Goal: Task Accomplishment & Management: Use online tool/utility

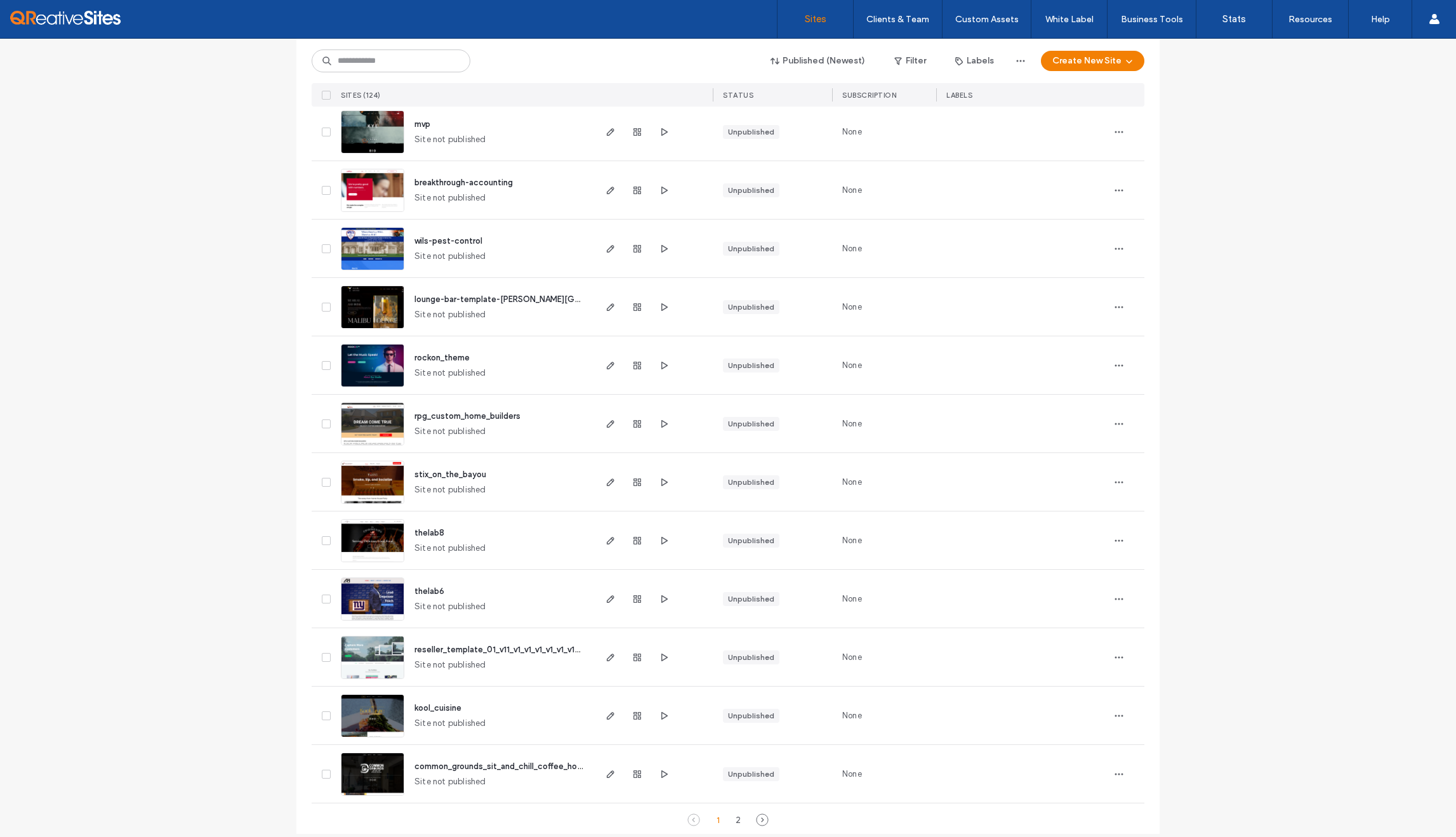
scroll to position [3869, 0]
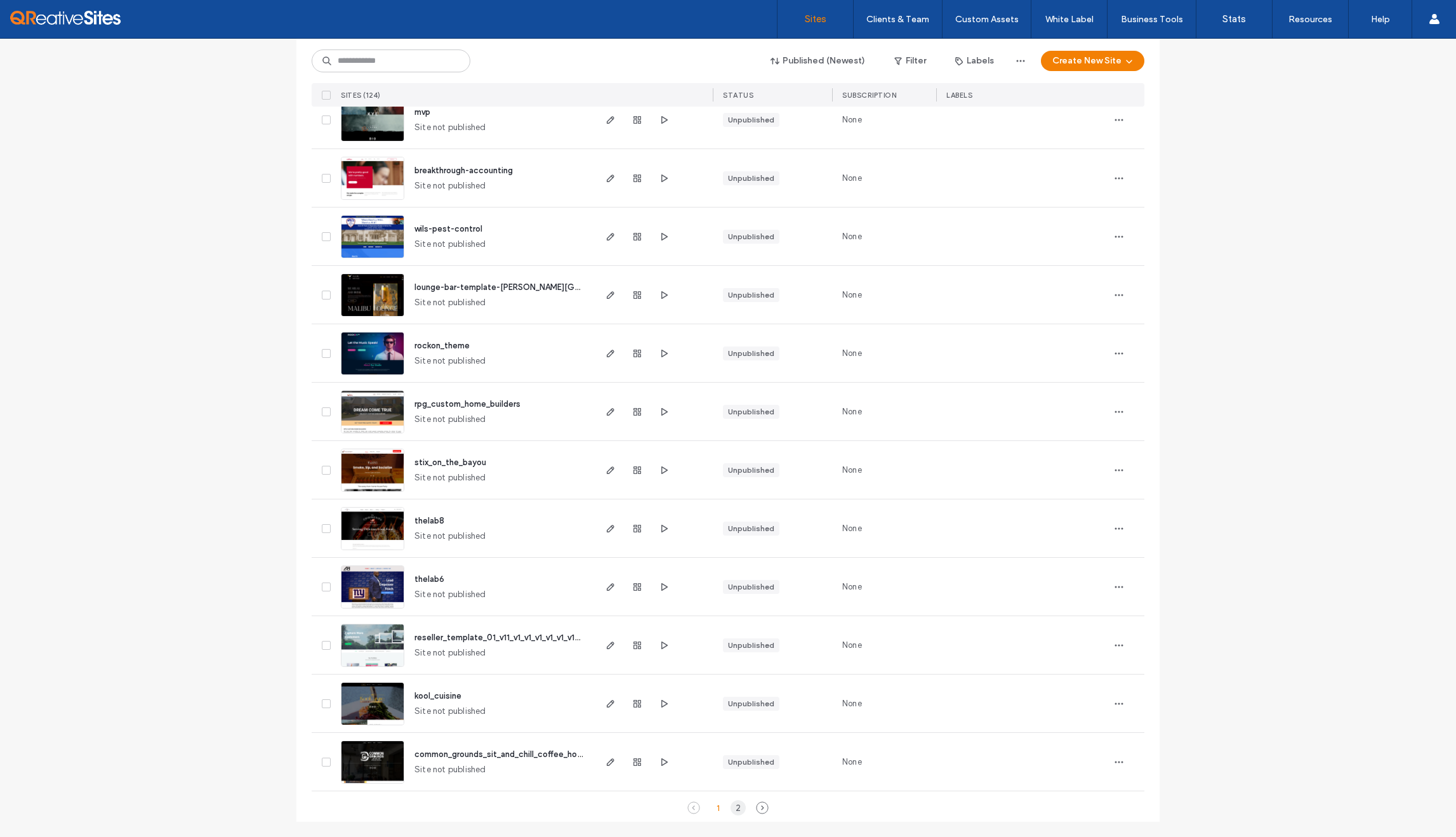
click at [731, 803] on div "2" at bounding box center [738, 808] width 15 height 15
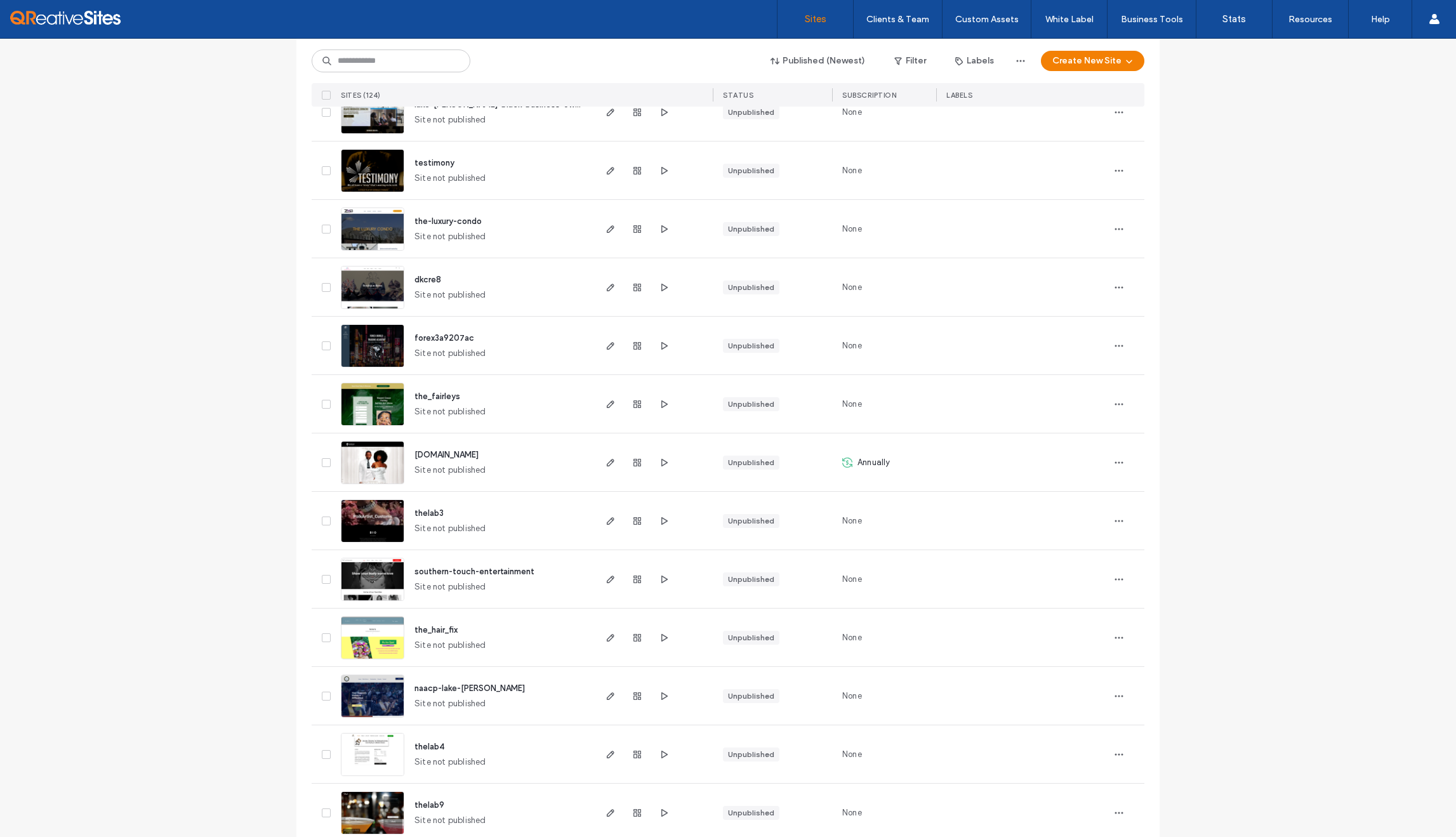
scroll to position [1717, 0]
click at [659, 694] on icon "button" at bounding box center [664, 695] width 10 height 10
click at [1114, 697] on icon "button" at bounding box center [1119, 695] width 10 height 10
click at [915, 692] on div "None" at bounding box center [884, 695] width 104 height 58
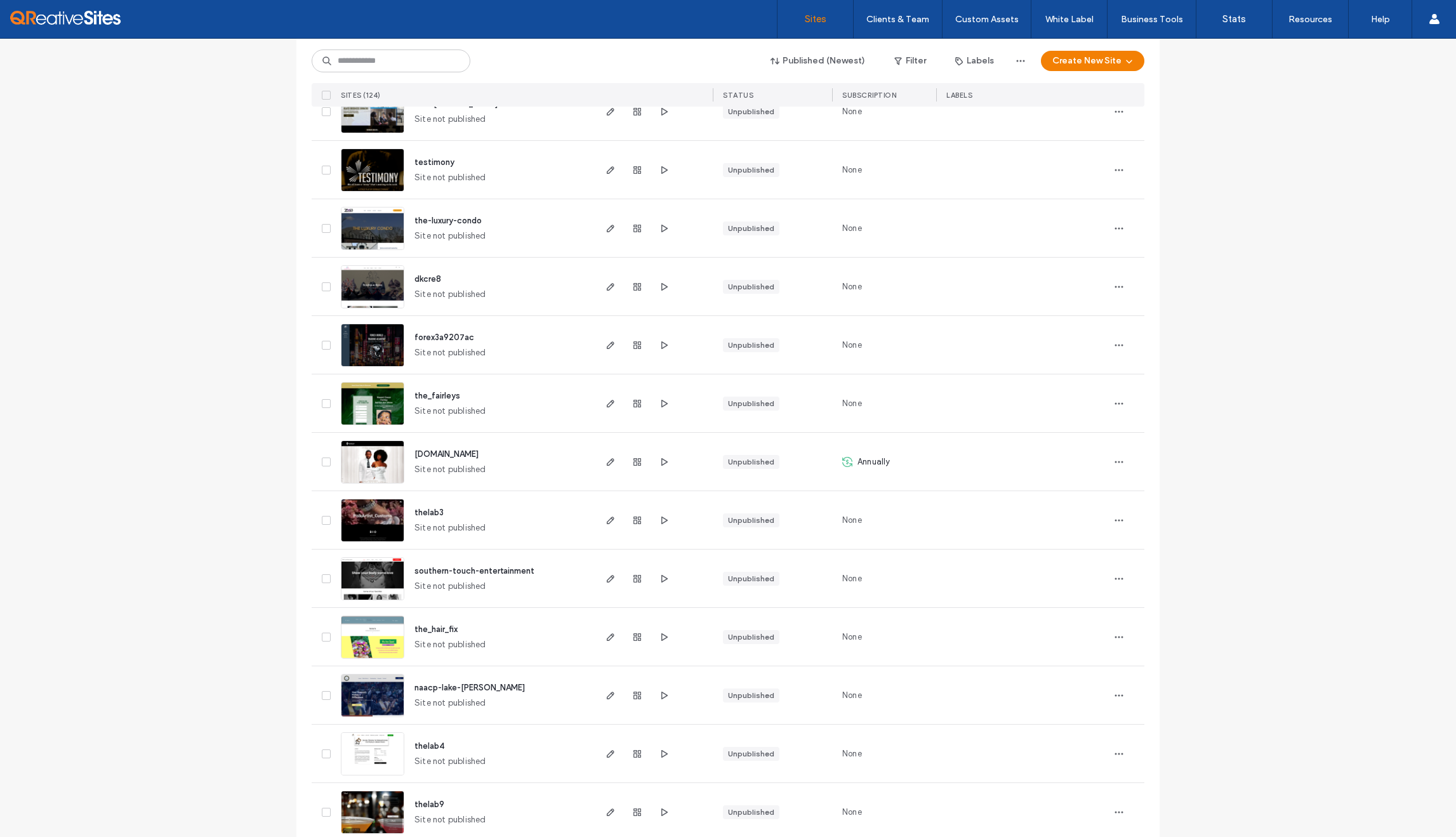
click at [556, 697] on div "naacp-lake-charles Site not published" at bounding box center [498, 695] width 188 height 58
click at [607, 698] on use "button" at bounding box center [611, 695] width 7 height 7
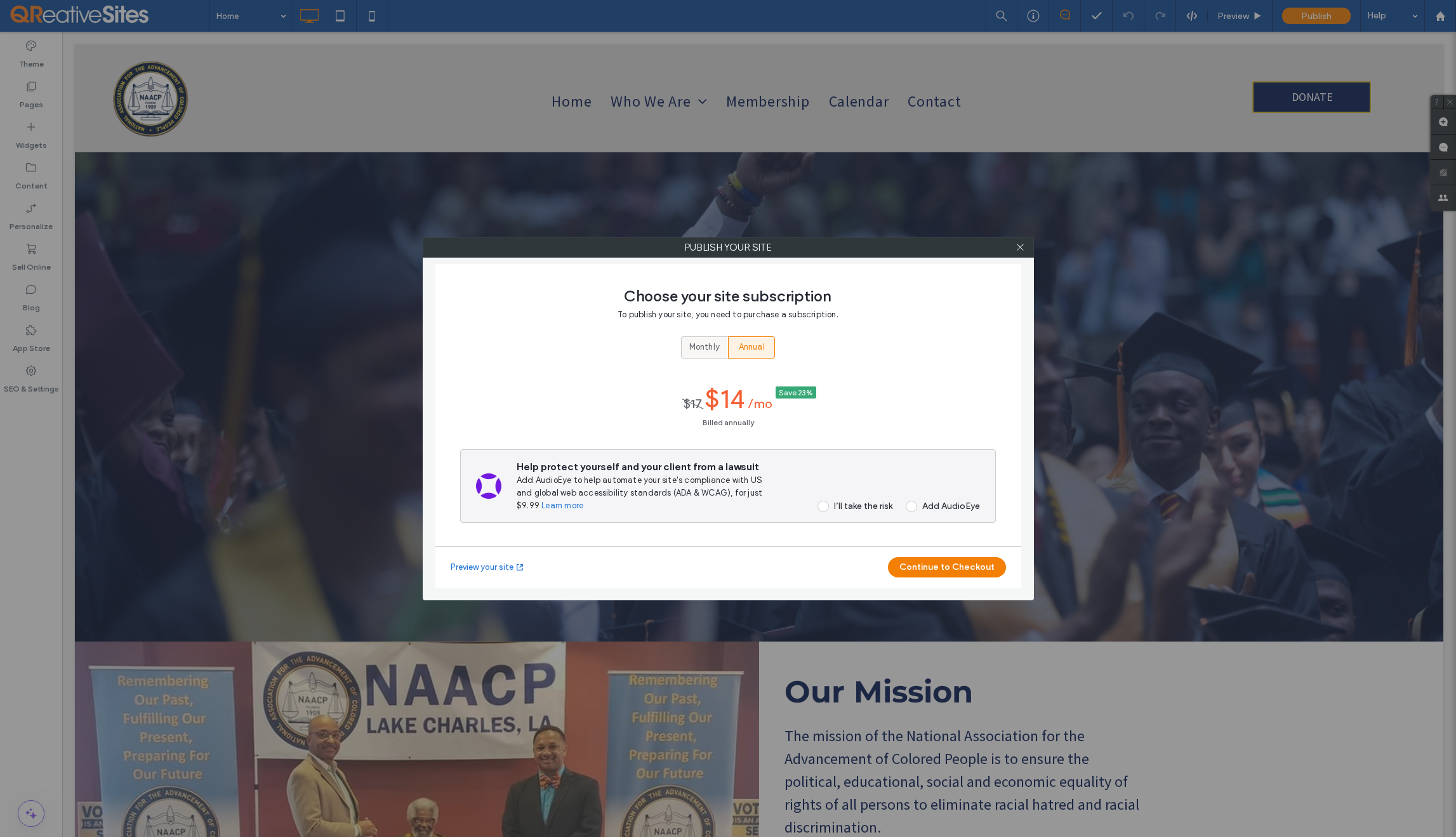
click at [706, 344] on span "Monthly" at bounding box center [705, 347] width 31 height 12
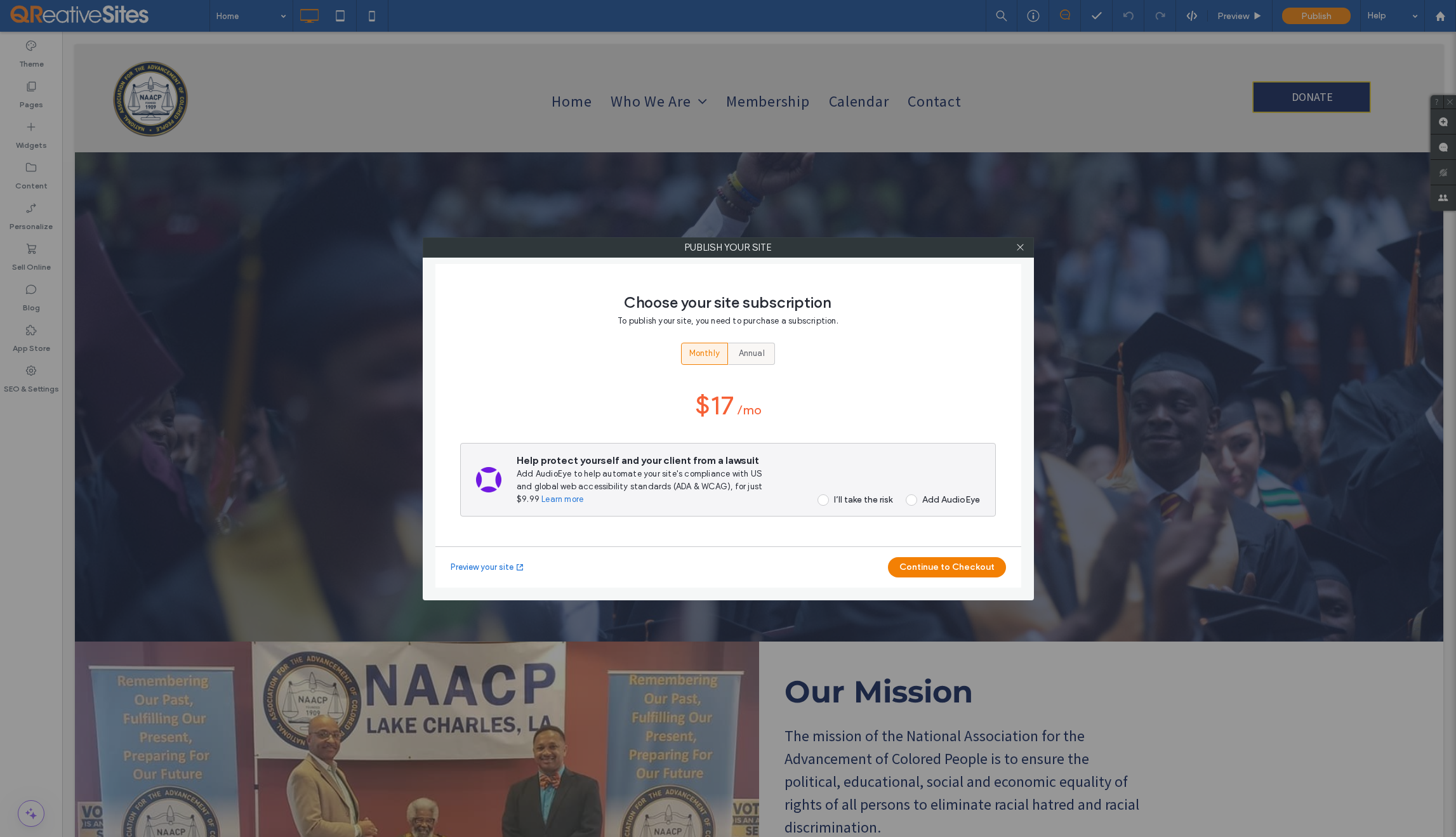
click at [757, 353] on span "Annual" at bounding box center [752, 353] width 26 height 12
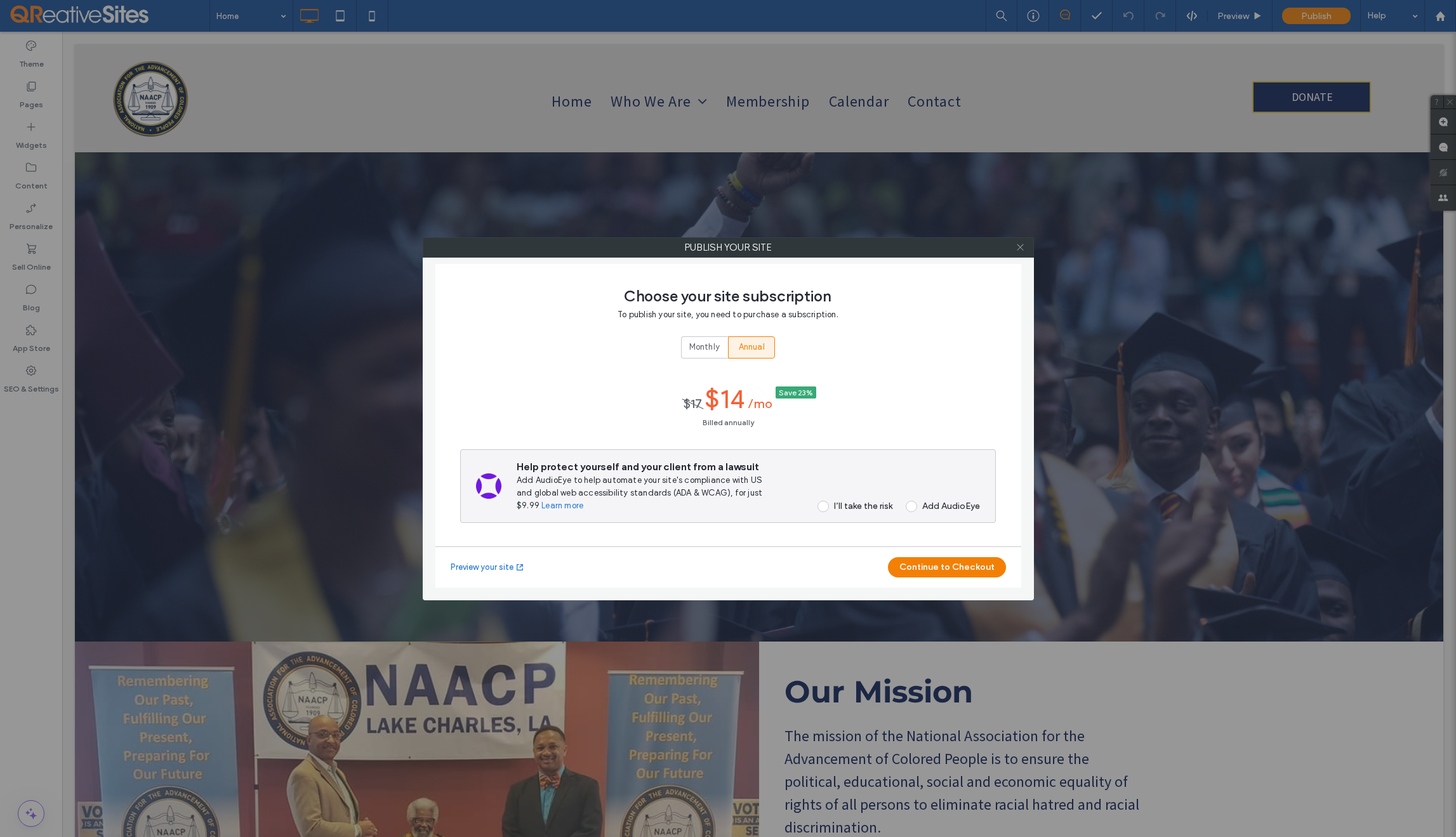
click at [1021, 248] on use at bounding box center [1020, 248] width 7 height 7
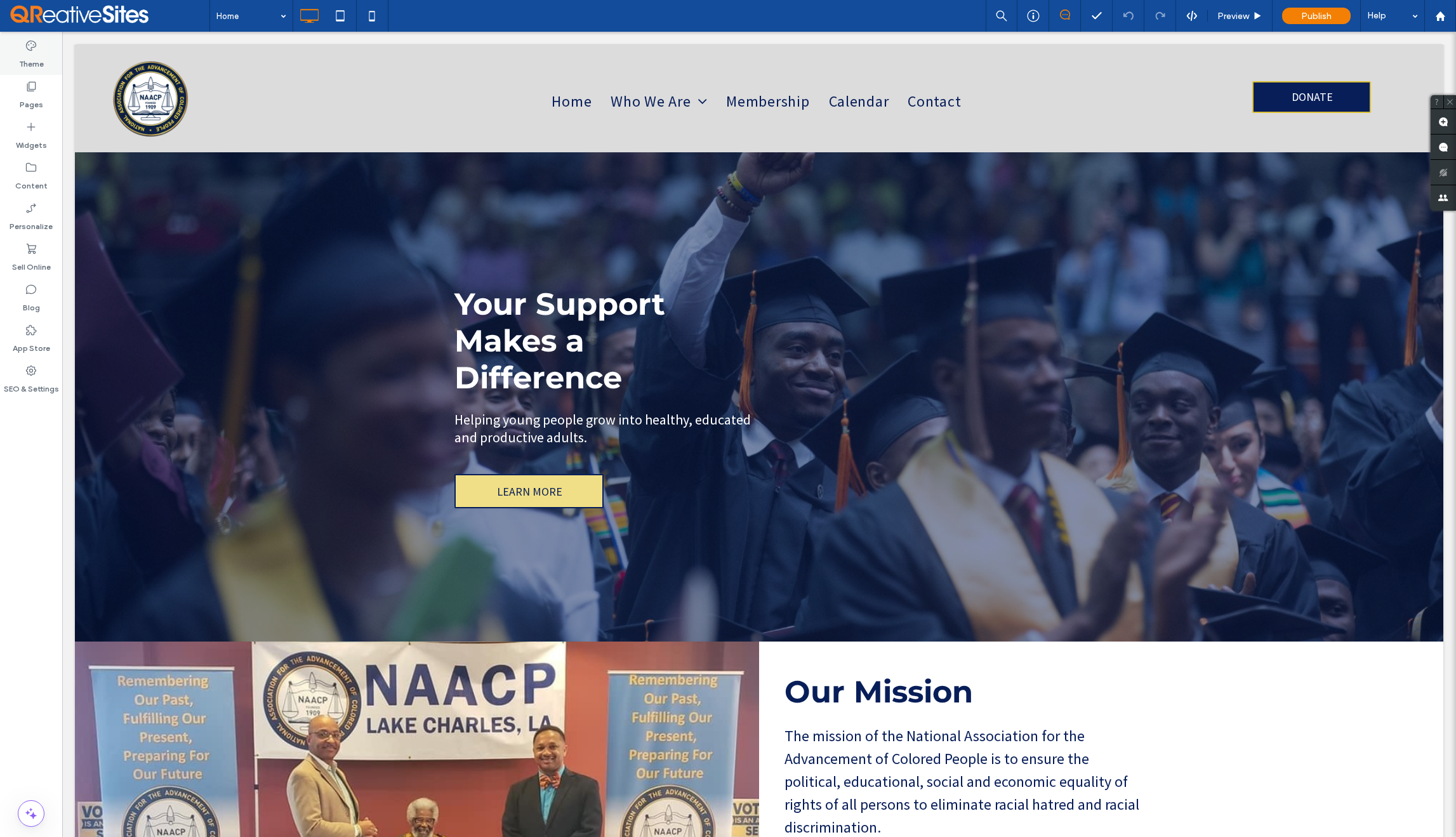
click at [32, 52] on label "Theme" at bounding box center [31, 61] width 25 height 18
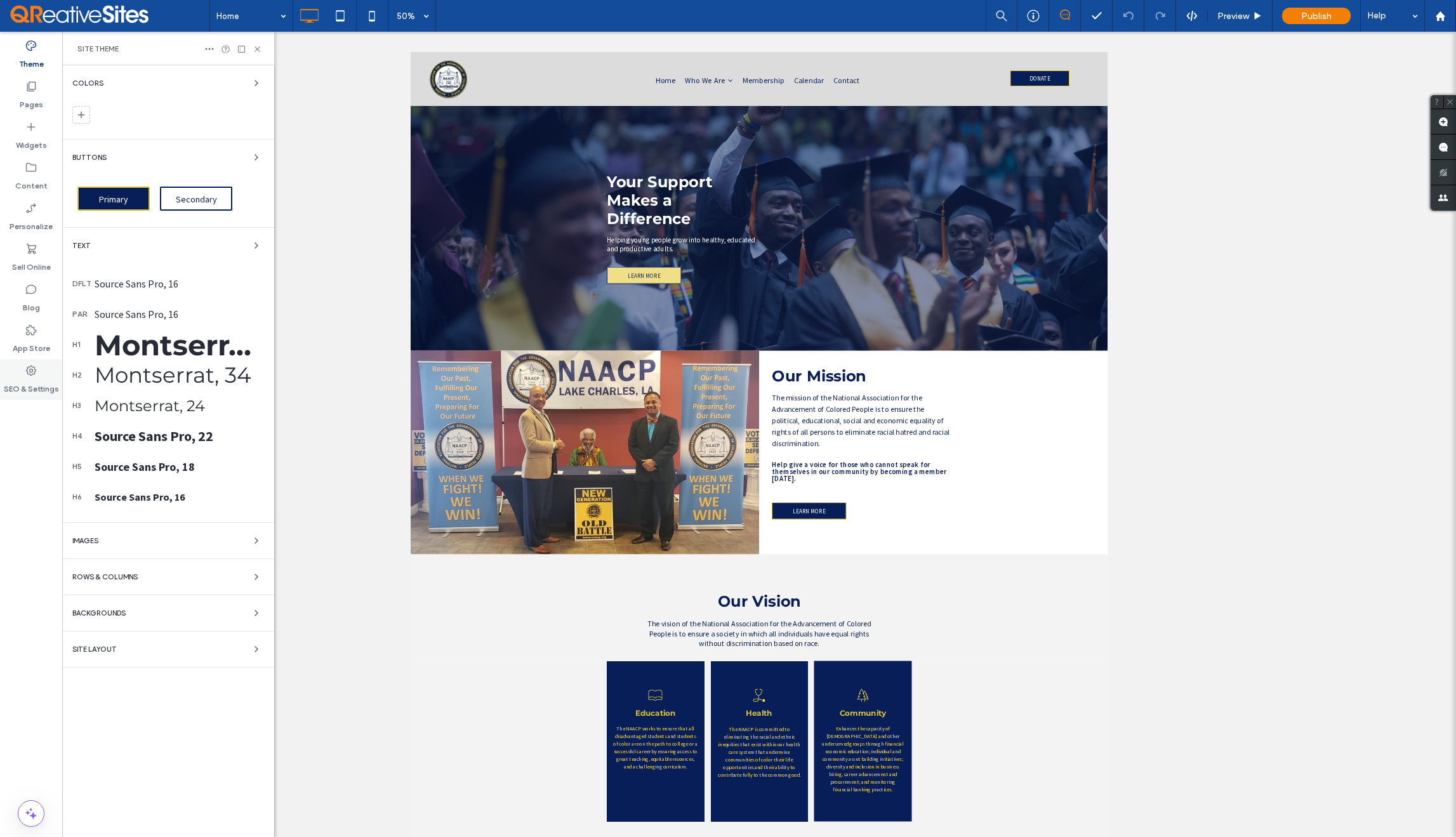
click at [32, 375] on icon at bounding box center [31, 370] width 12 height 12
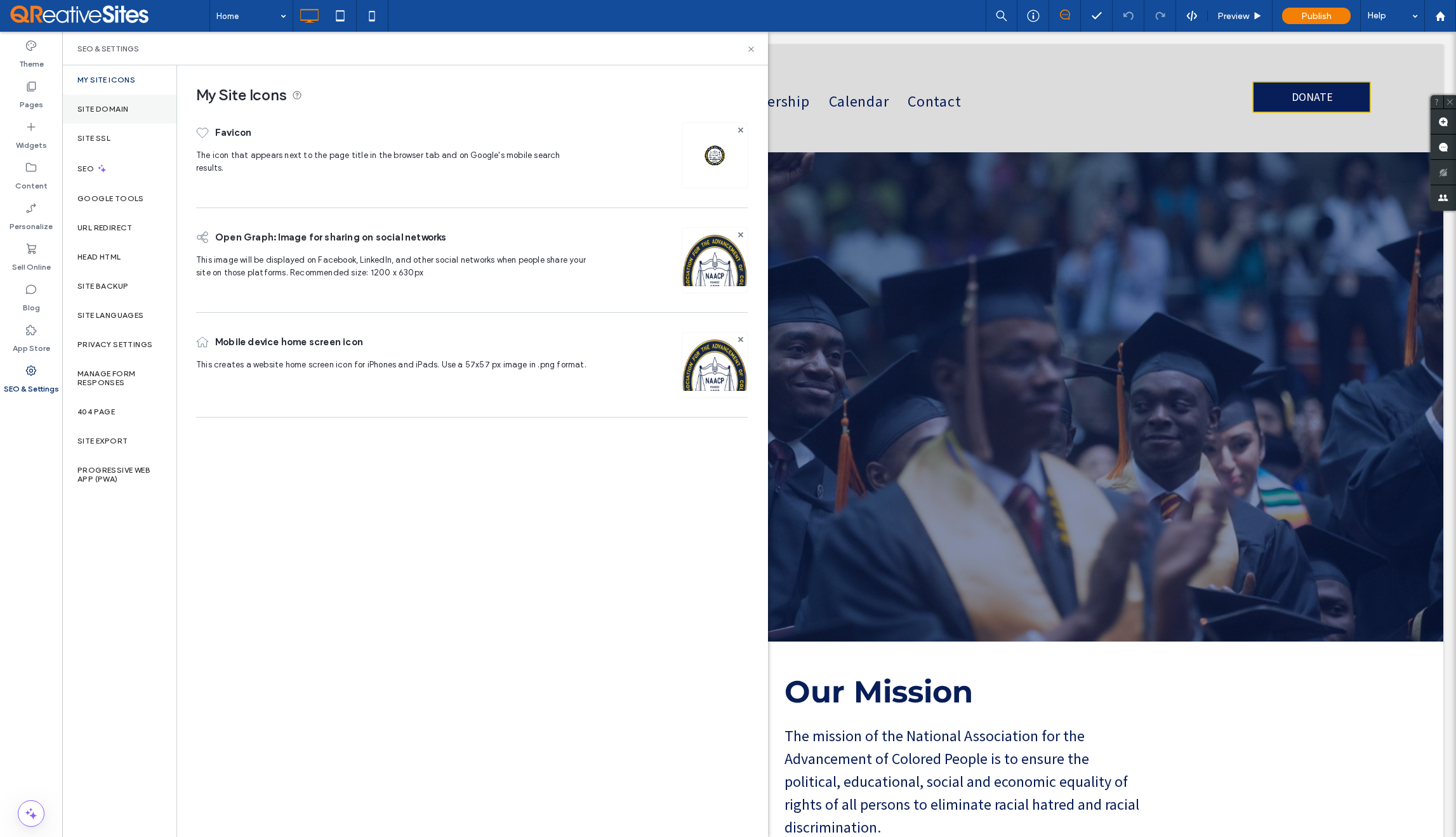
click at [115, 105] on label "Site Domain" at bounding box center [103, 109] width 51 height 9
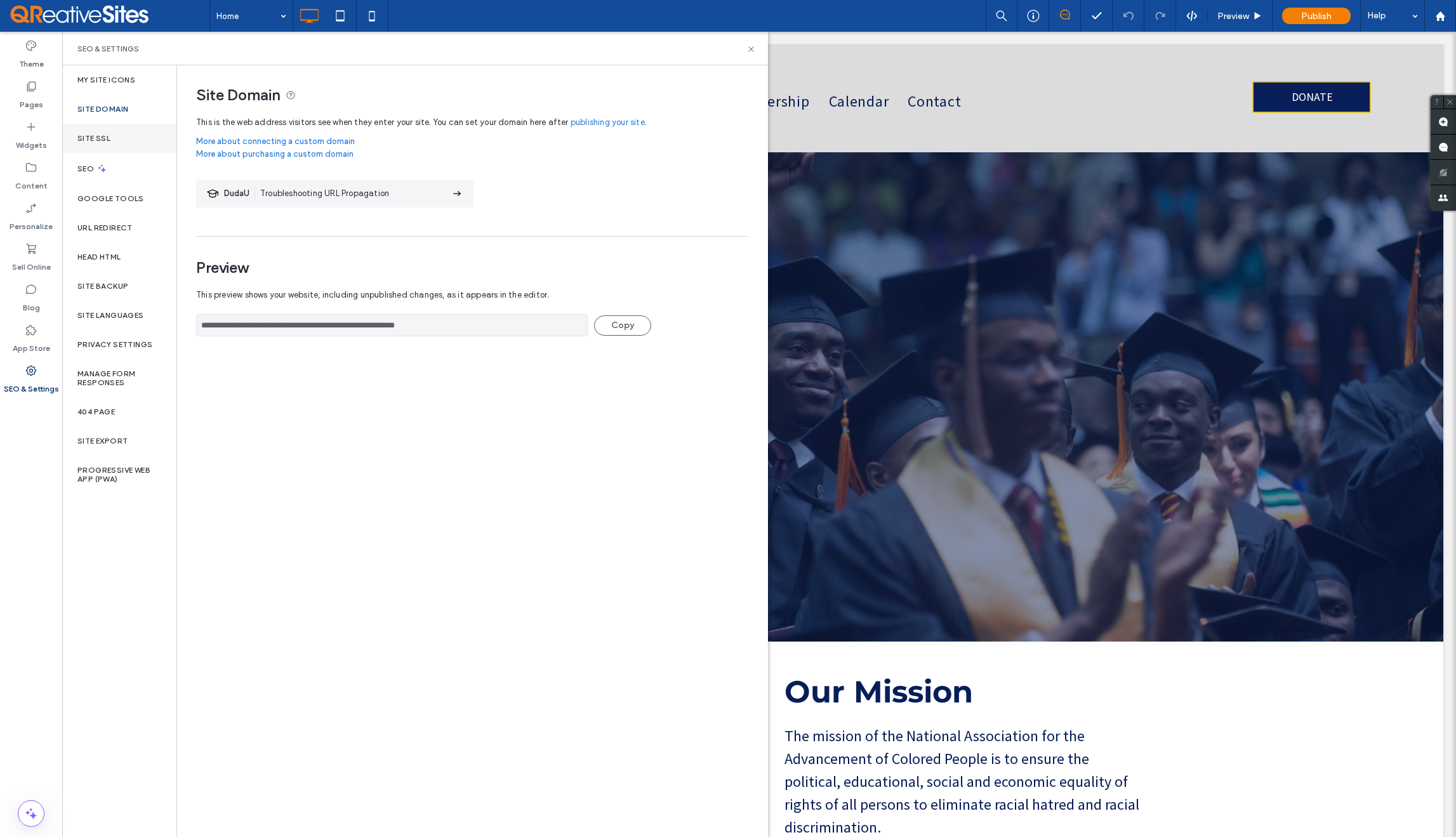
click at [105, 136] on label "Site SSL" at bounding box center [94, 138] width 33 height 9
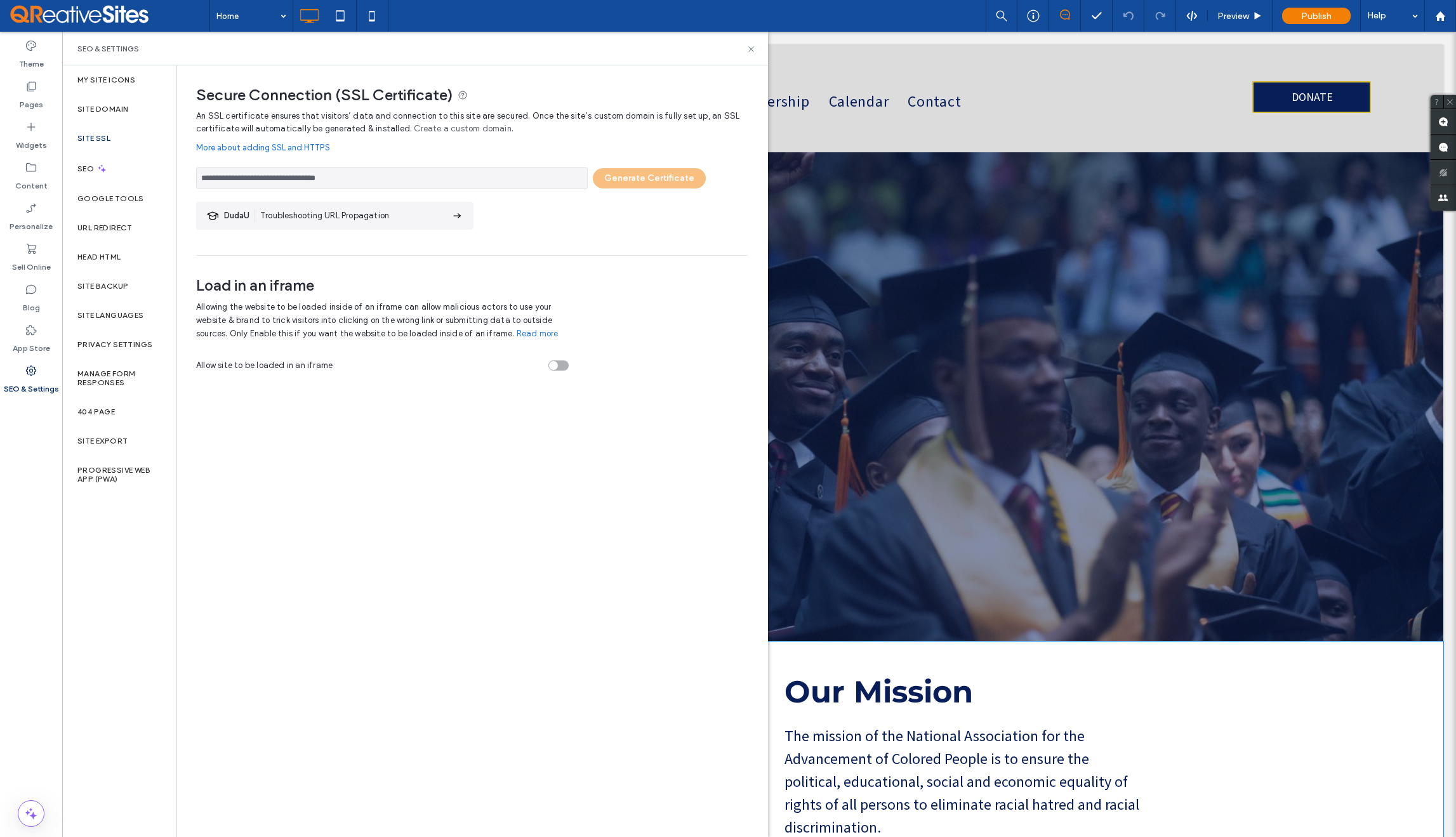
click at [1259, 695] on div "Our Mission The mission of the National Association for the Advancement of Colo…" at bounding box center [1101, 845] width 685 height 408
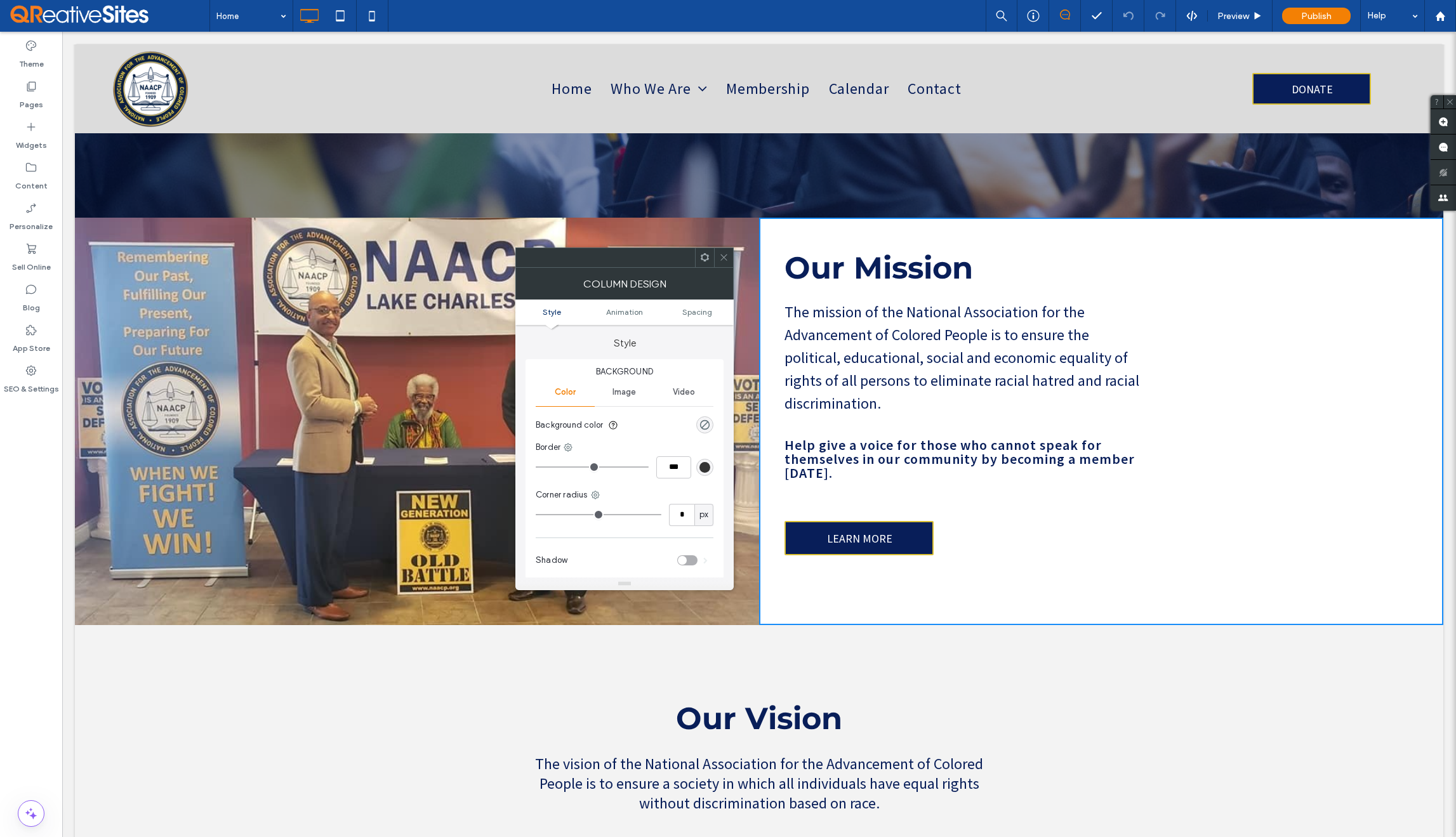
scroll to position [670, 0]
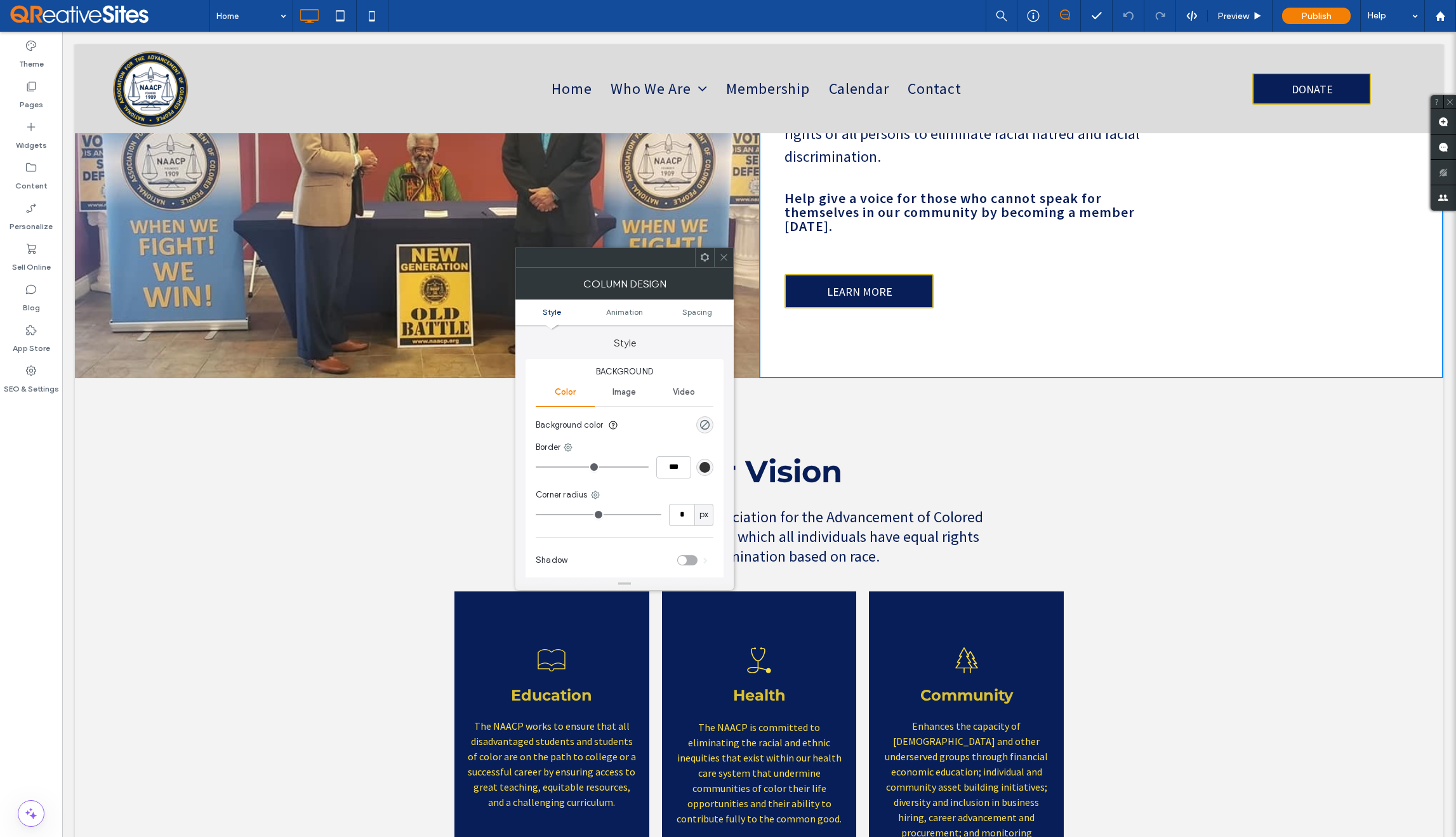
click at [724, 260] on icon at bounding box center [723, 257] width 9 height 9
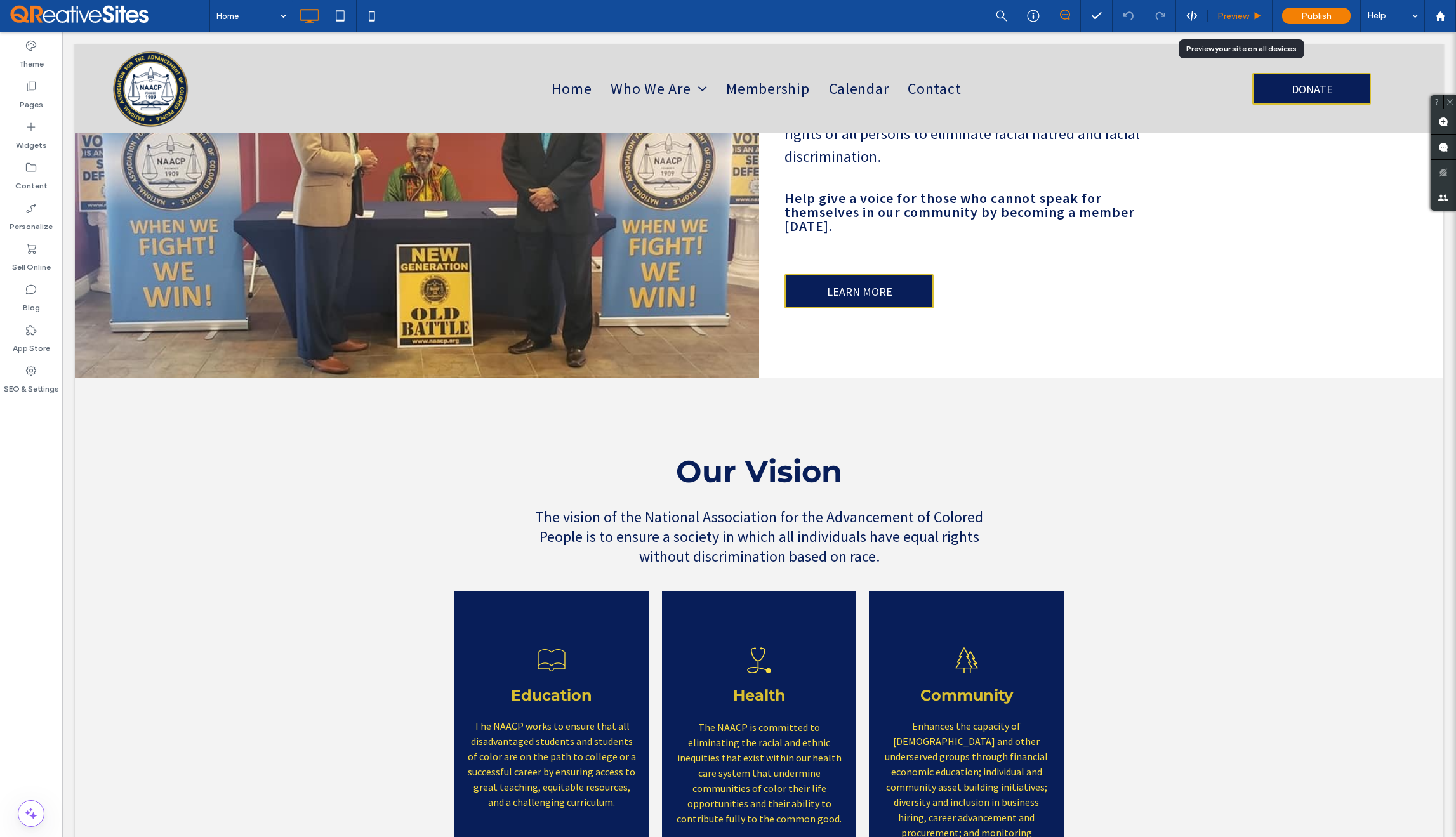
click at [1238, 17] on span "Preview" at bounding box center [1233, 16] width 31 height 11
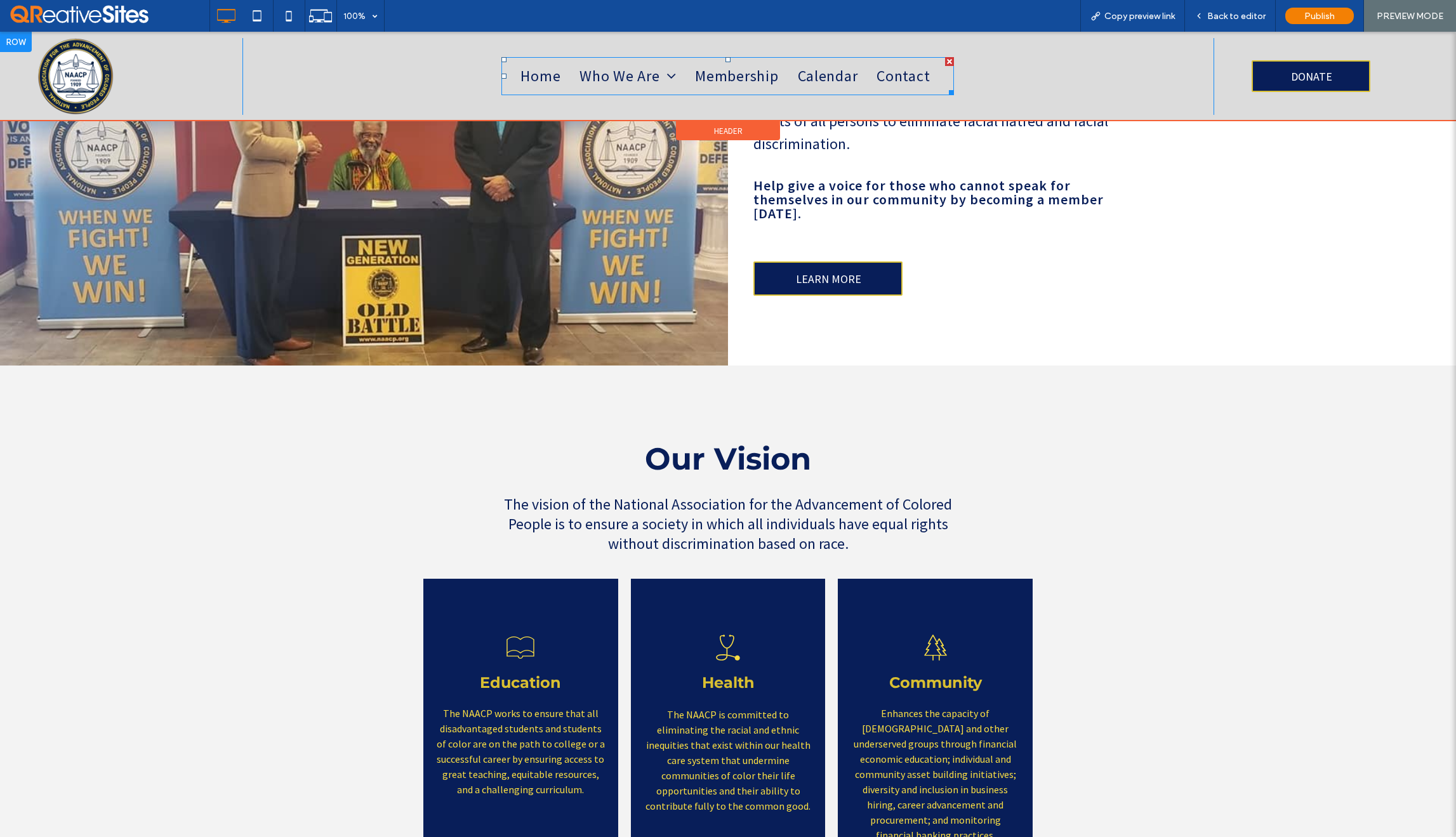
click at [736, 82] on span "Membership" at bounding box center [736, 76] width 83 height 23
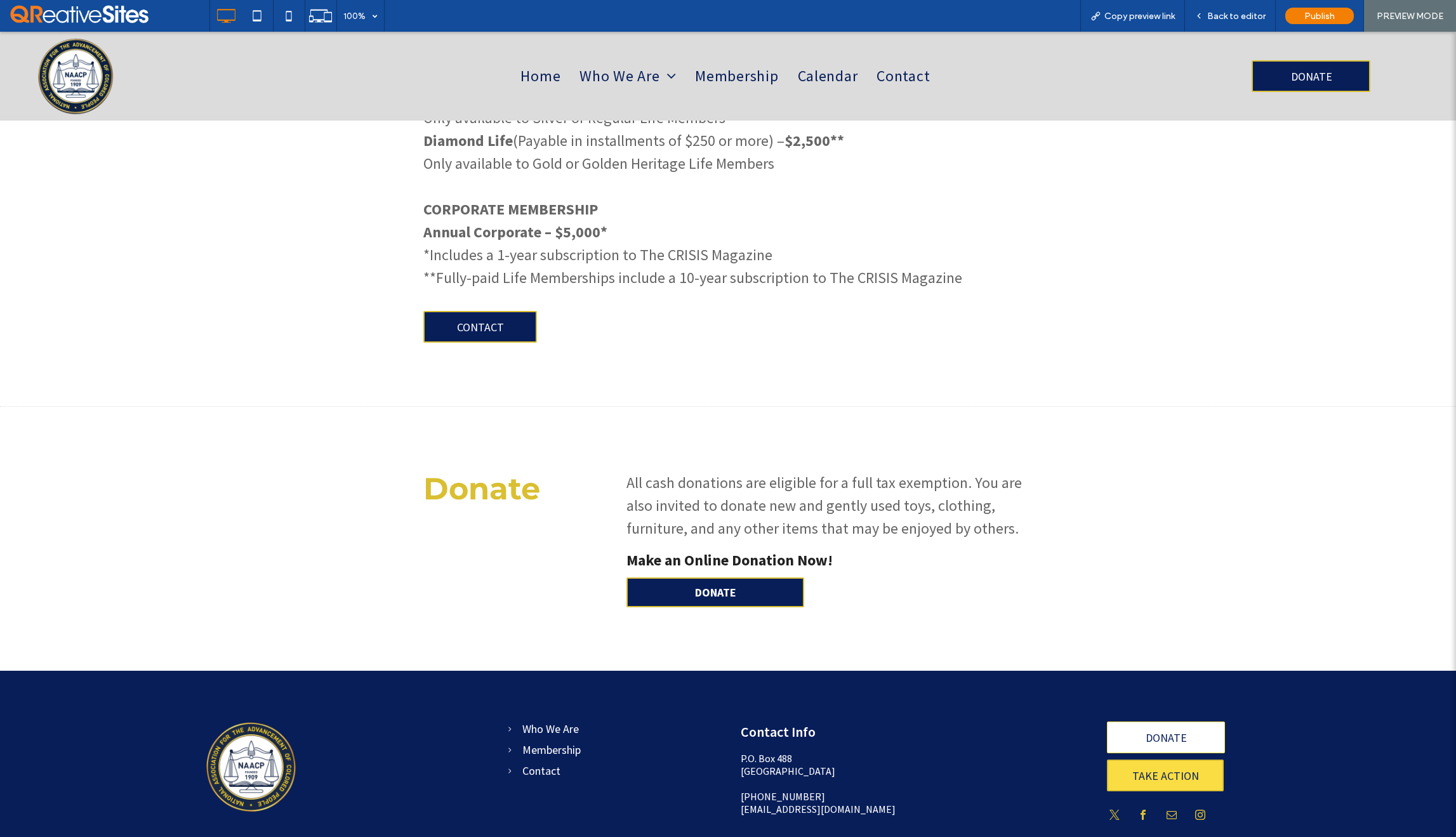
scroll to position [784, 0]
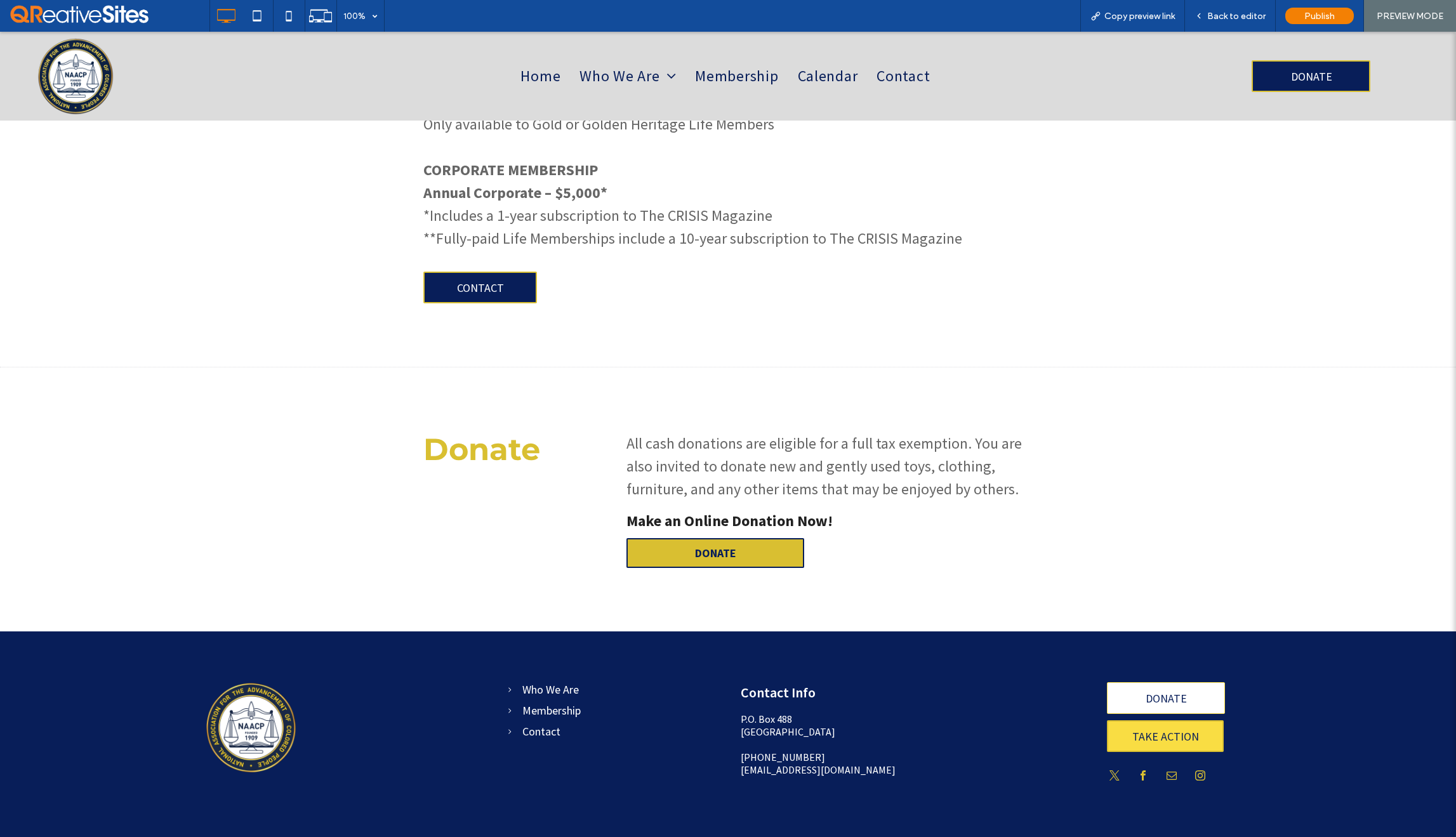
click at [739, 559] on span "DONATE" at bounding box center [715, 553] width 50 height 27
click at [506, 288] on span "CONTACT" at bounding box center [481, 287] width 56 height 27
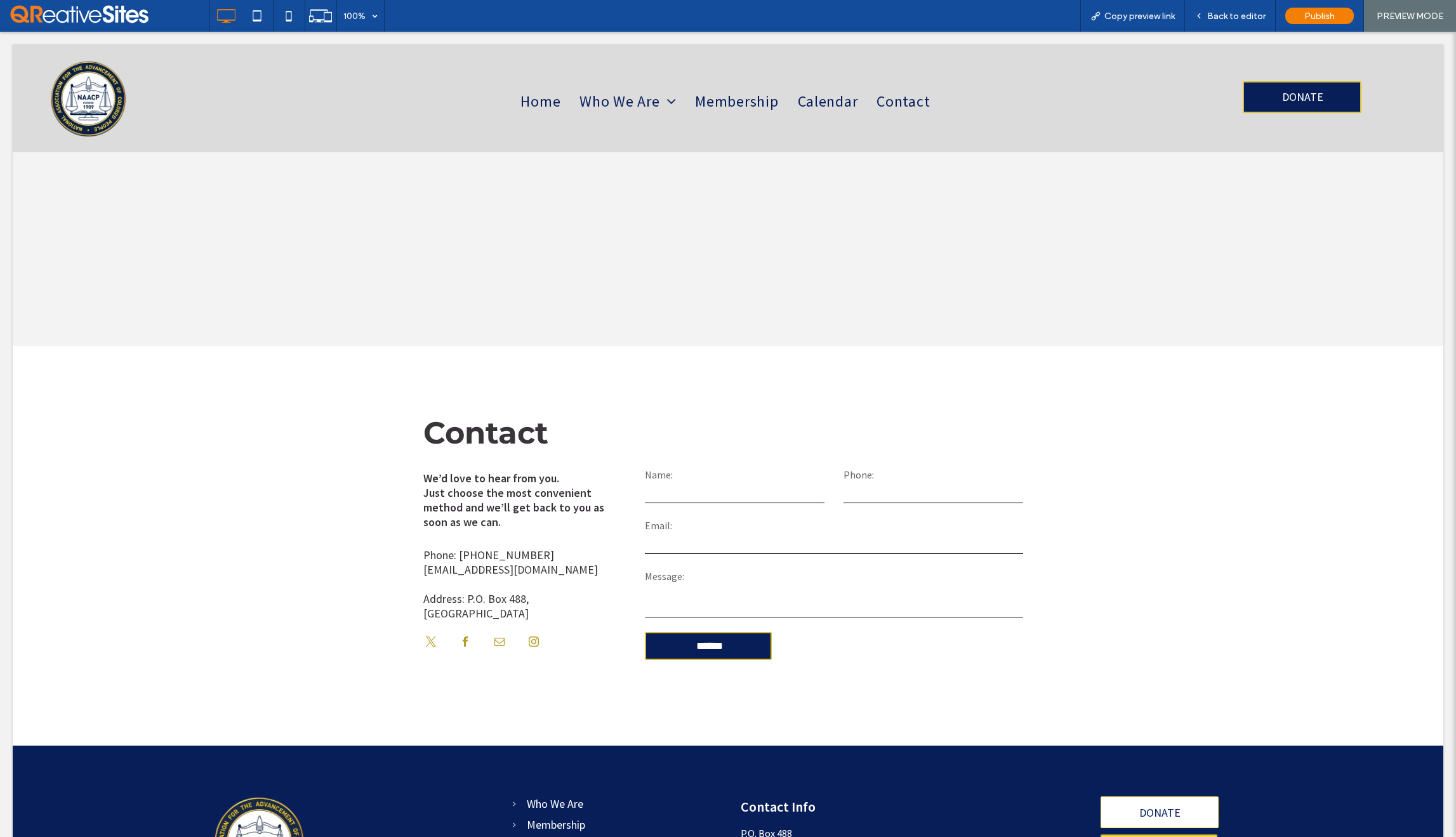
scroll to position [0, 0]
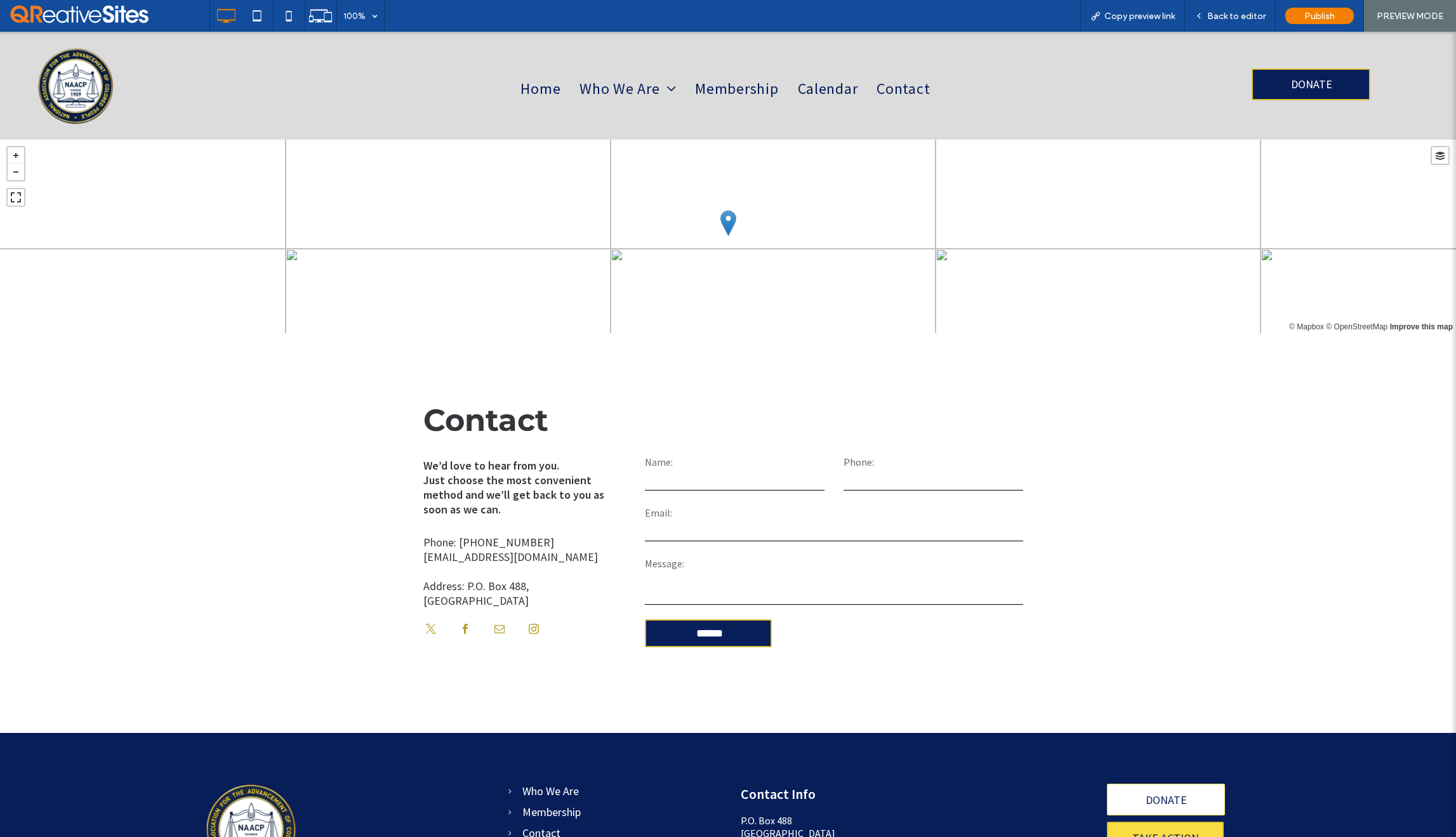
click at [546, 91] on span "Home" at bounding box center [541, 88] width 40 height 23
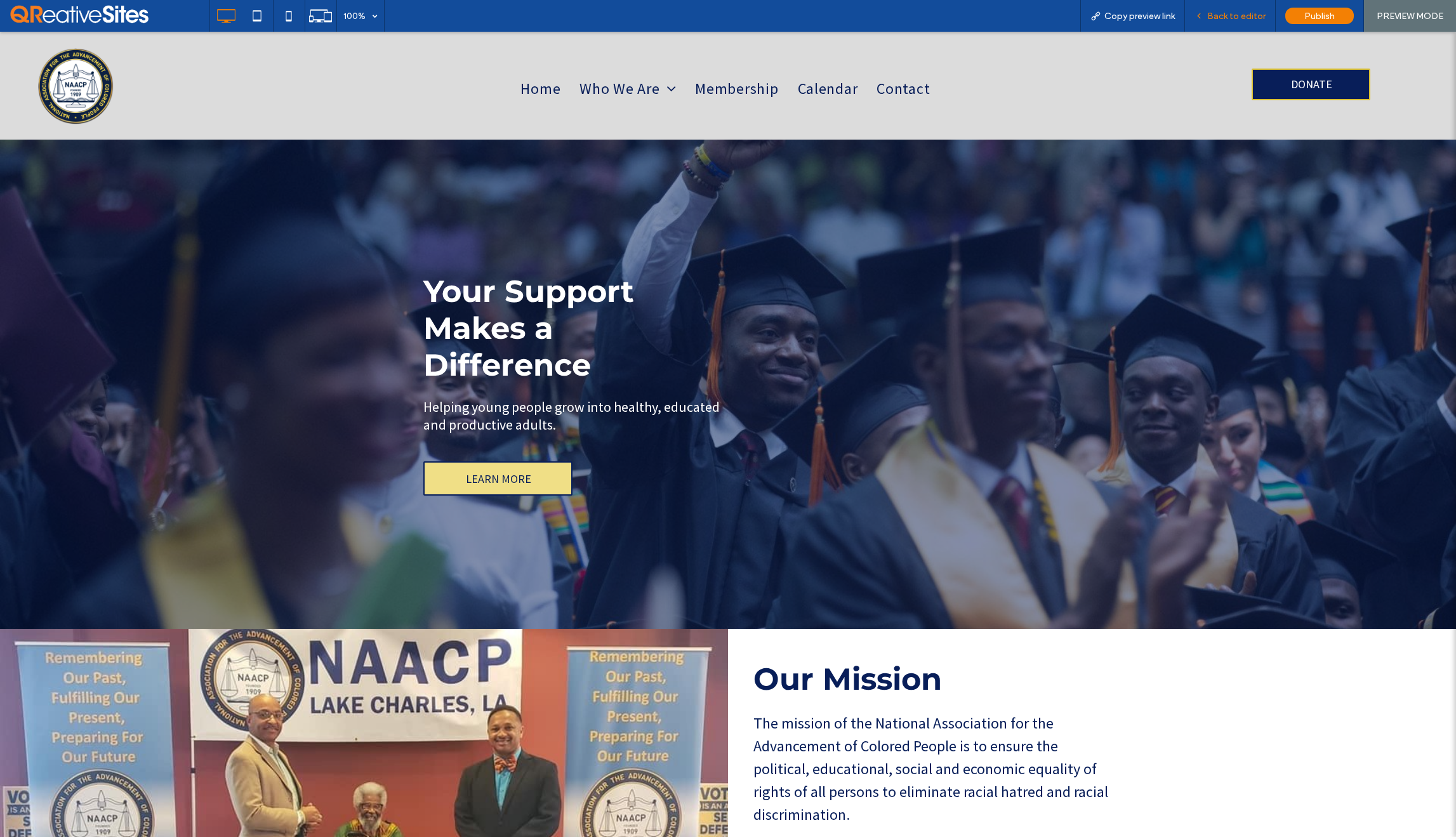
click at [1244, 18] on span "Back to editor" at bounding box center [1237, 16] width 58 height 11
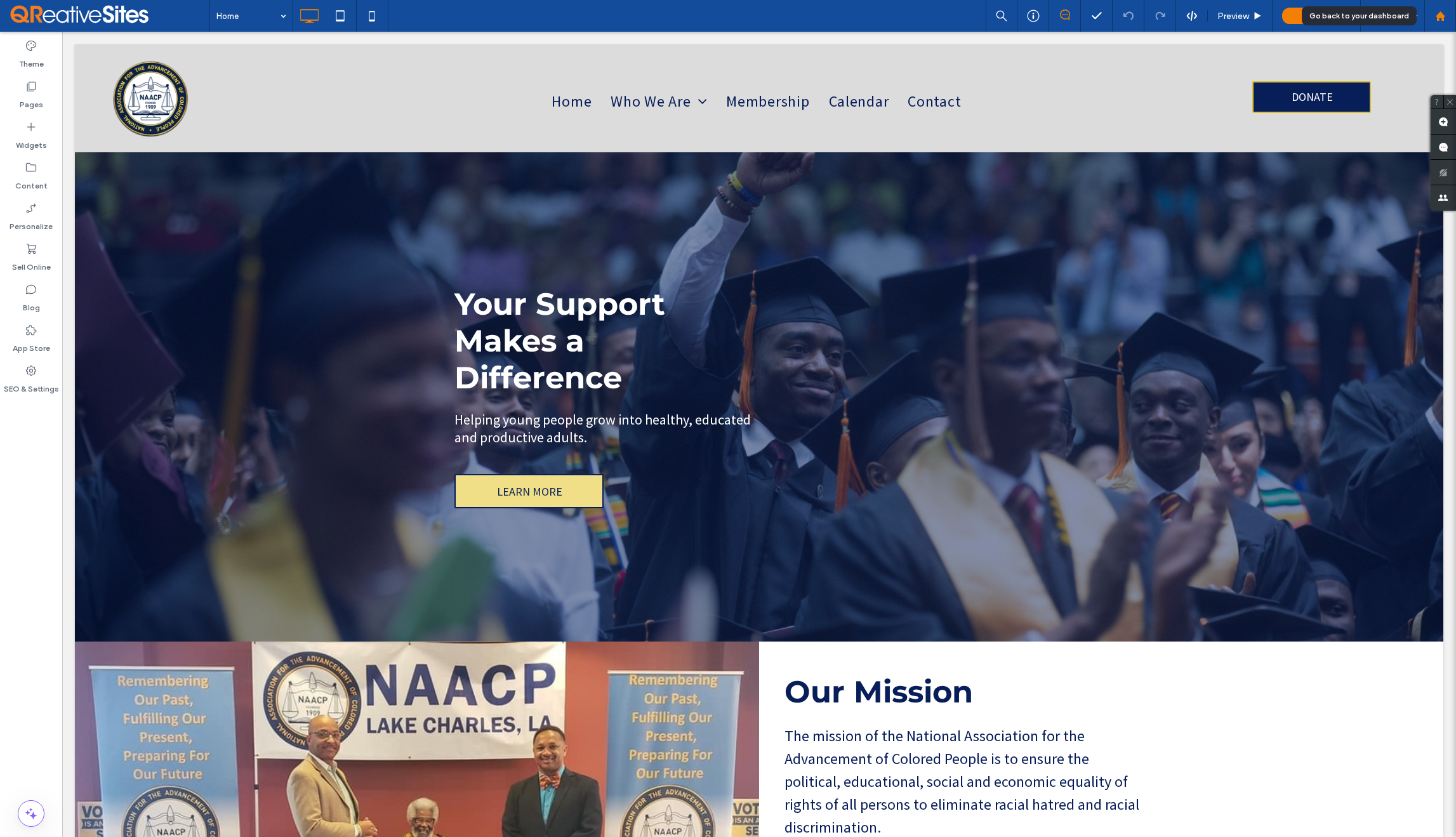
click at [1438, 18] on use at bounding box center [1440, 15] width 9 height 9
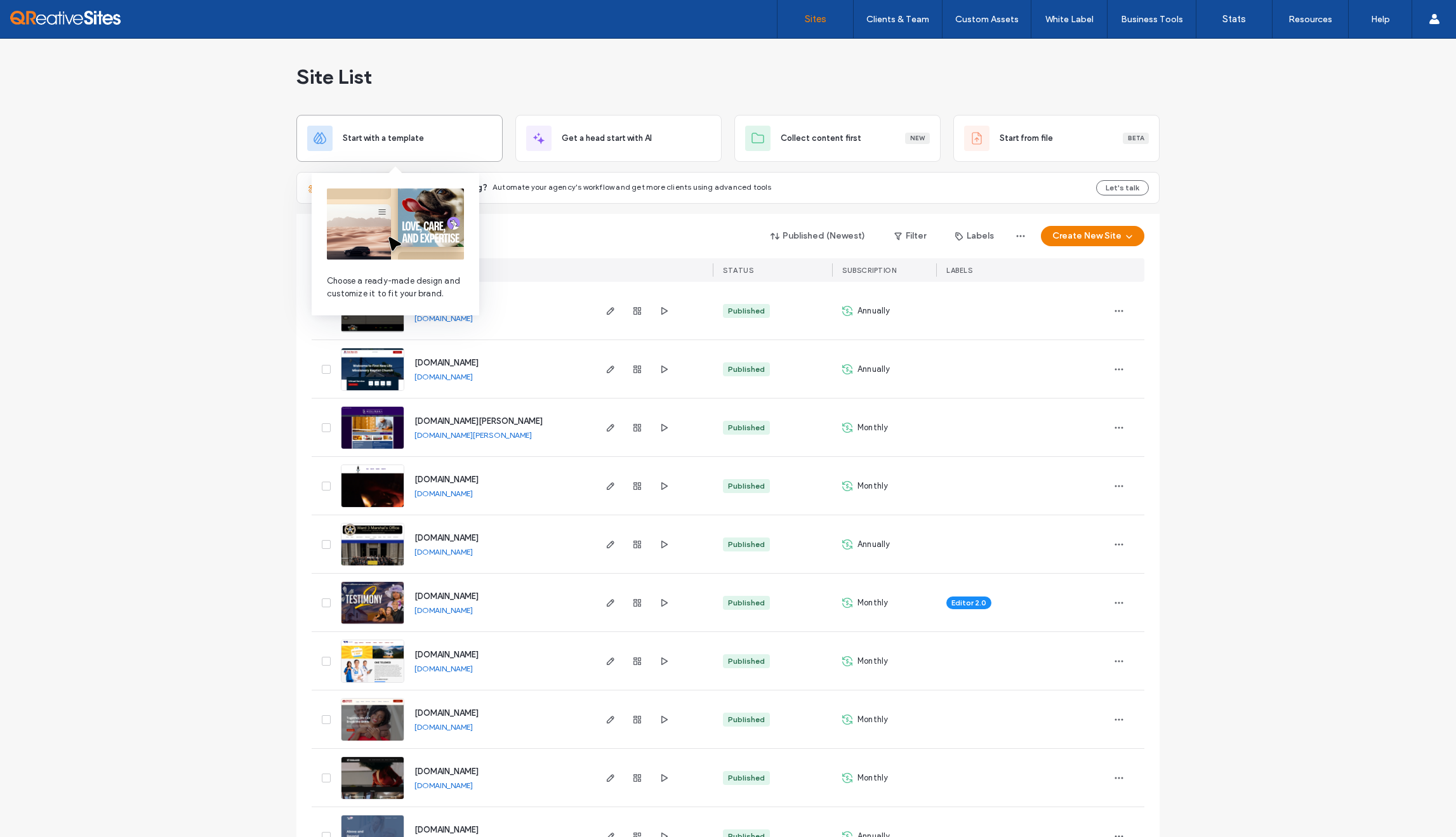
click at [417, 137] on span "Start with a template" at bounding box center [383, 138] width 81 height 12
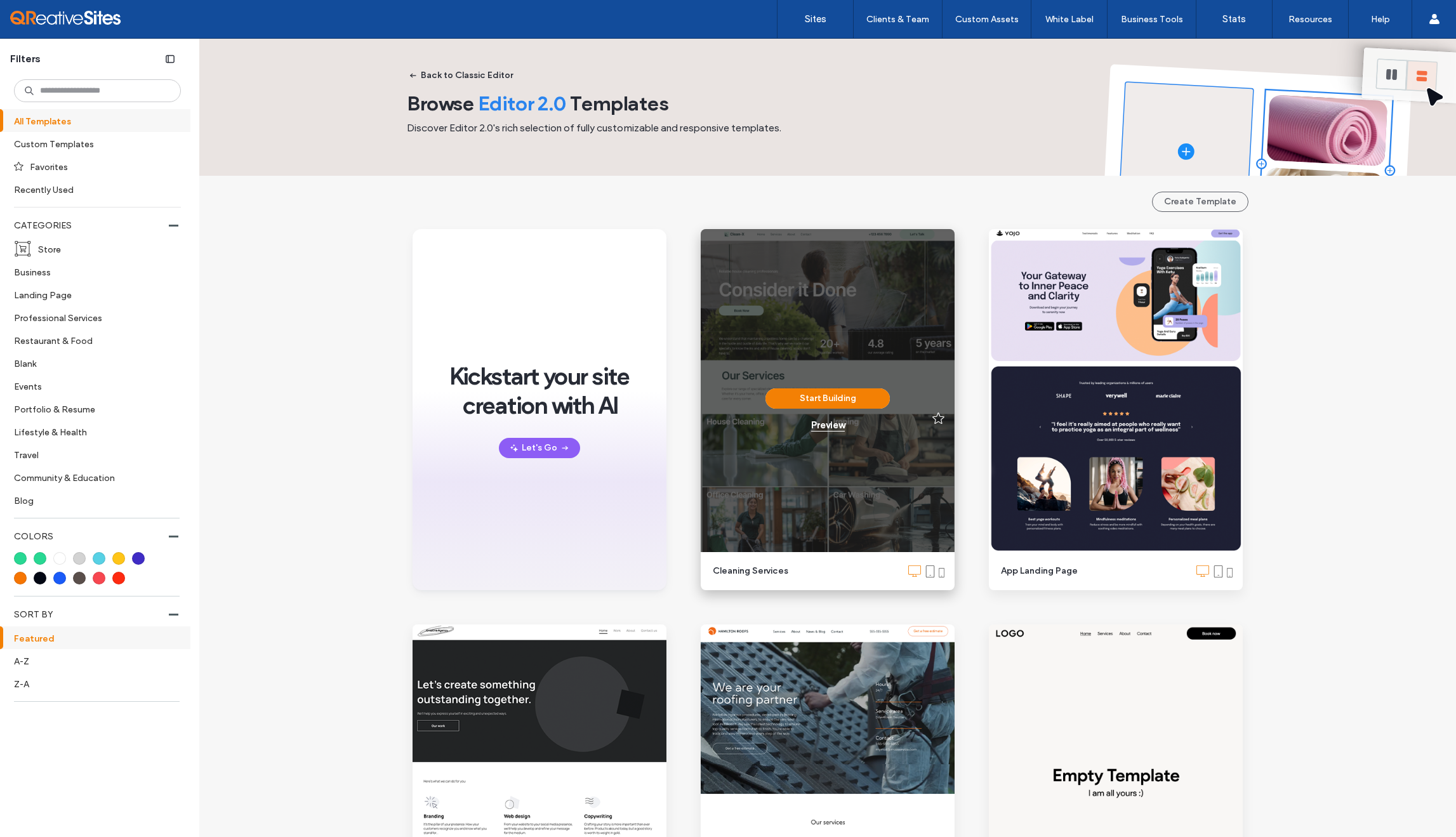
click at [831, 427] on div "Preview" at bounding box center [828, 425] width 34 height 12
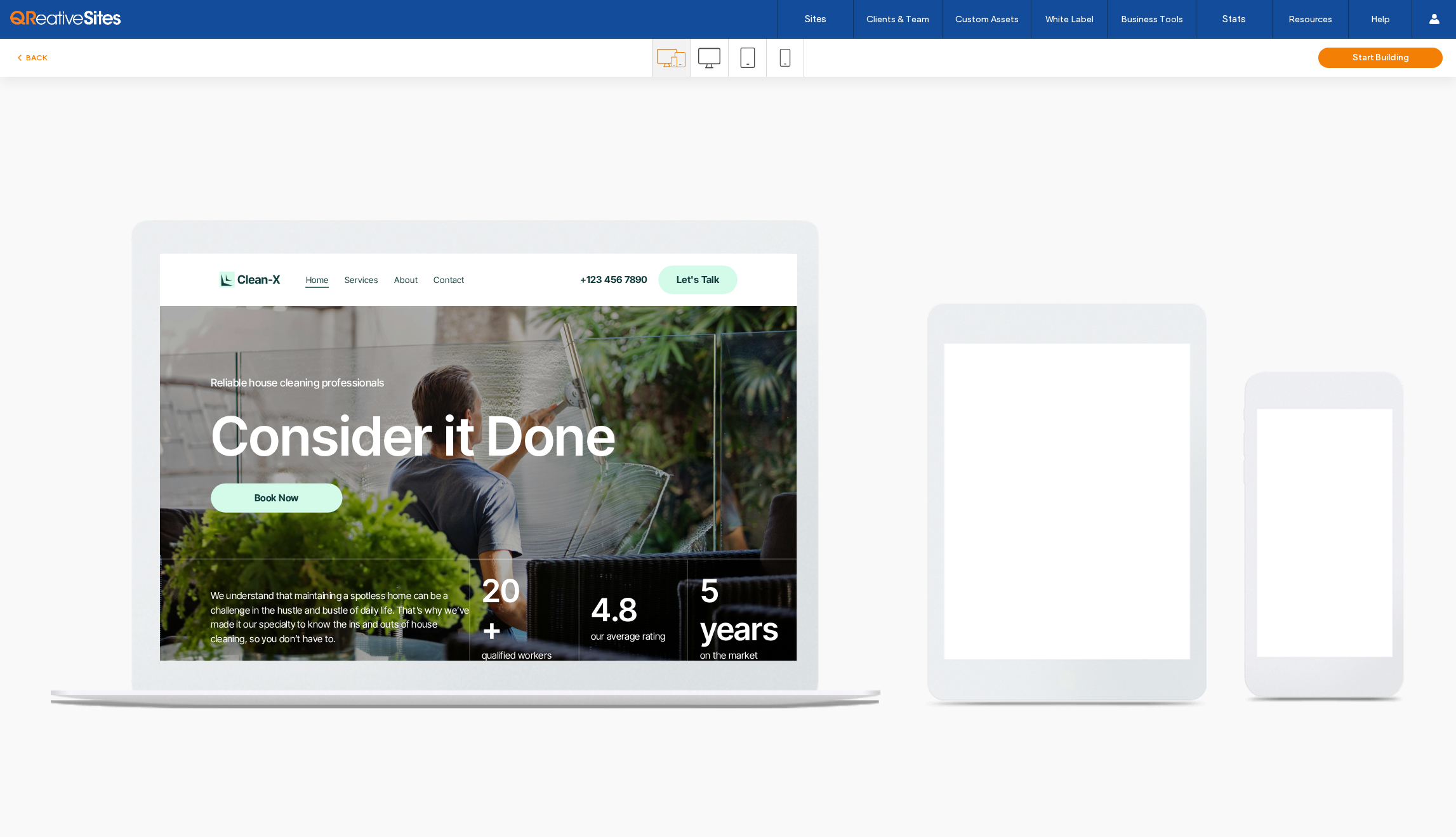
click at [716, 66] on icon at bounding box center [709, 58] width 22 height 22
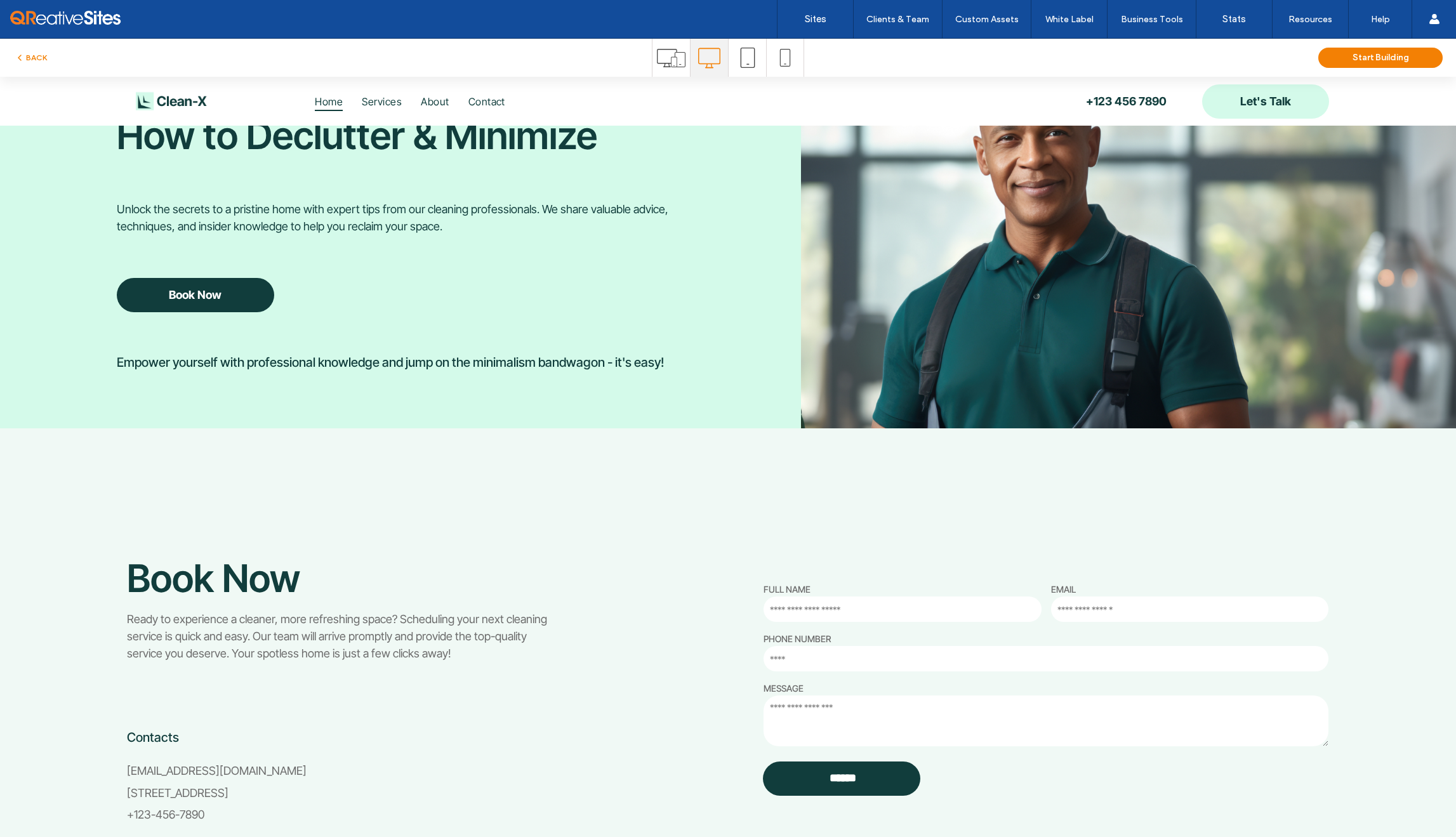
scroll to position [3004, 0]
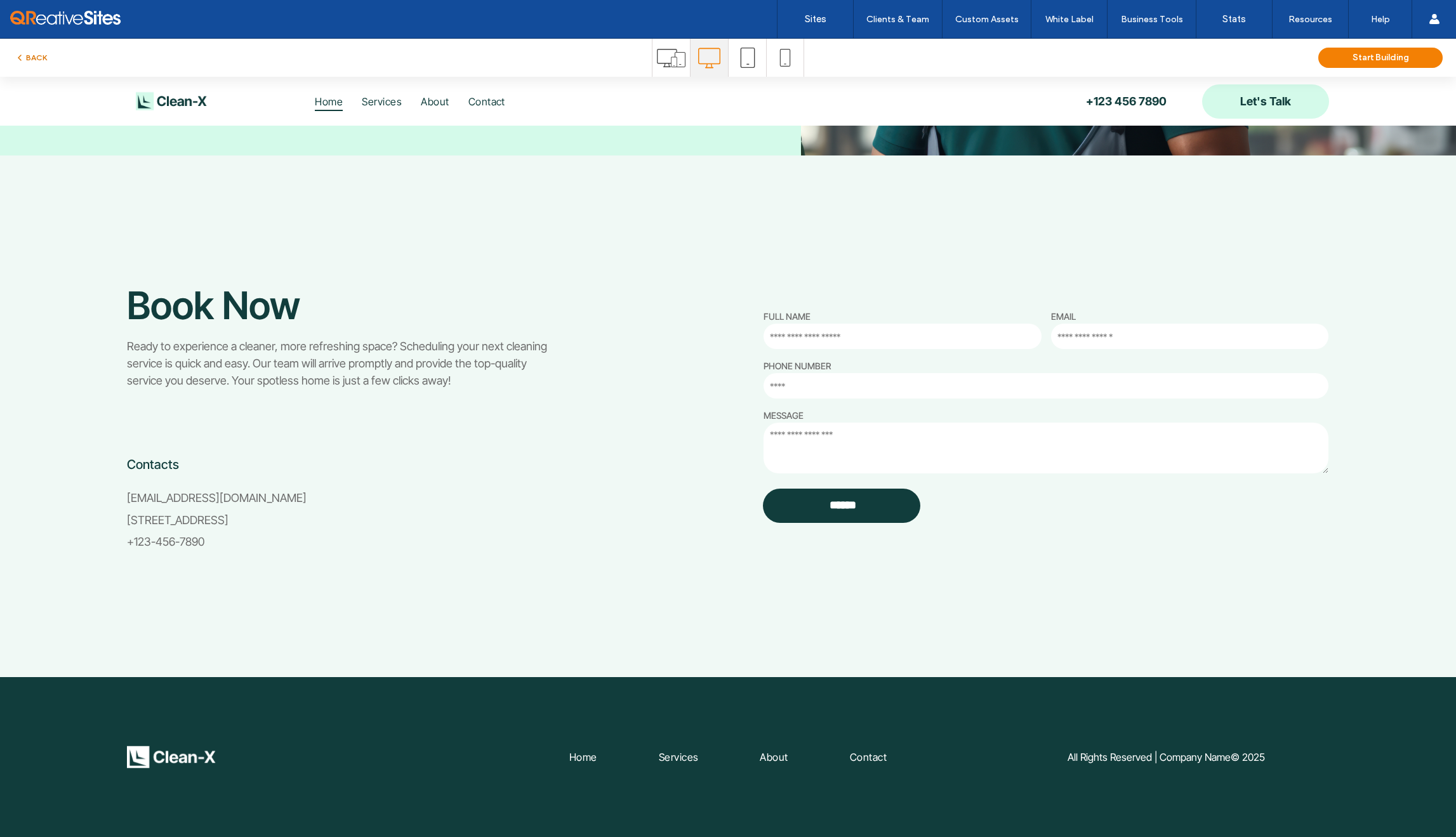
click at [39, 50] on button "BACK" at bounding box center [31, 58] width 32 height 15
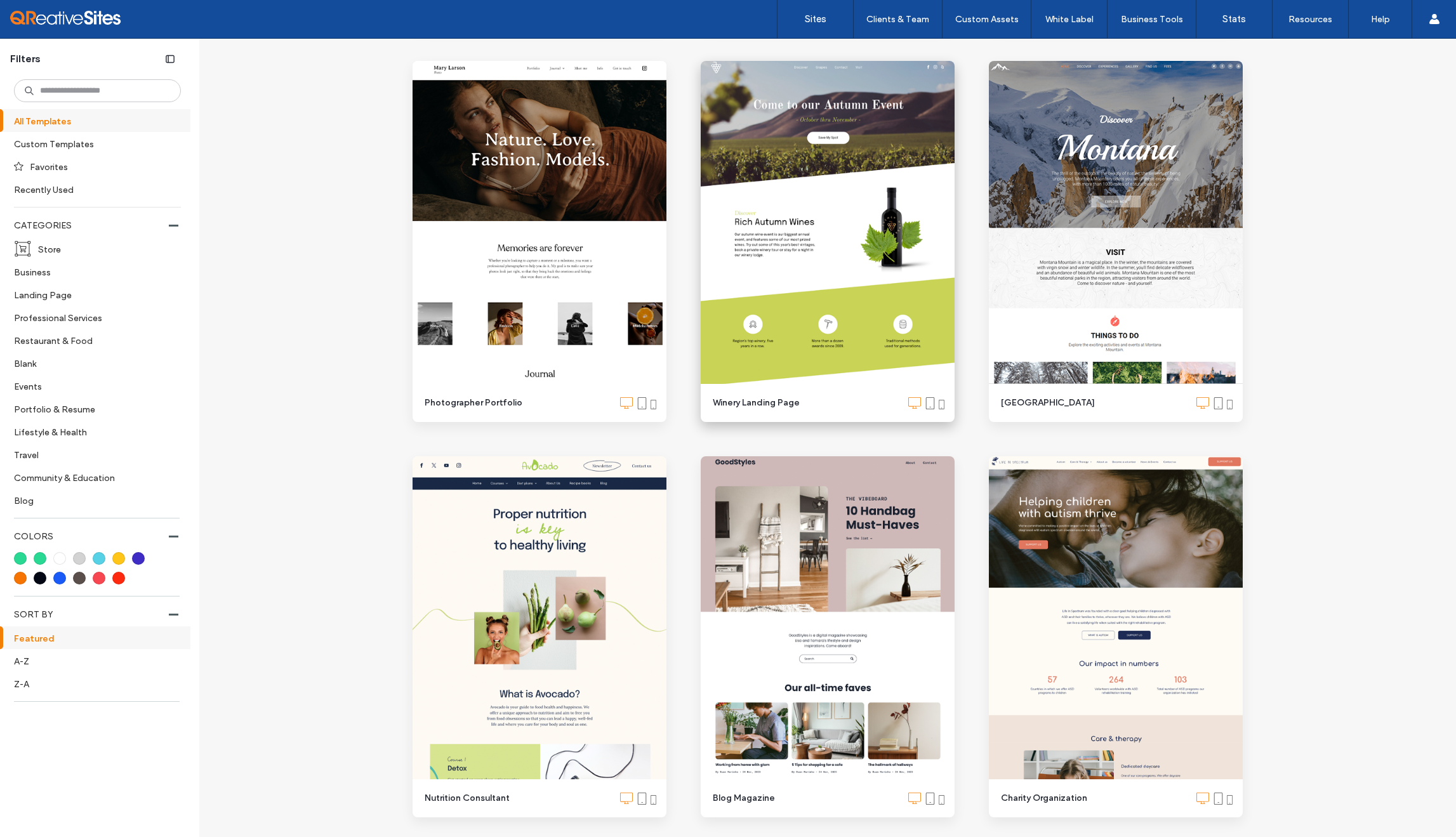
scroll to position [5319, 0]
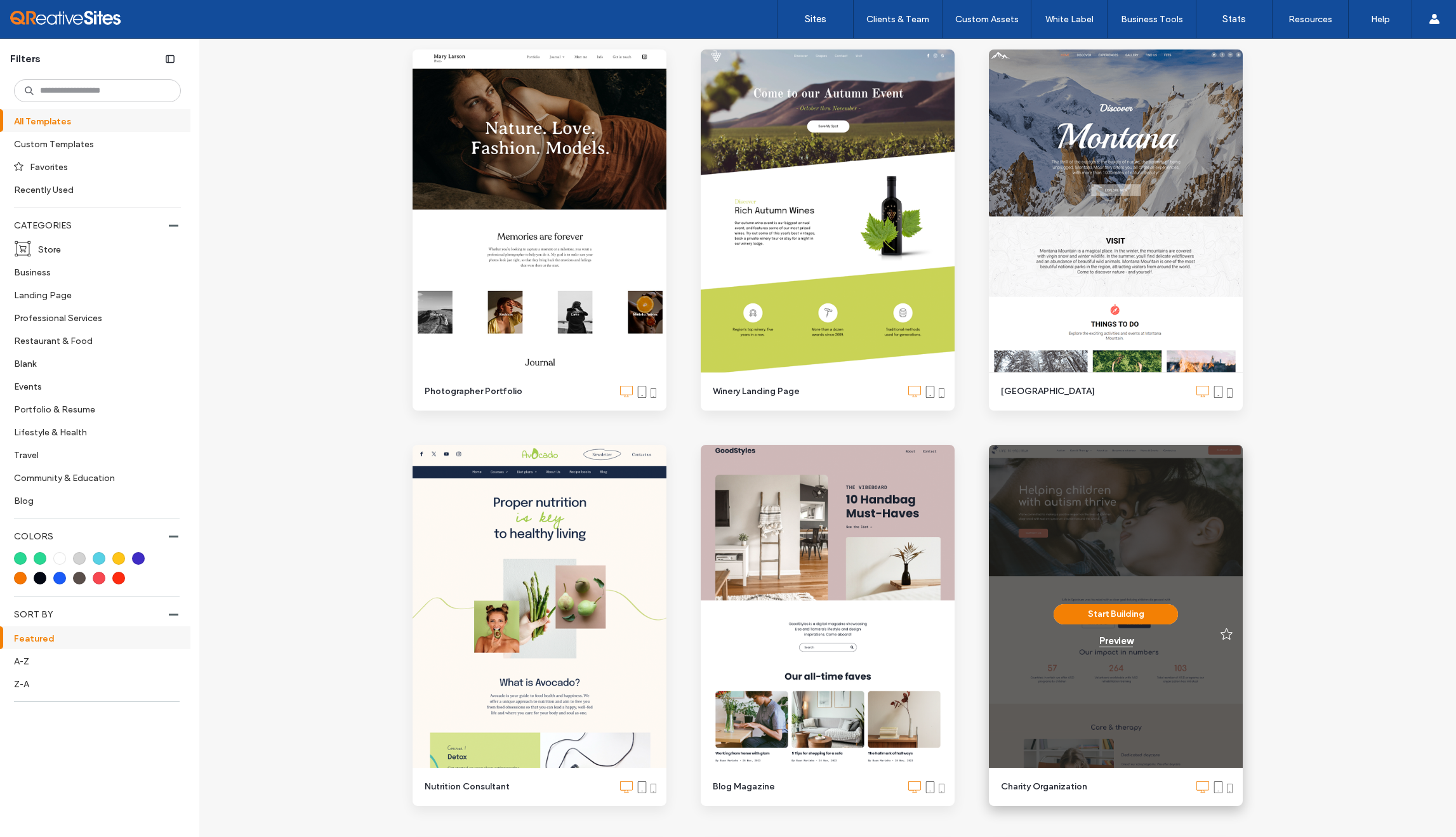
click at [1107, 644] on div "Preview" at bounding box center [1116, 641] width 34 height 12
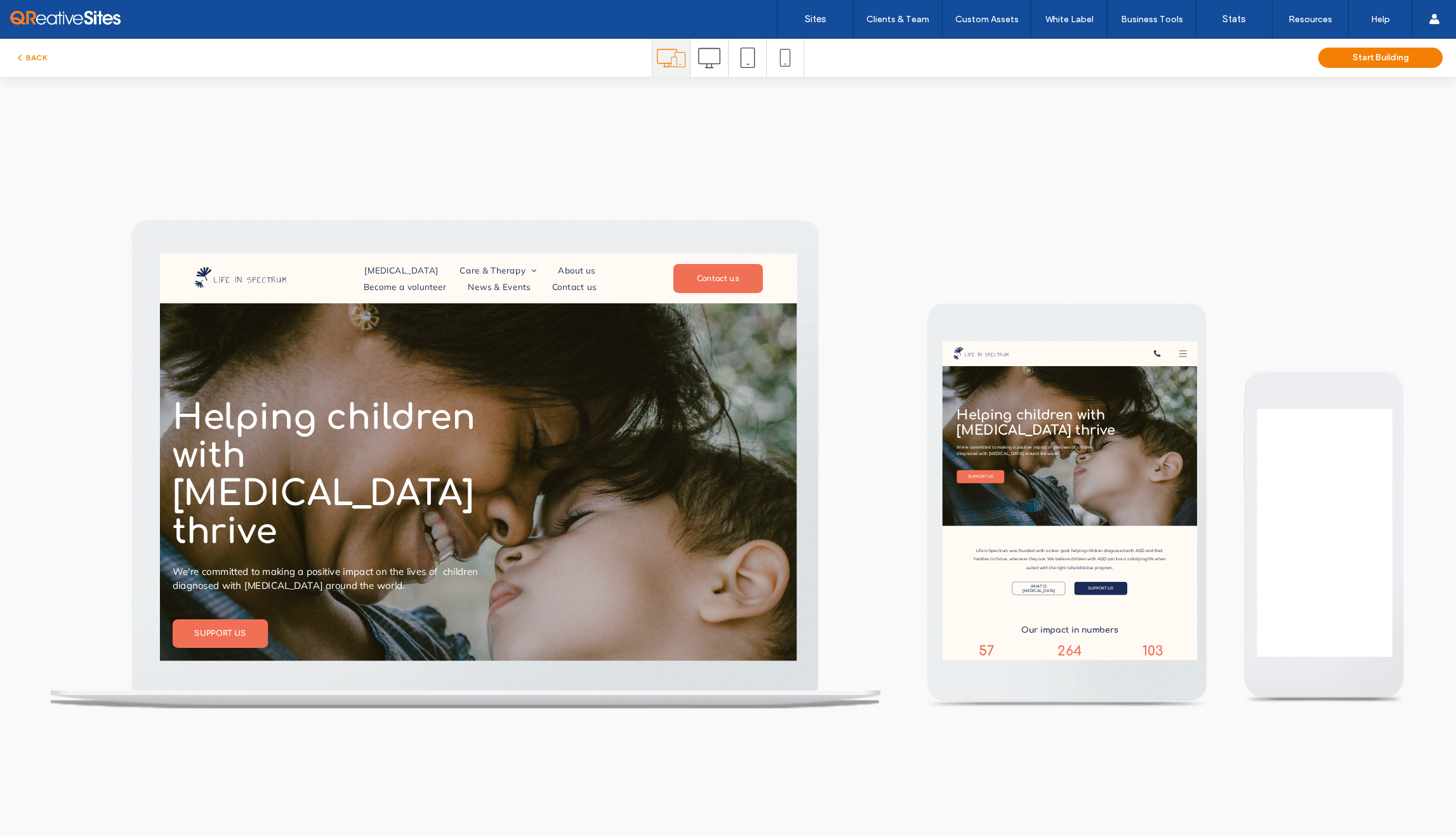
scroll to position [0, 0]
click at [710, 58] on icon at bounding box center [709, 58] width 22 height 22
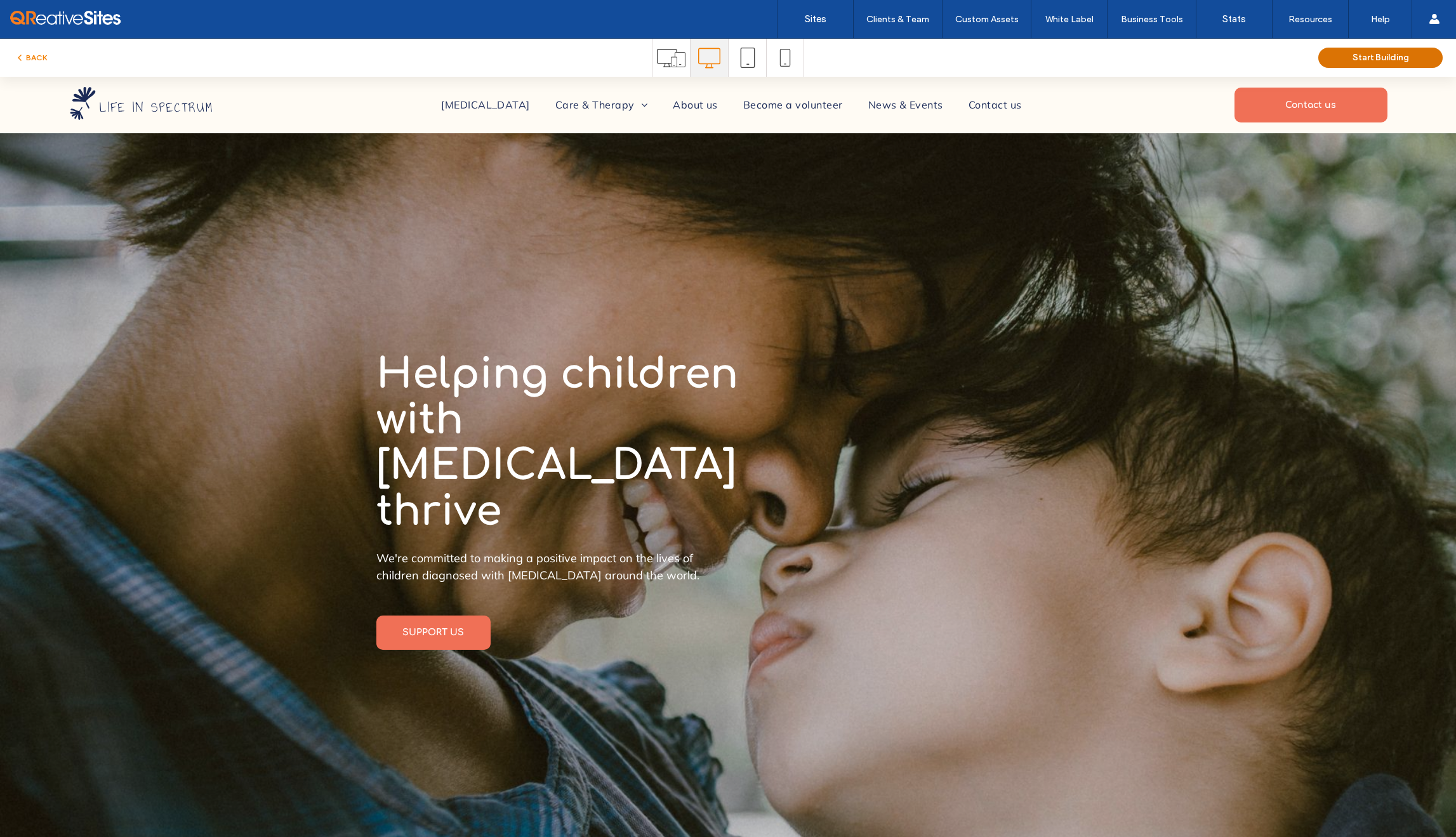
click at [1365, 55] on button "Start Building" at bounding box center [1381, 58] width 124 height 20
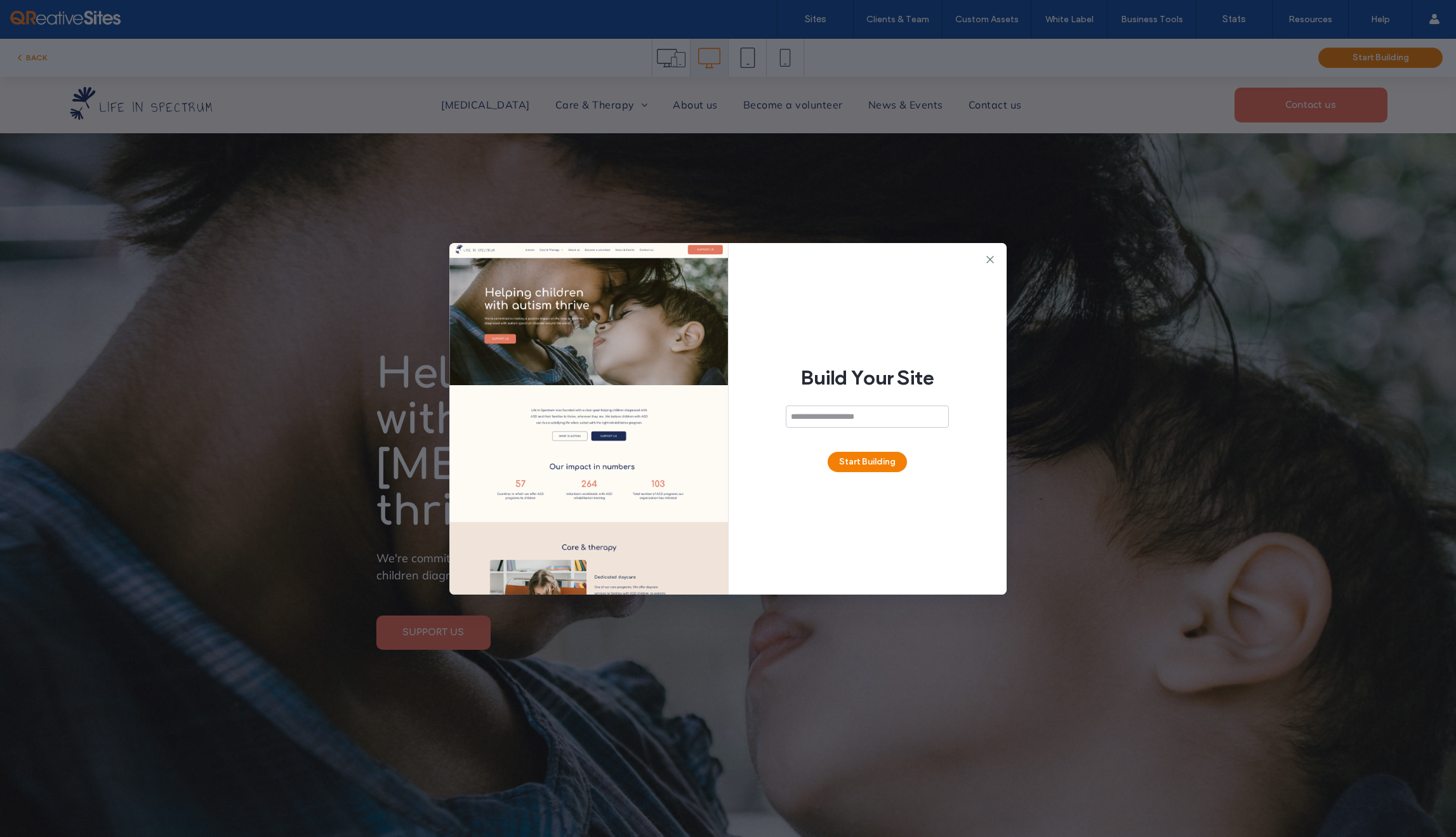
click at [907, 414] on input at bounding box center [867, 416] width 163 height 22
type input "**********"
click at [879, 463] on button "Start Building" at bounding box center [867, 462] width 80 height 20
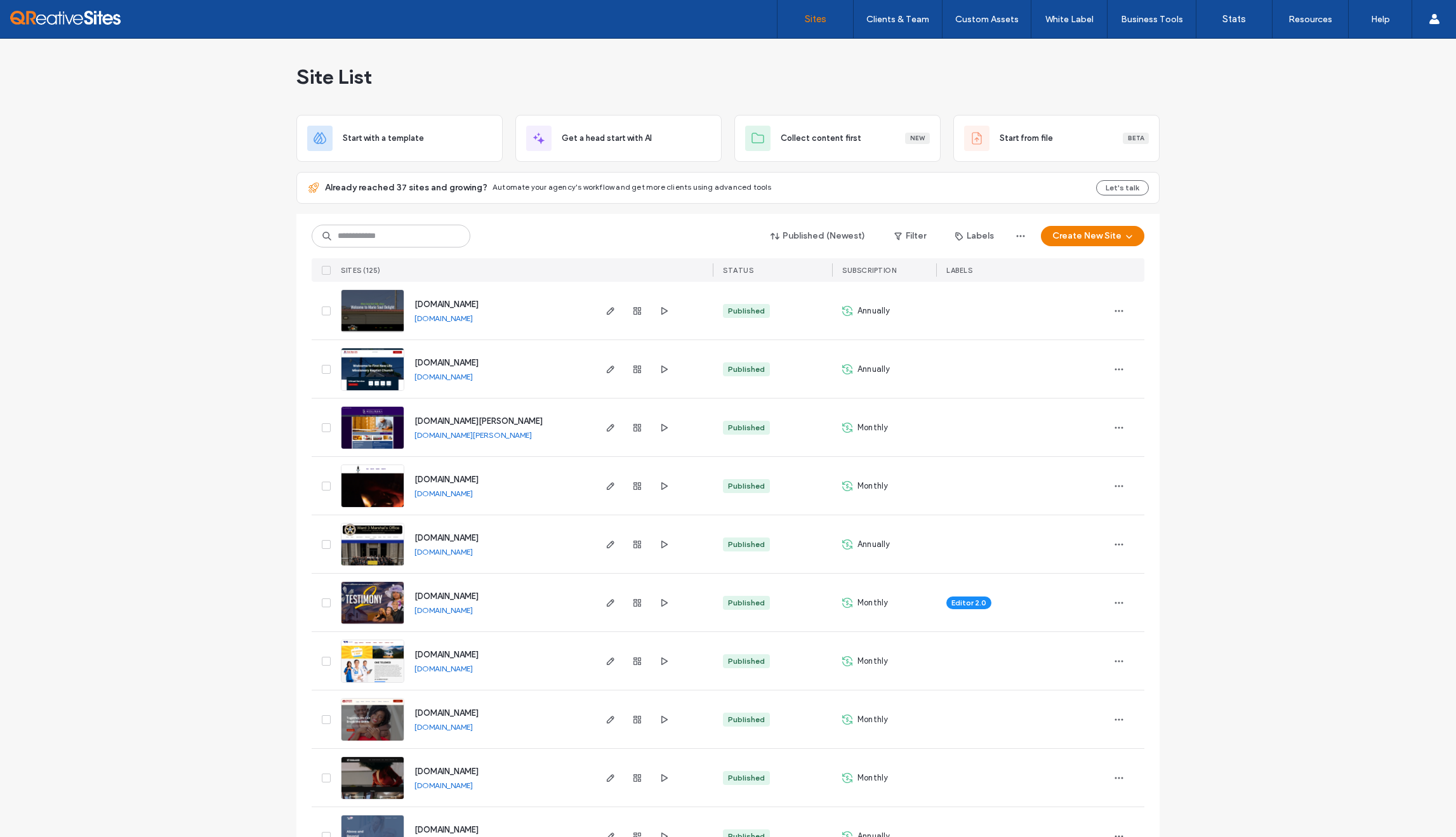
click at [853, 240] on button "Published (Newest)" at bounding box center [818, 236] width 117 height 20
click at [823, 309] on div "Created" at bounding box center [820, 311] width 113 height 24
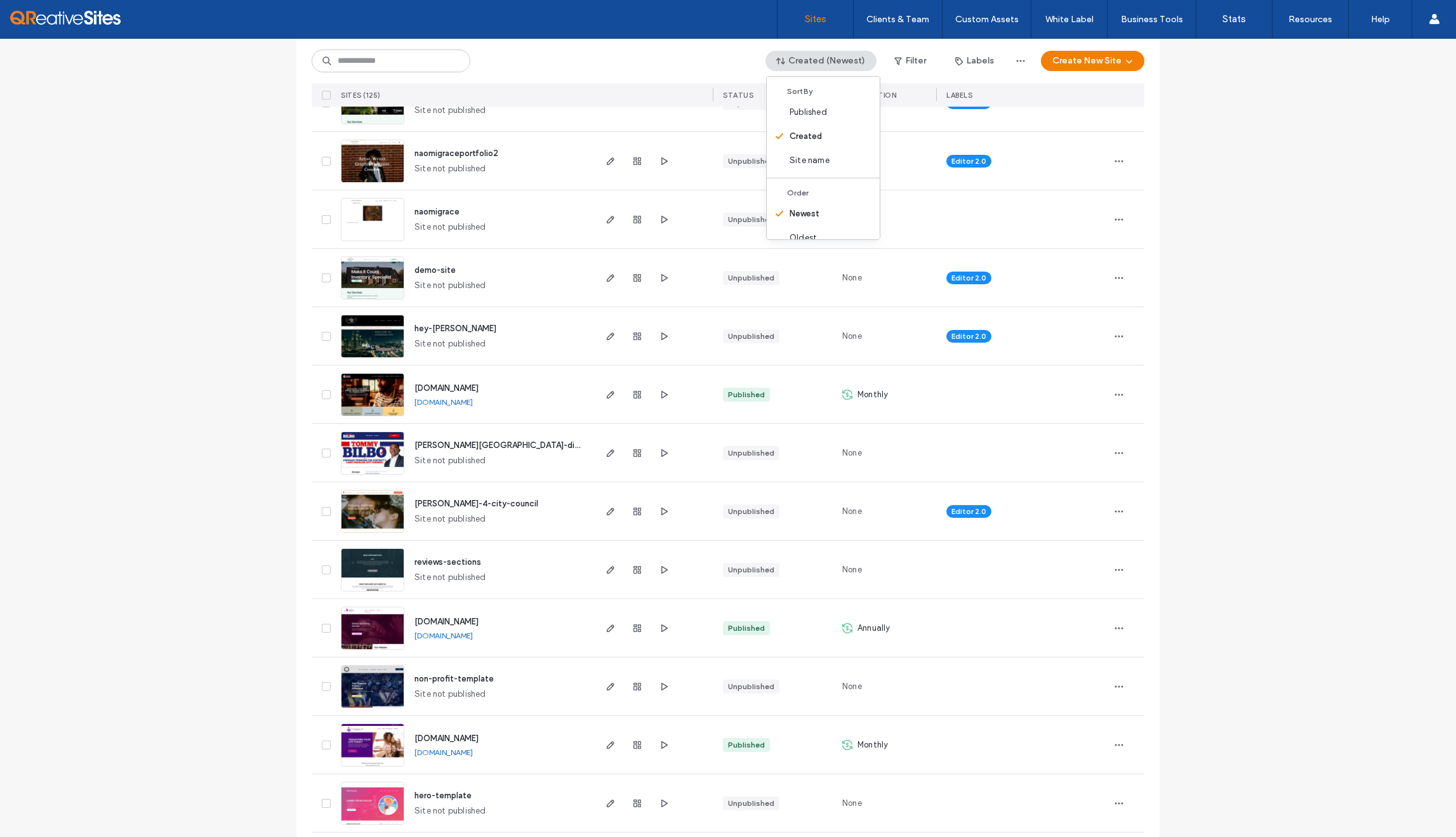
scroll to position [590, 0]
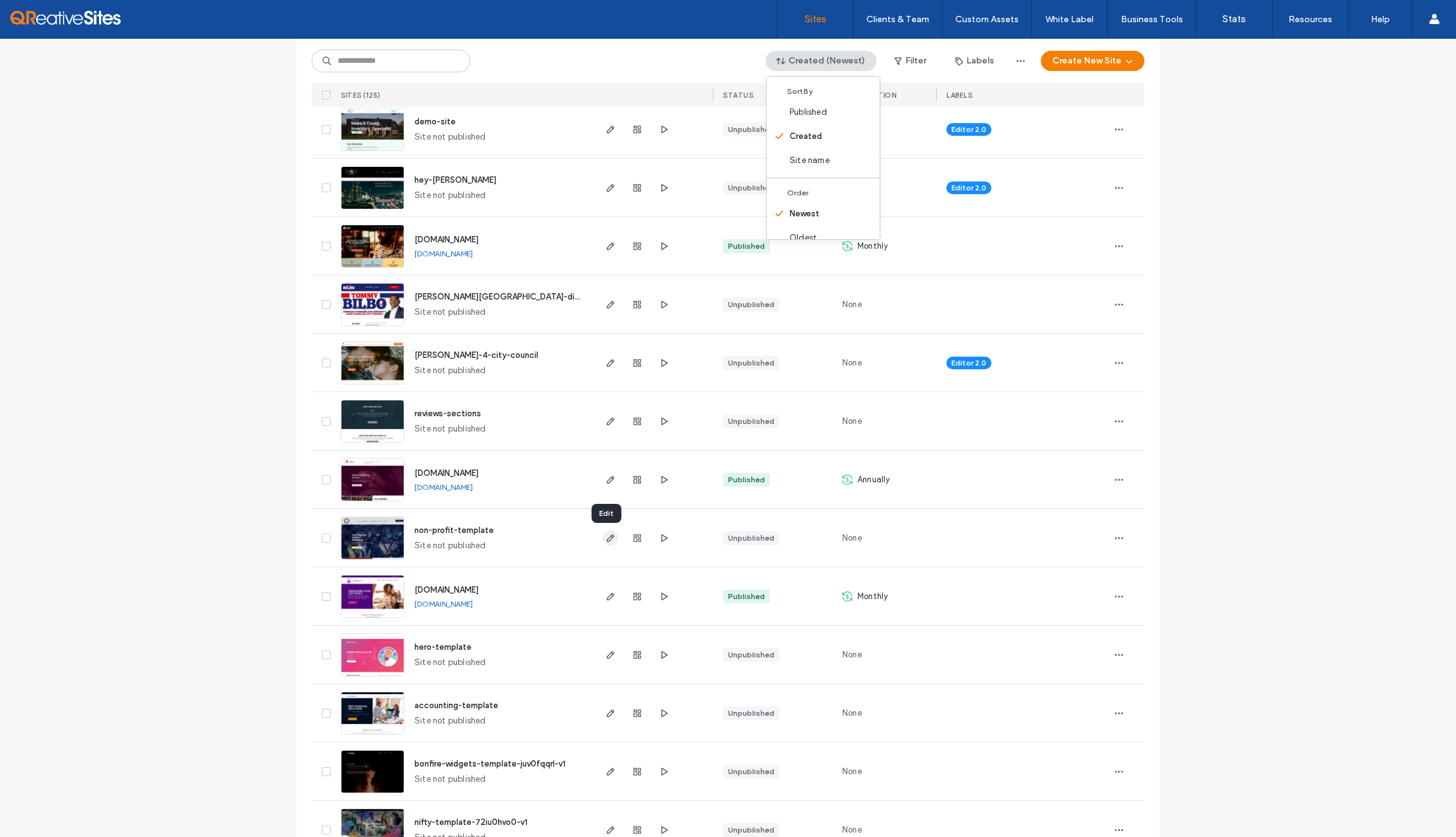
click at [607, 536] on use "button" at bounding box center [611, 538] width 7 height 7
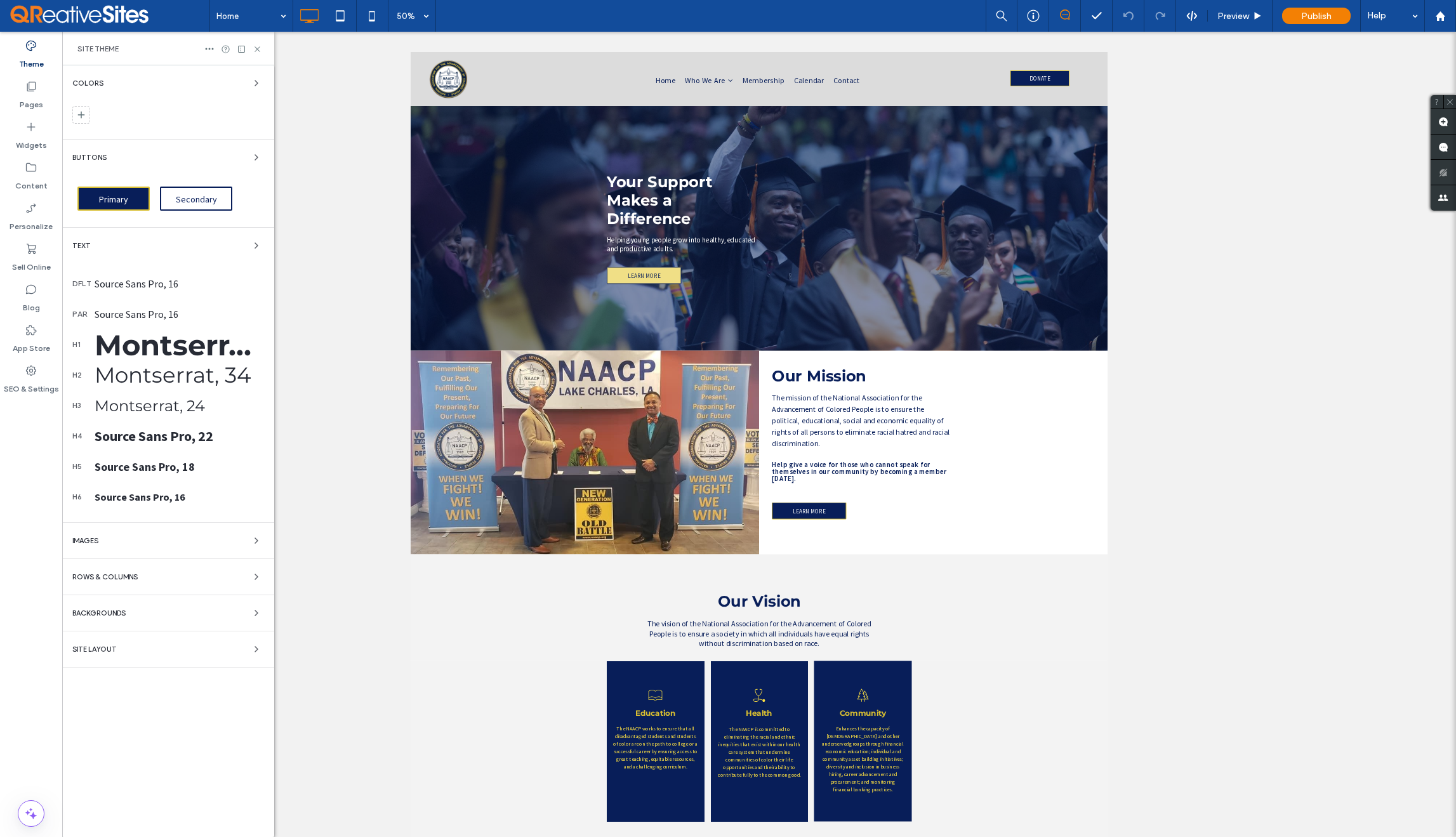
click at [228, 84] on div "Colors" at bounding box center [168, 83] width 191 height 15
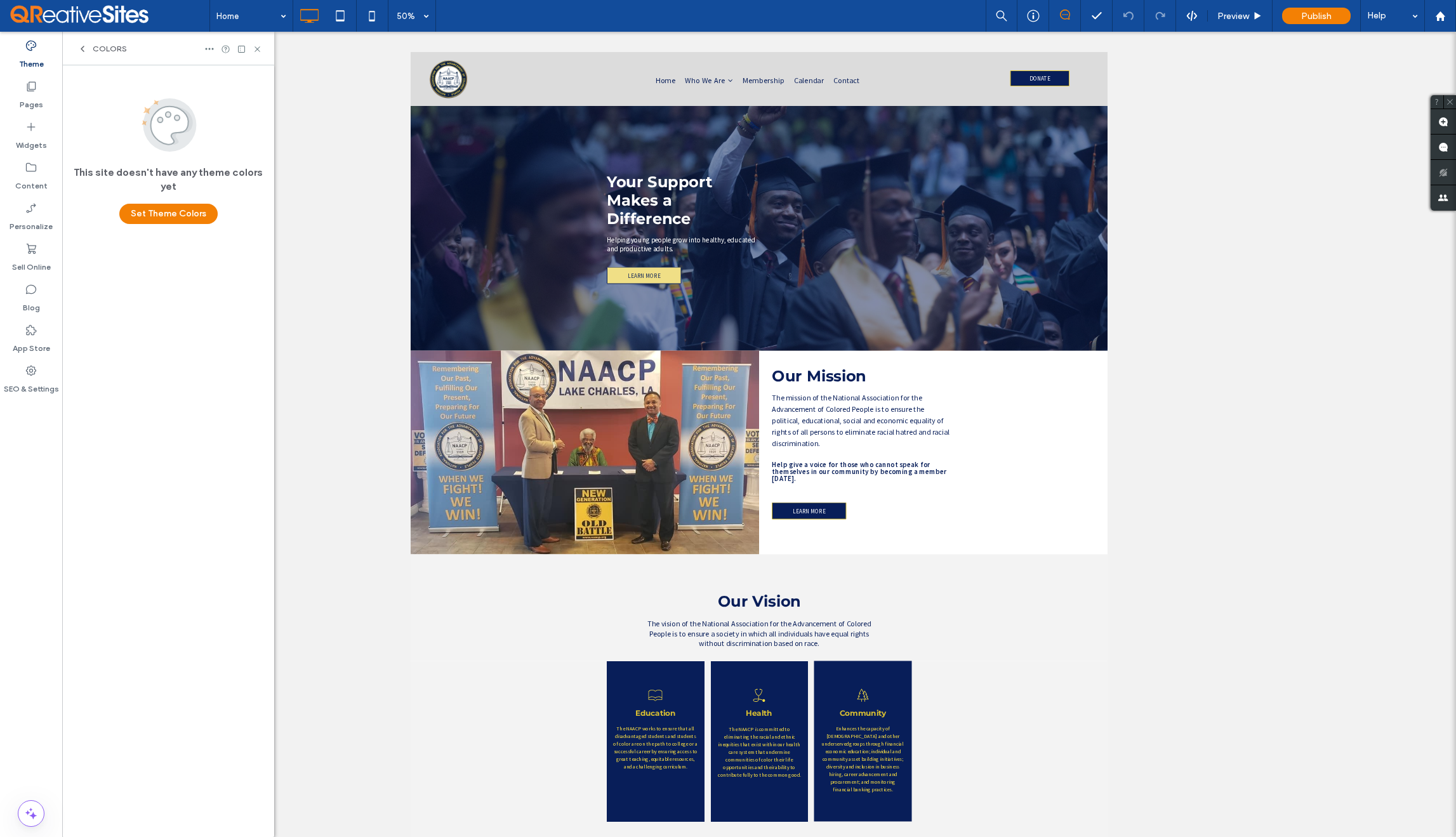
click at [83, 47] on icon at bounding box center [83, 49] width 10 height 10
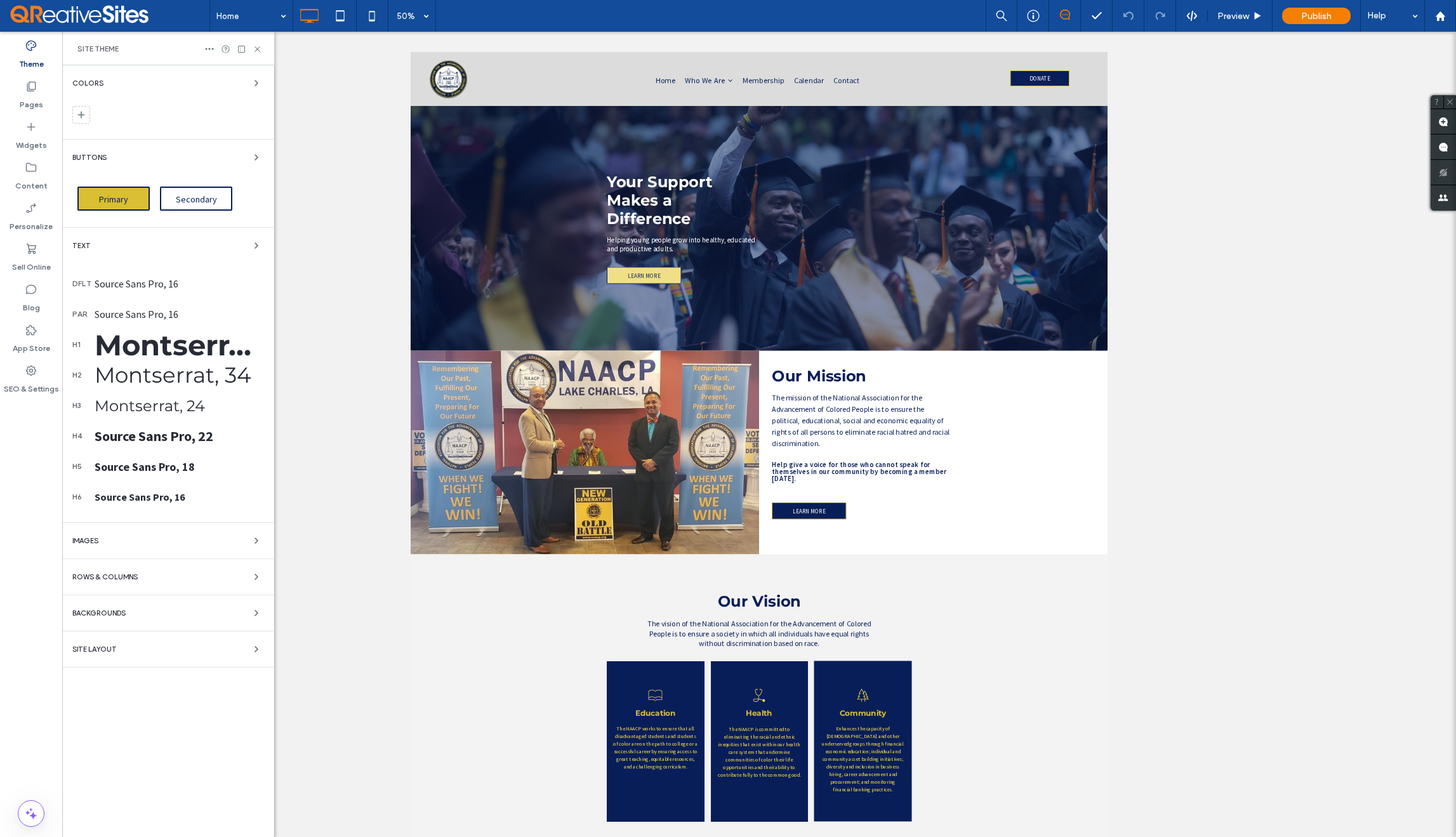
click at [123, 198] on span "Primary" at bounding box center [113, 199] width 38 height 12
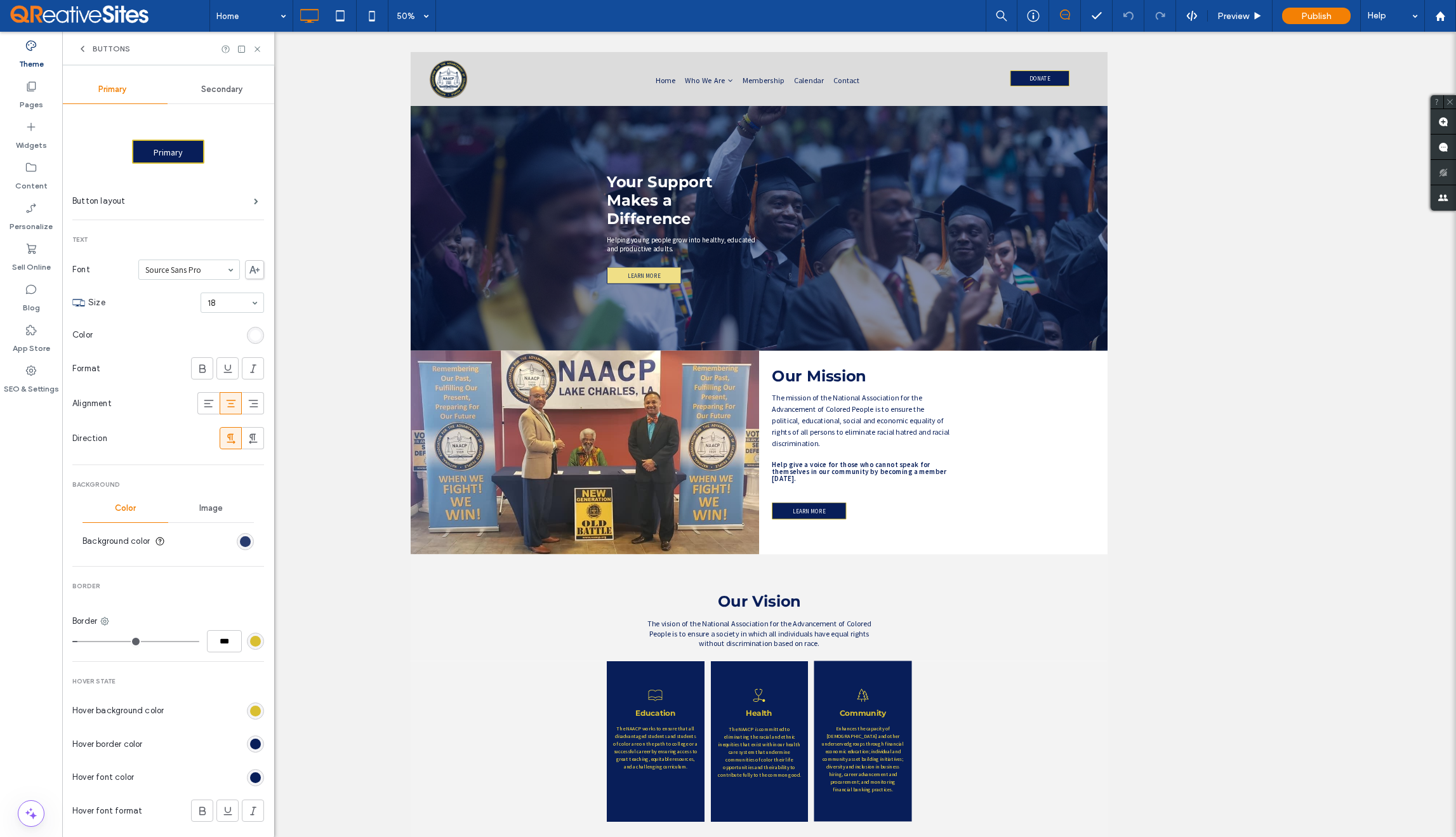
click at [240, 540] on div "rgb(8, 30, 89)" at bounding box center [245, 541] width 11 height 11
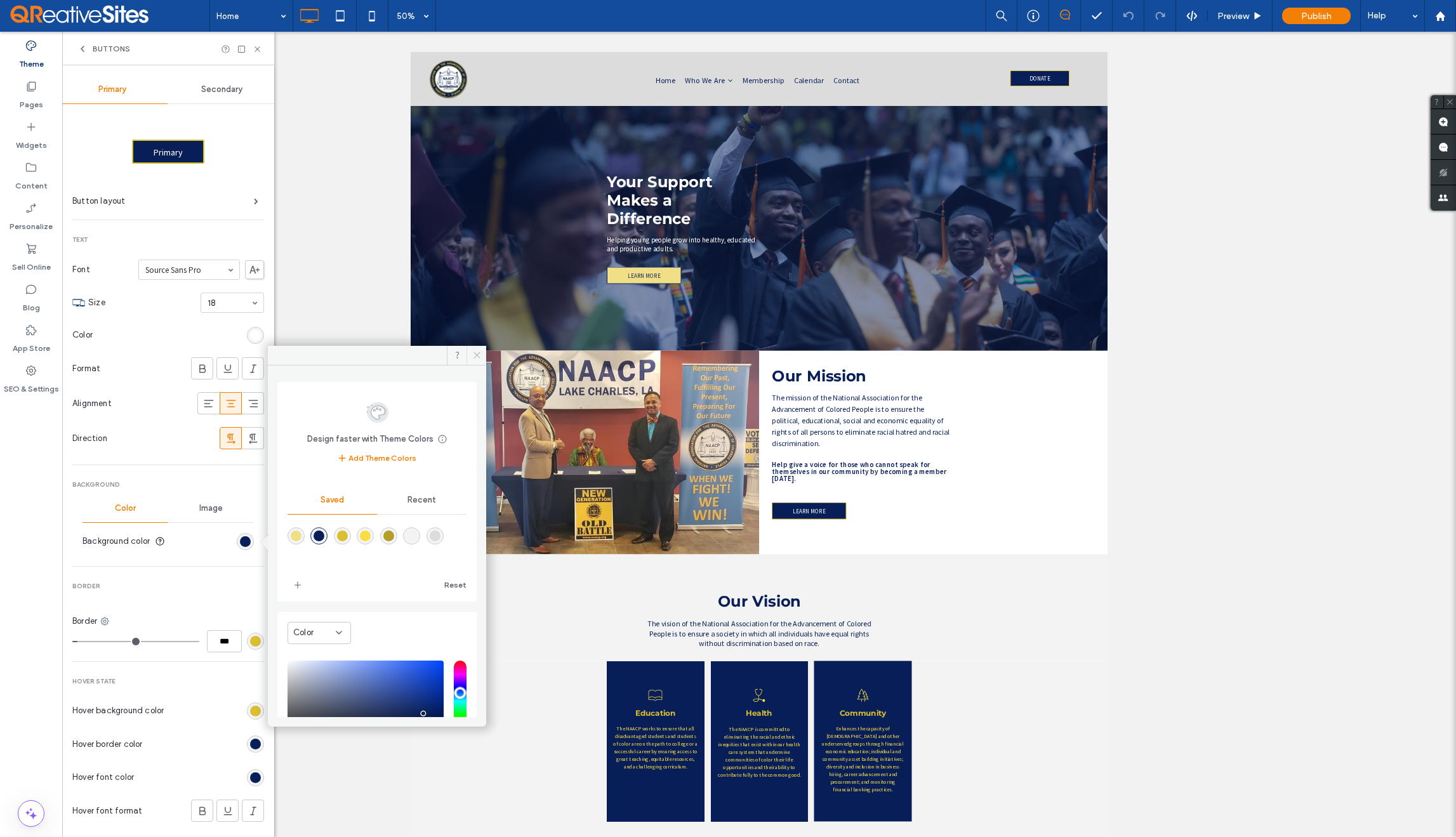
click at [477, 354] on use at bounding box center [476, 355] width 7 height 7
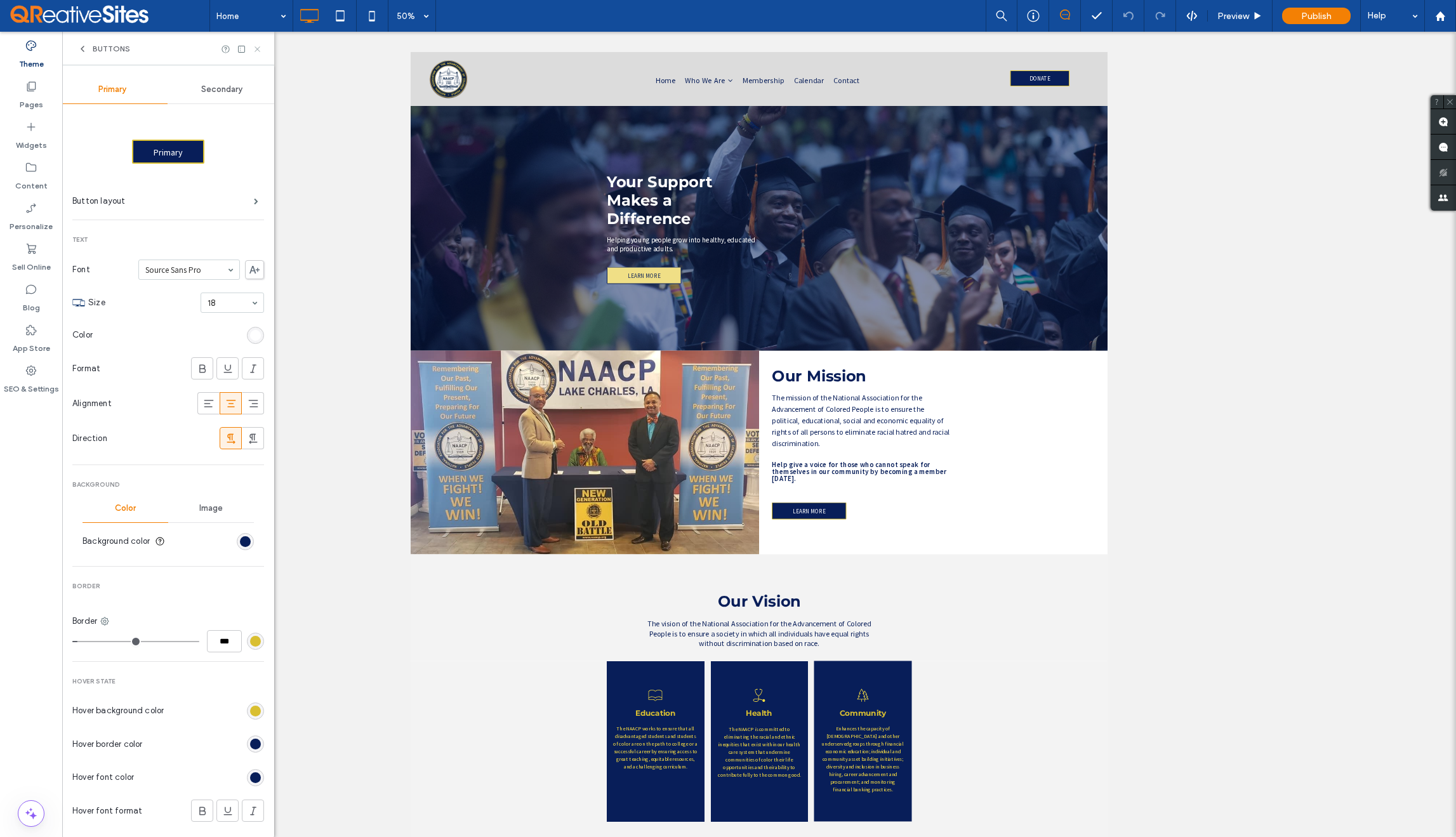
click at [259, 51] on icon at bounding box center [257, 49] width 9 height 9
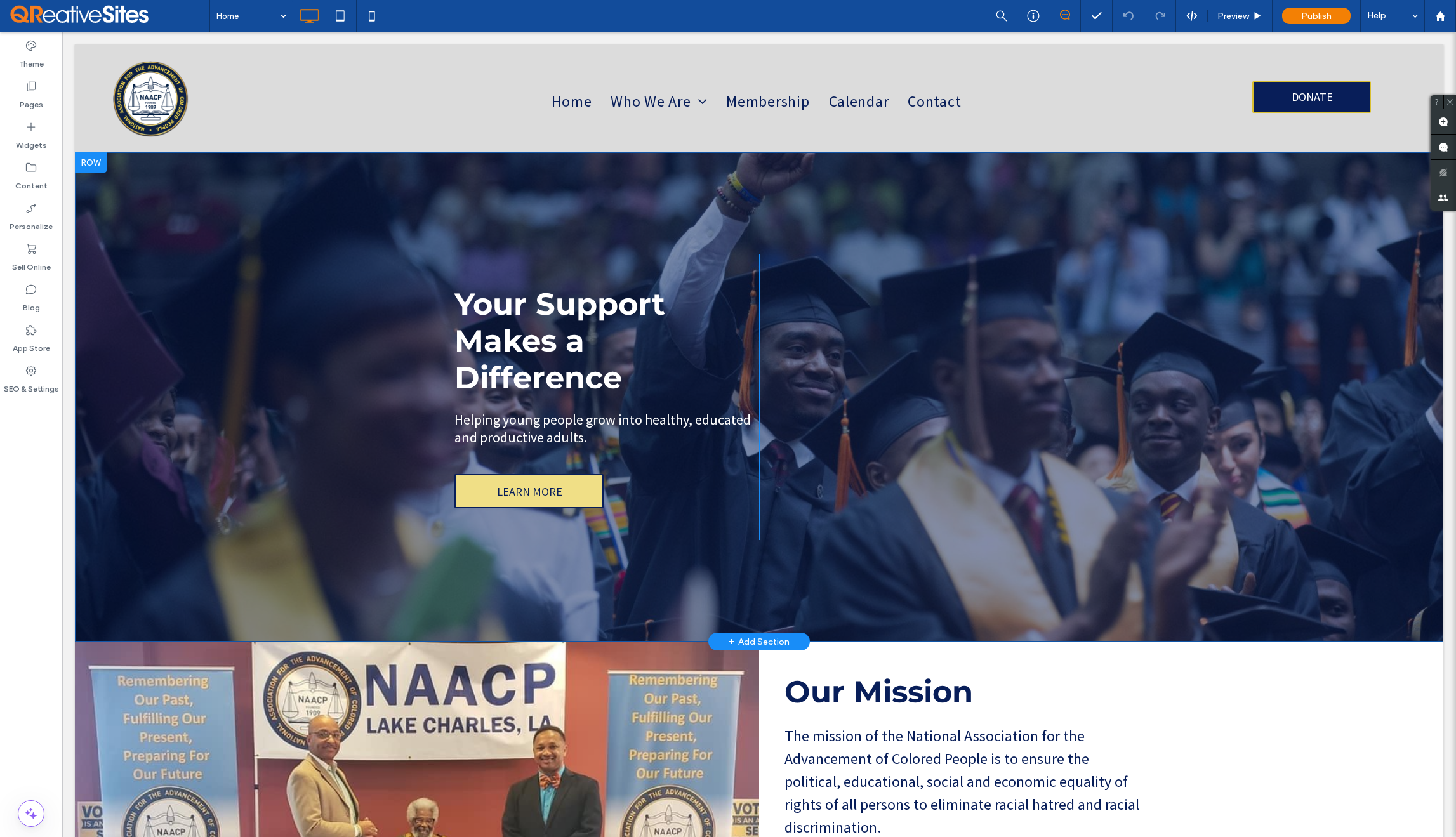
click at [91, 162] on div at bounding box center [91, 163] width 31 height 20
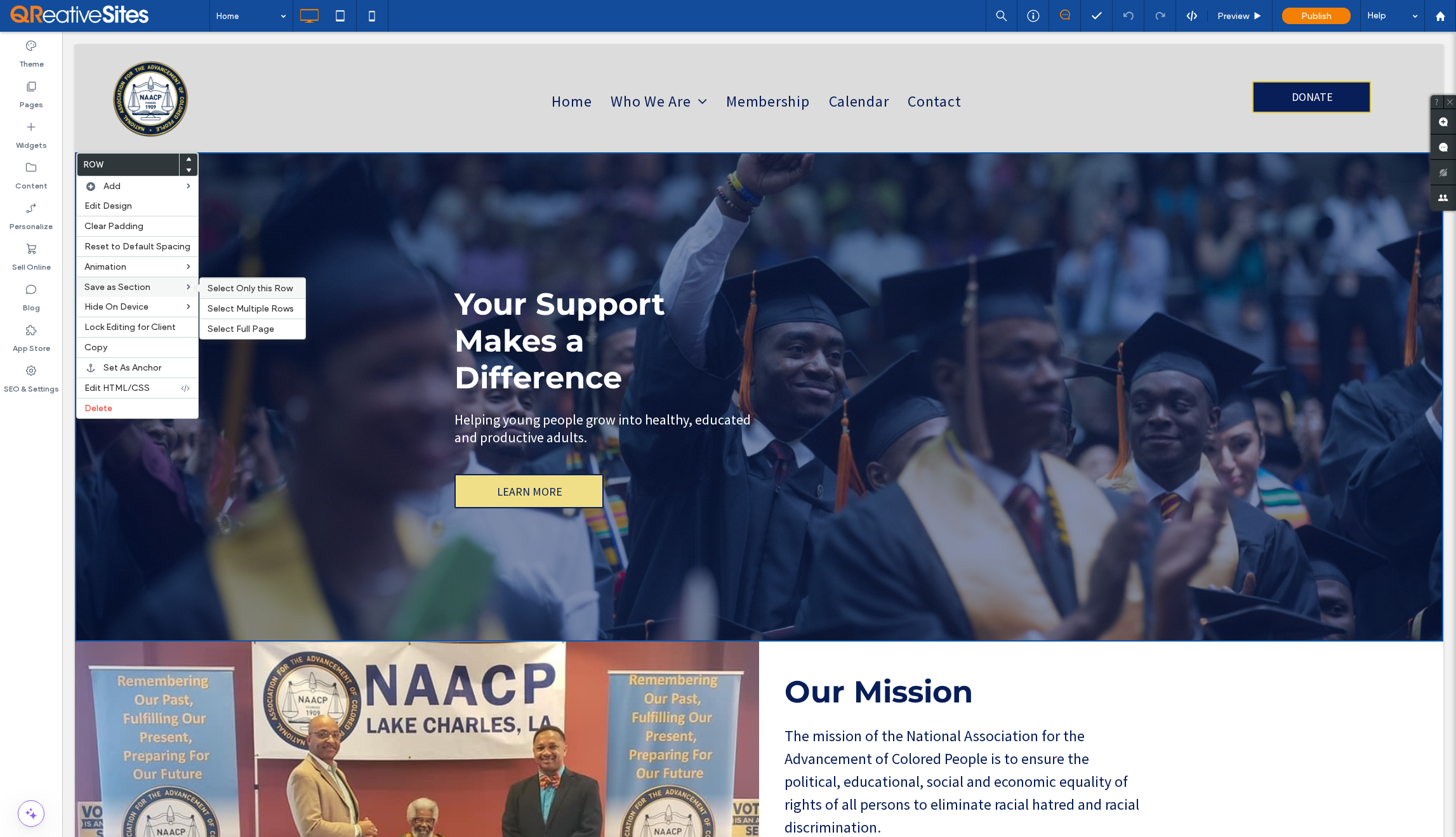
click at [231, 290] on span "Select Only this Row" at bounding box center [250, 288] width 85 height 11
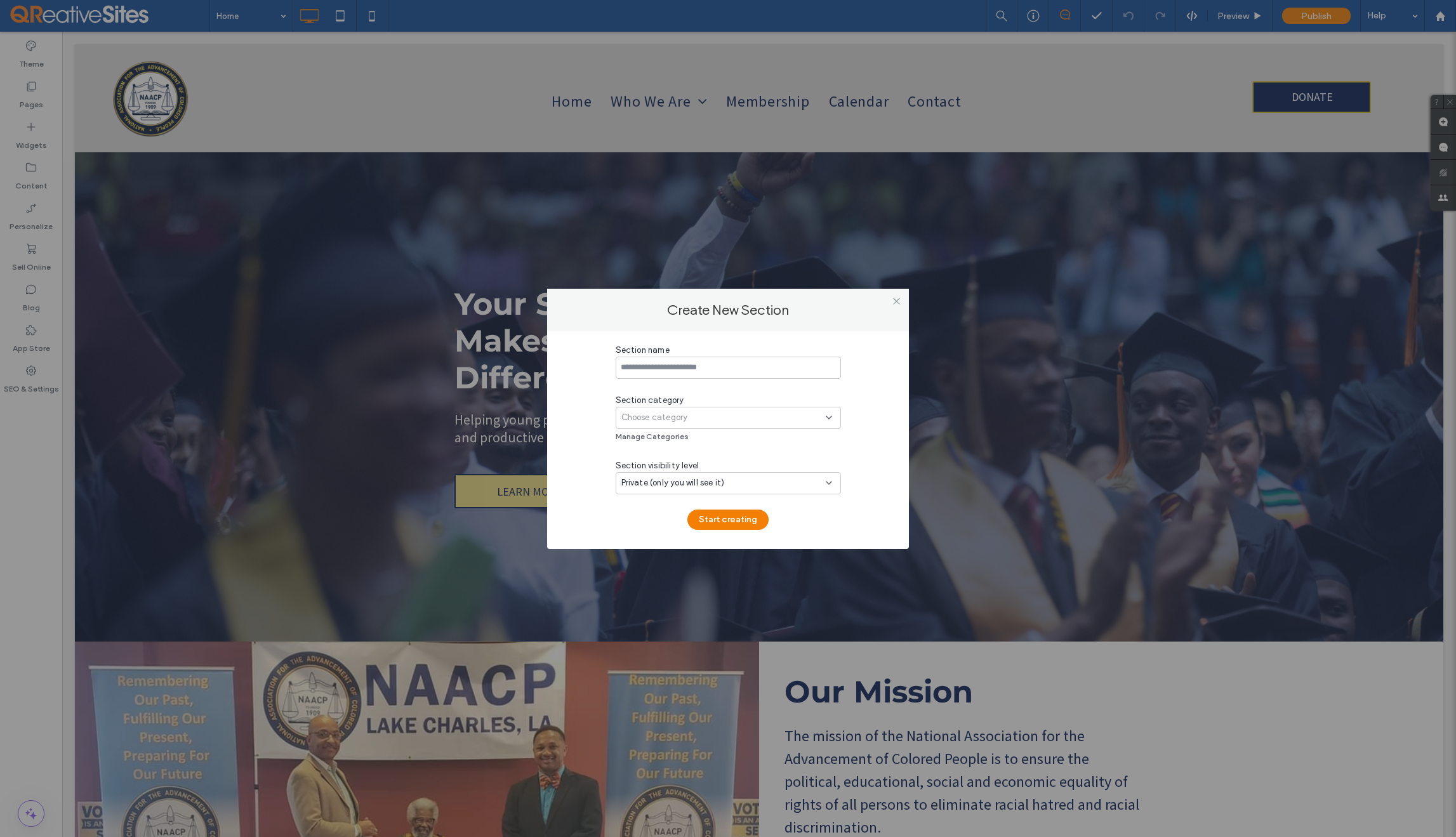
click at [718, 370] on input at bounding box center [728, 367] width 225 height 22
type input "*"
type input "**********"
click at [733, 417] on div "Choose category" at bounding box center [724, 417] width 205 height 12
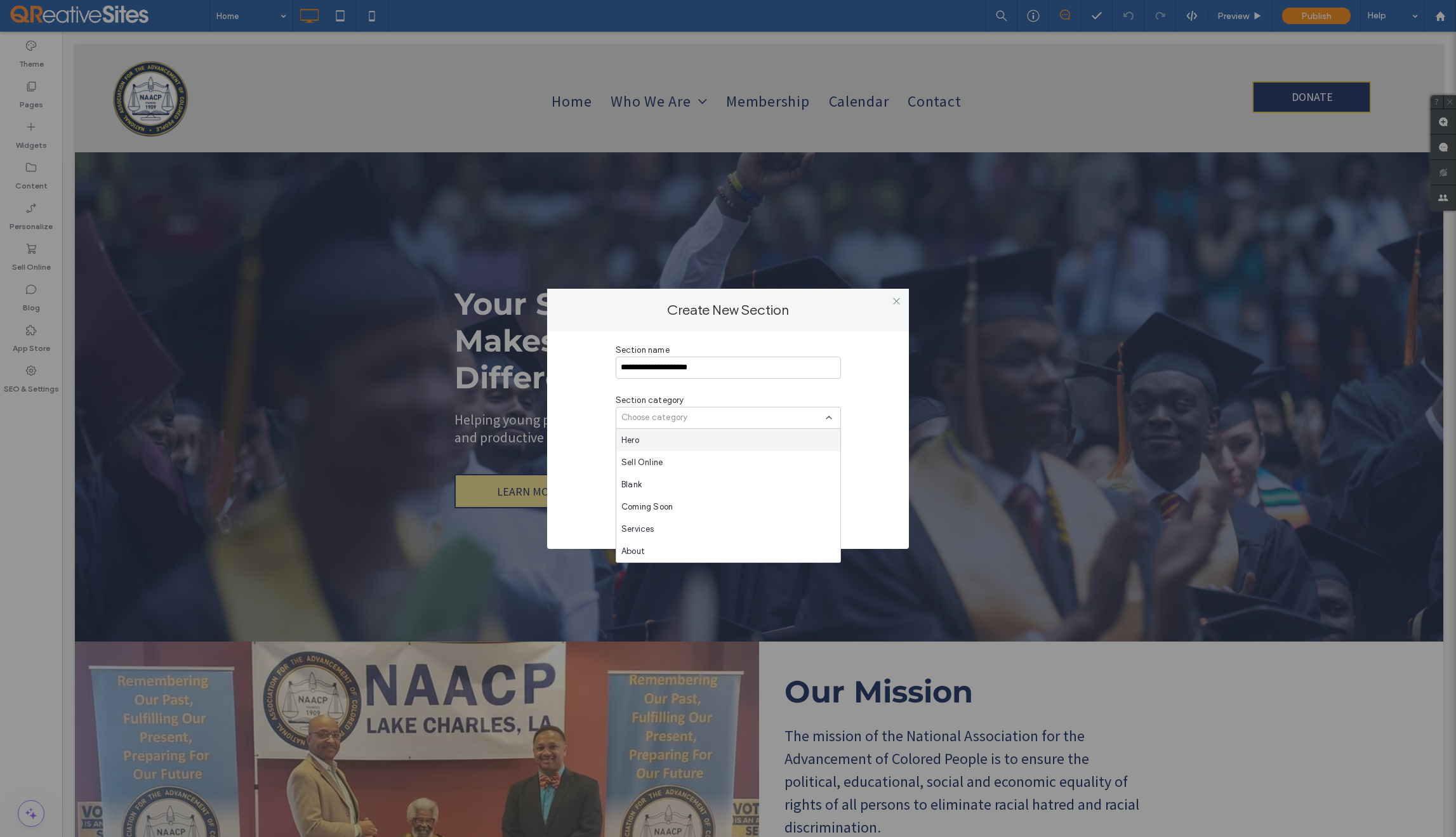
click at [720, 437] on div "Hero" at bounding box center [728, 440] width 224 height 22
click at [728, 484] on div "Private (only you will see it)" at bounding box center [724, 483] width 205 height 12
click at [725, 506] on div "Private (only you will see it)" at bounding box center [728, 505] width 224 height 22
click at [724, 521] on button "Start creating" at bounding box center [728, 520] width 81 height 20
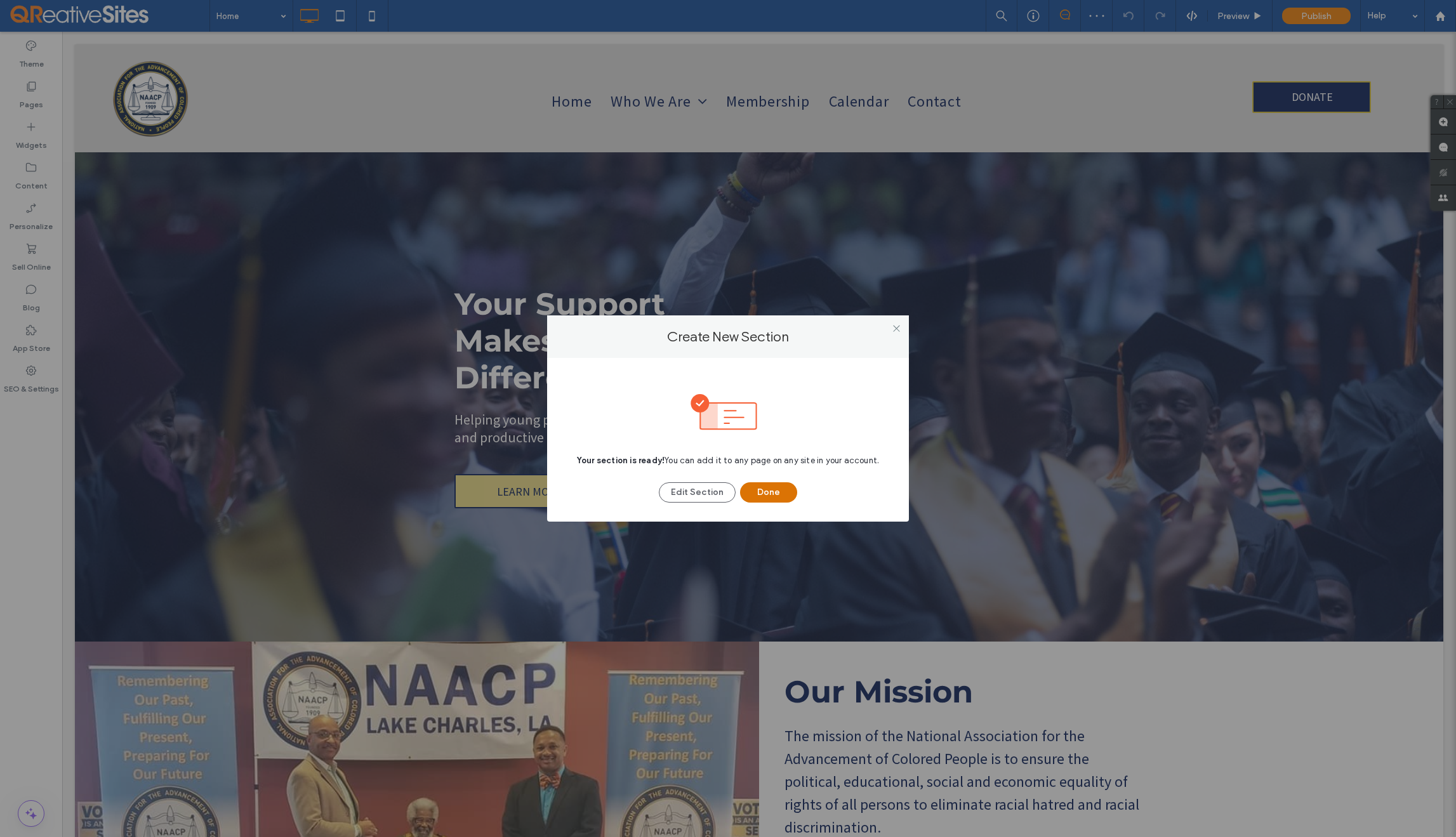
click at [770, 492] on button "Done" at bounding box center [769, 492] width 57 height 20
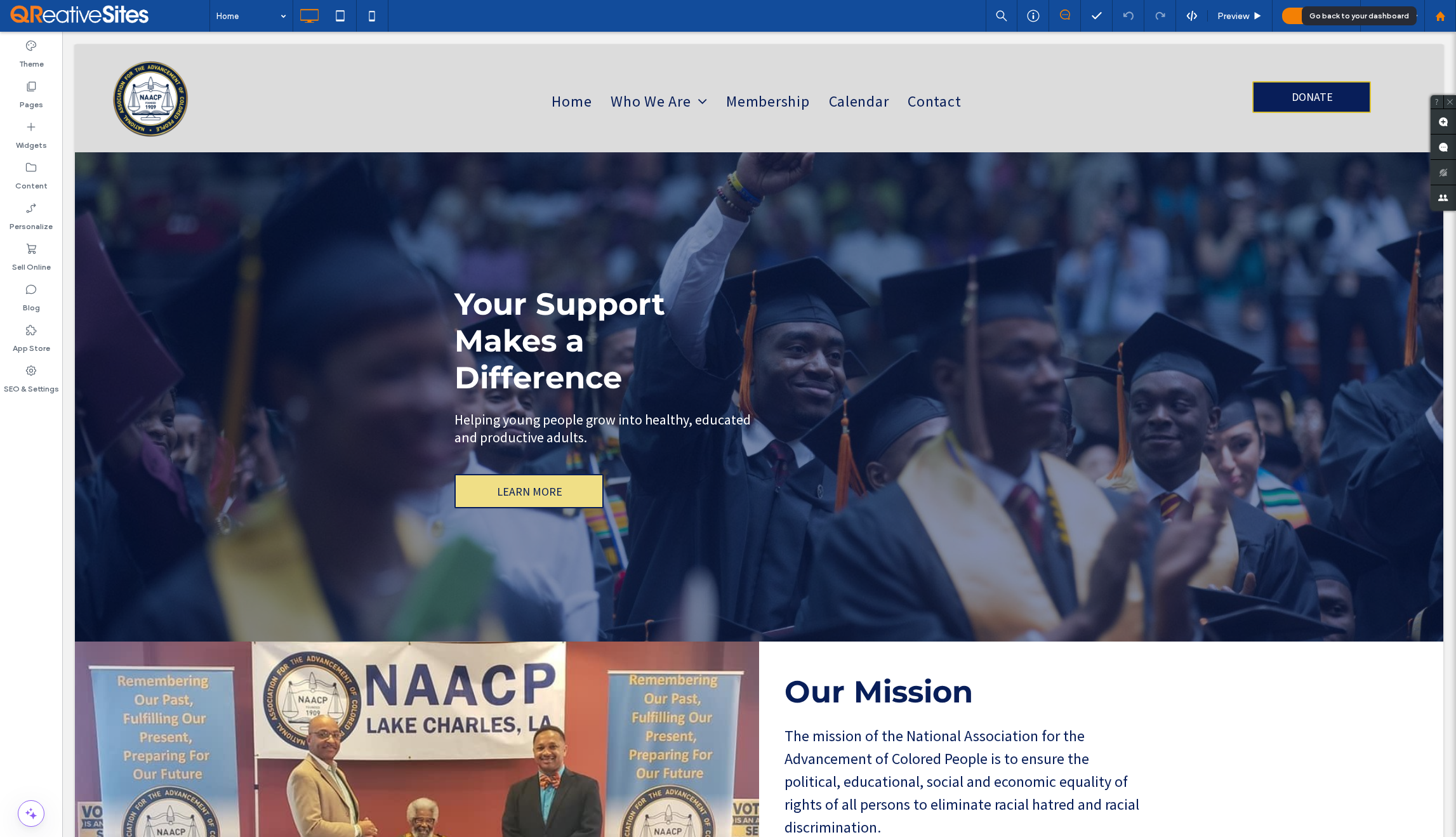
click at [1438, 16] on use at bounding box center [1440, 15] width 9 height 9
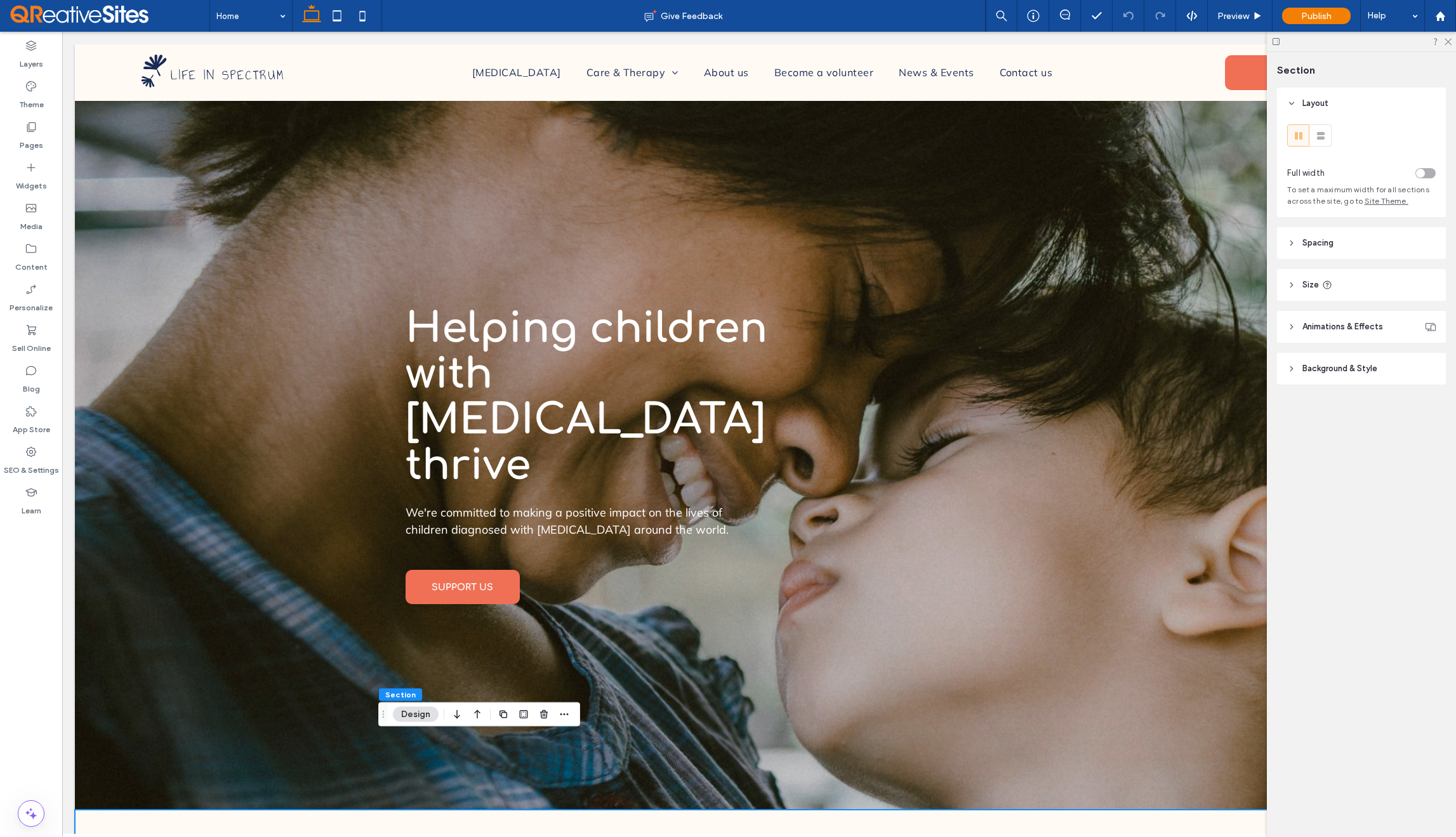
click at [755, 803] on div "+ Add Section" at bounding box center [759, 809] width 61 height 14
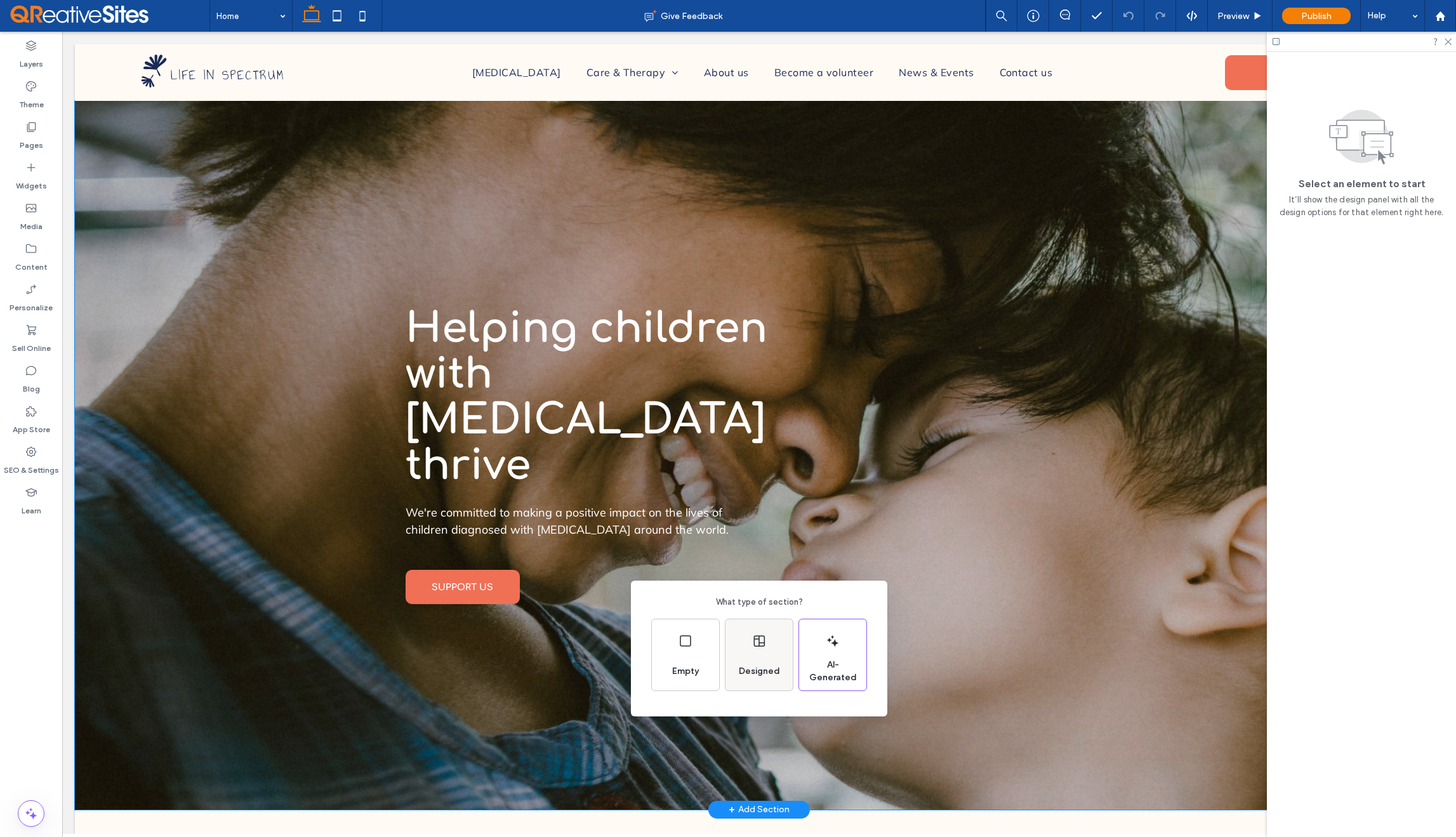
click at [763, 650] on div "Designed" at bounding box center [759, 654] width 67 height 71
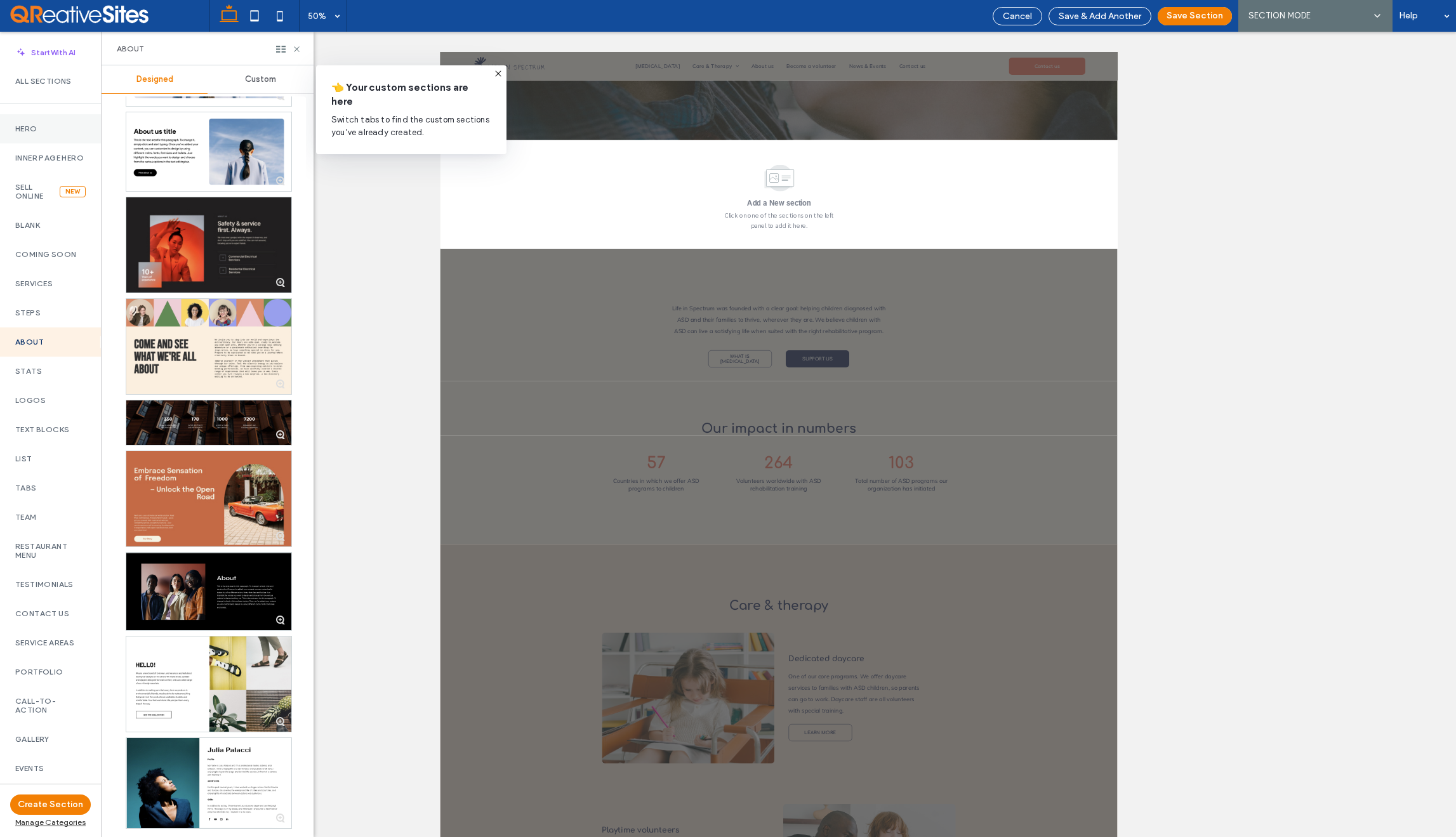
click at [37, 134] on div "Hero" at bounding box center [50, 129] width 101 height 29
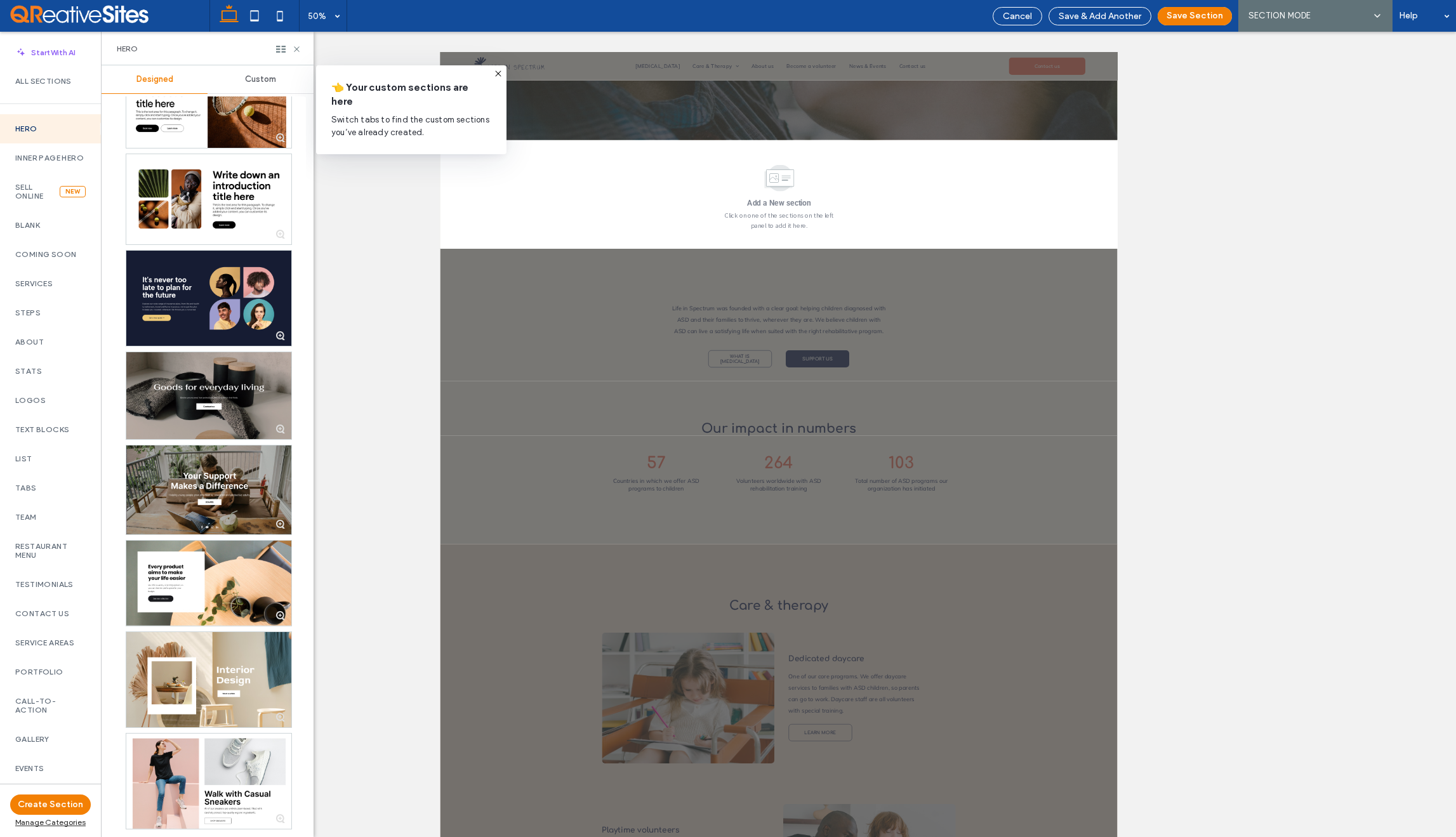
scroll to position [4735, 0]
click at [272, 84] on span "Custom" at bounding box center [260, 80] width 31 height 10
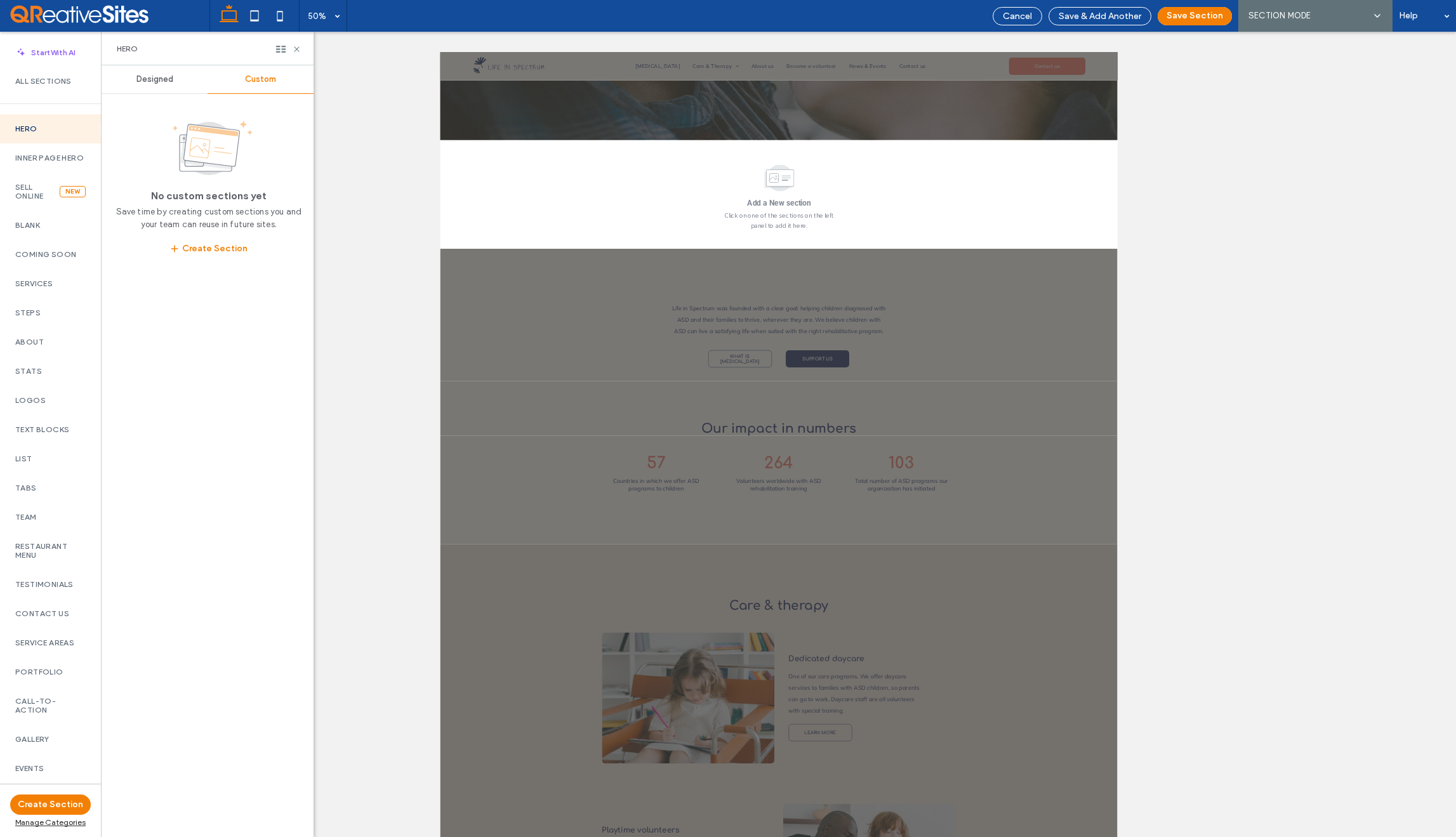
click at [157, 80] on span "Designed" at bounding box center [155, 80] width 37 height 10
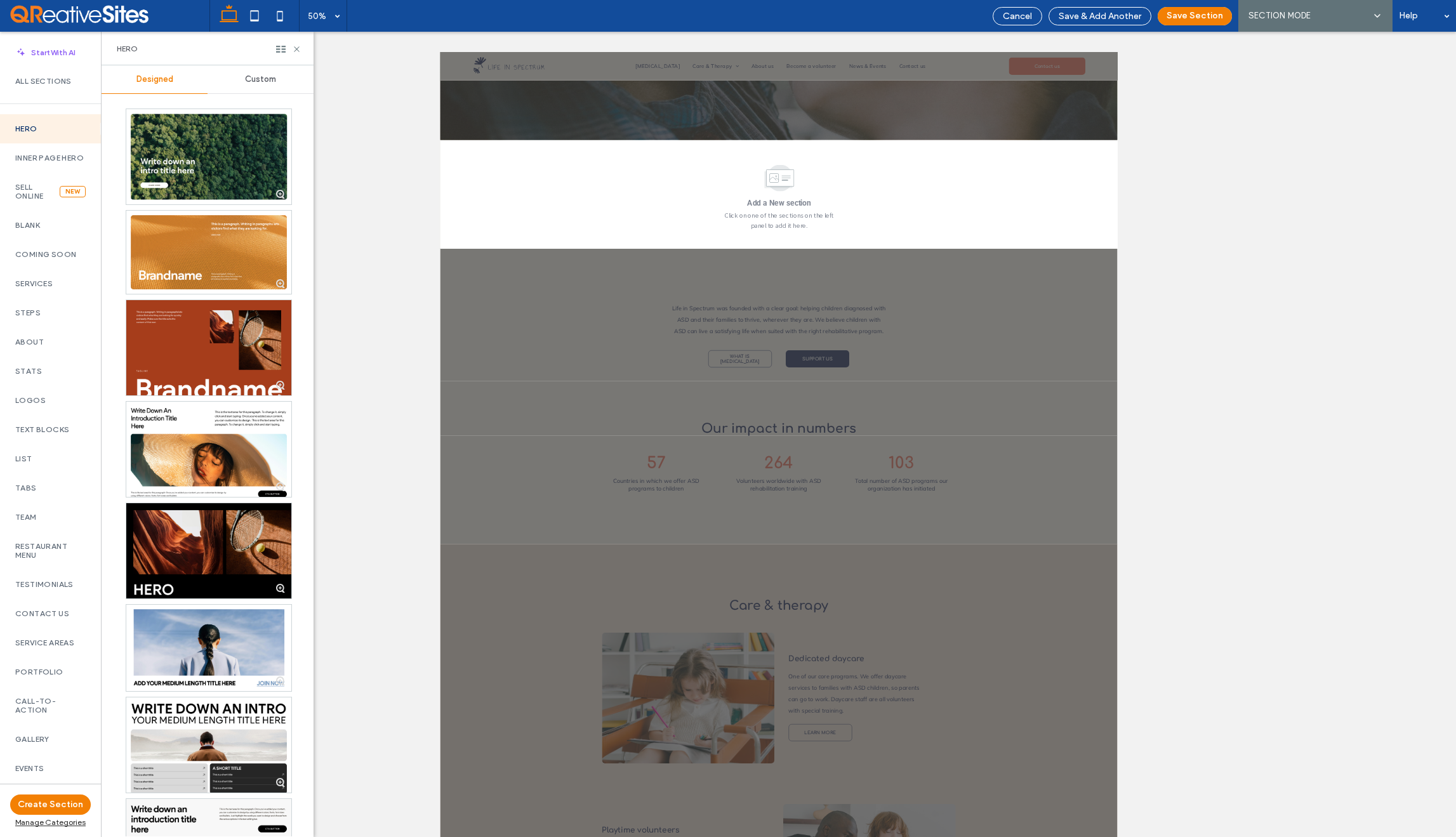
click at [254, 79] on span "Custom" at bounding box center [260, 80] width 31 height 10
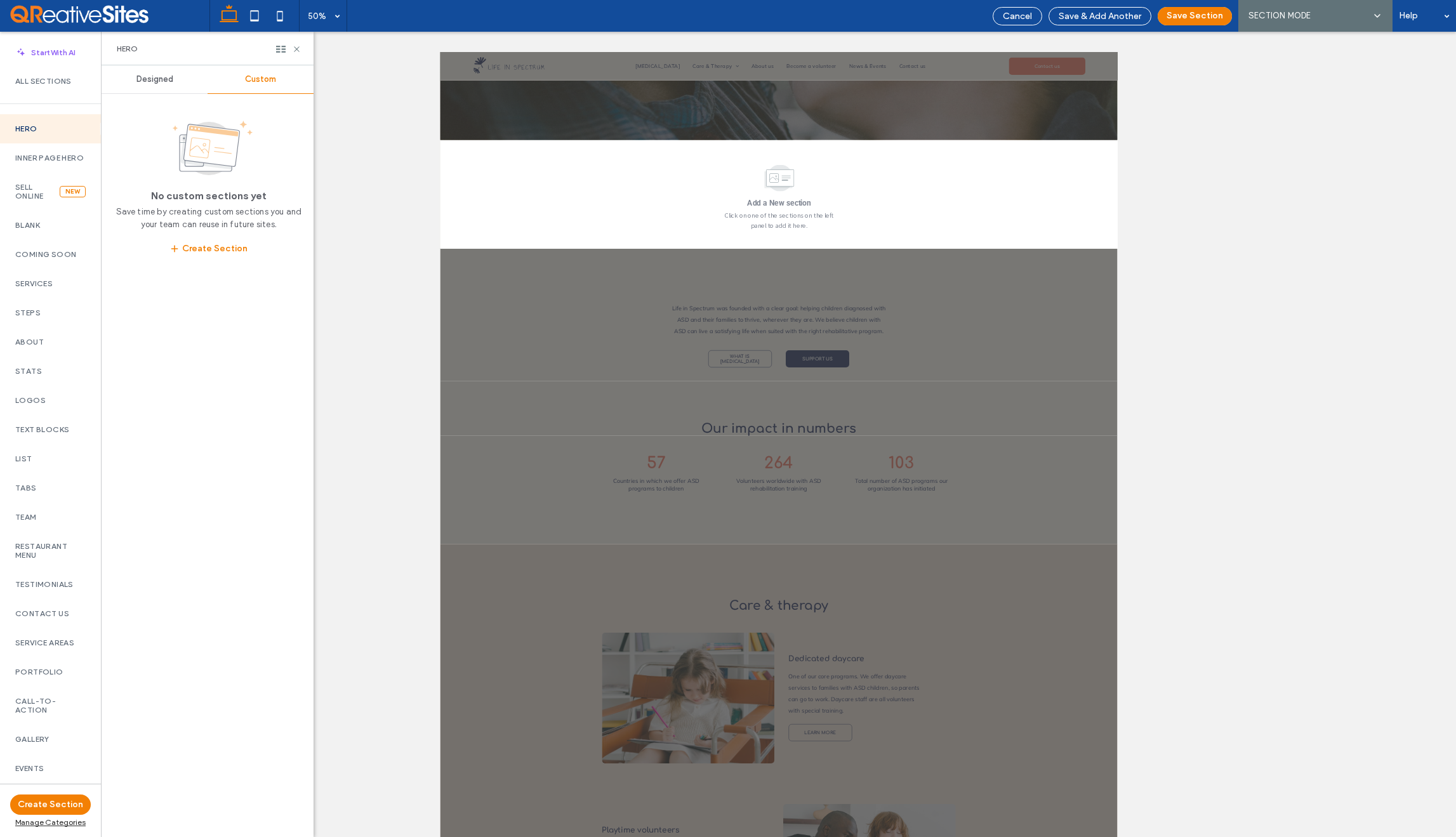
click at [356, 90] on div at bounding box center [779, 434] width 1354 height 806
click at [156, 79] on span "Designed" at bounding box center [155, 80] width 37 height 10
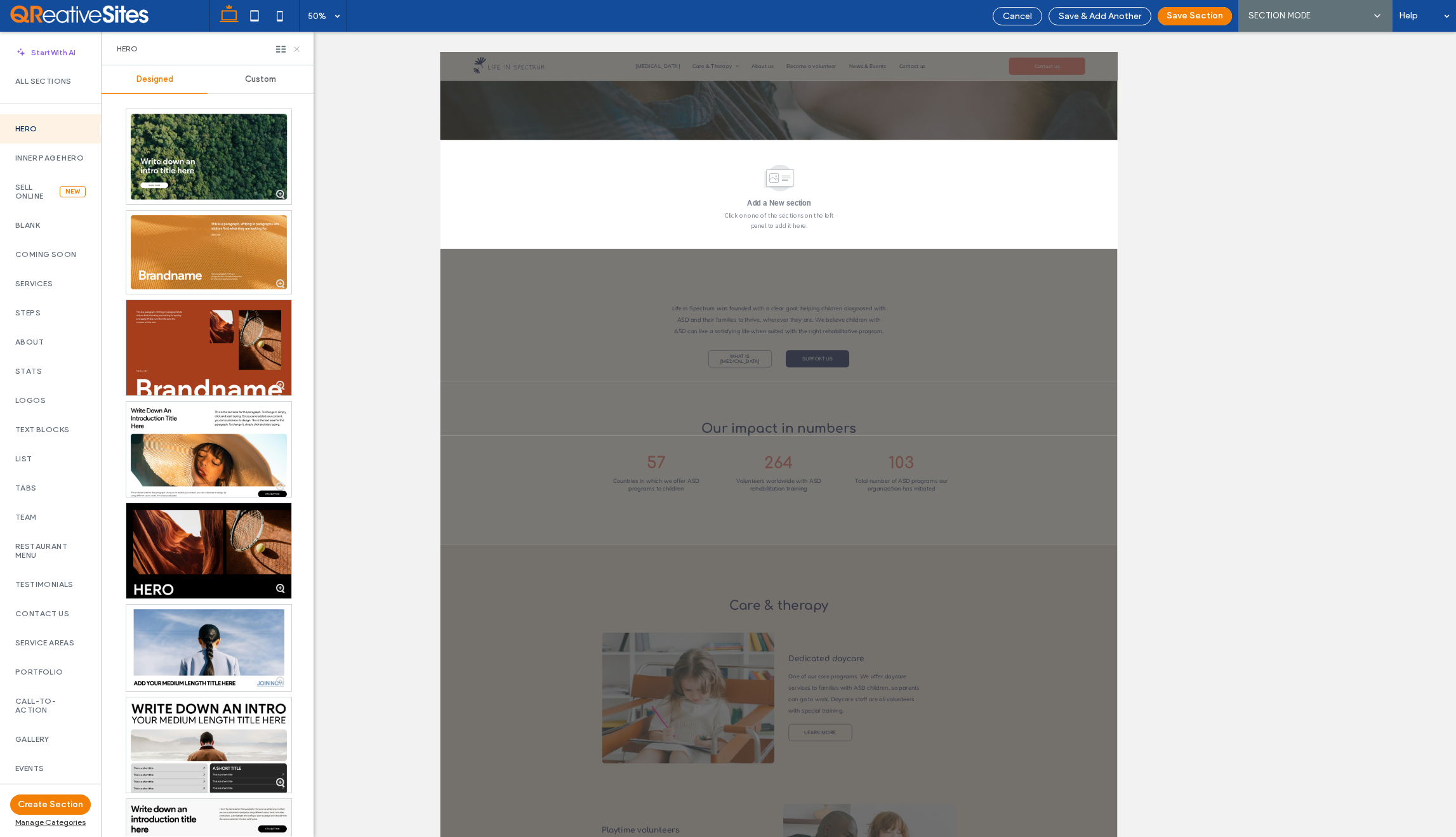
click at [298, 47] on icon at bounding box center [297, 49] width 9 height 9
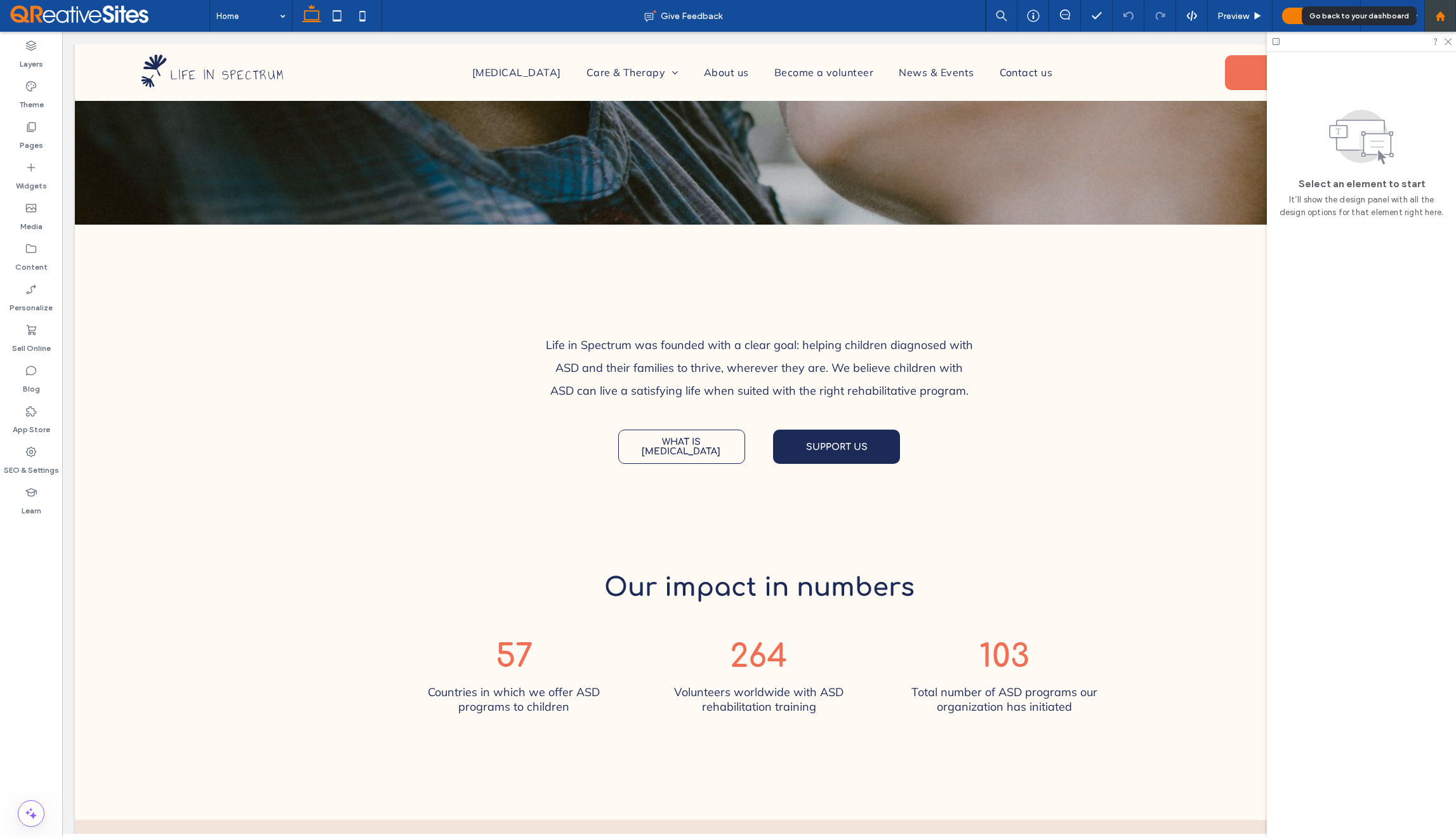
click at [1446, 16] on div at bounding box center [1441, 16] width 31 height 11
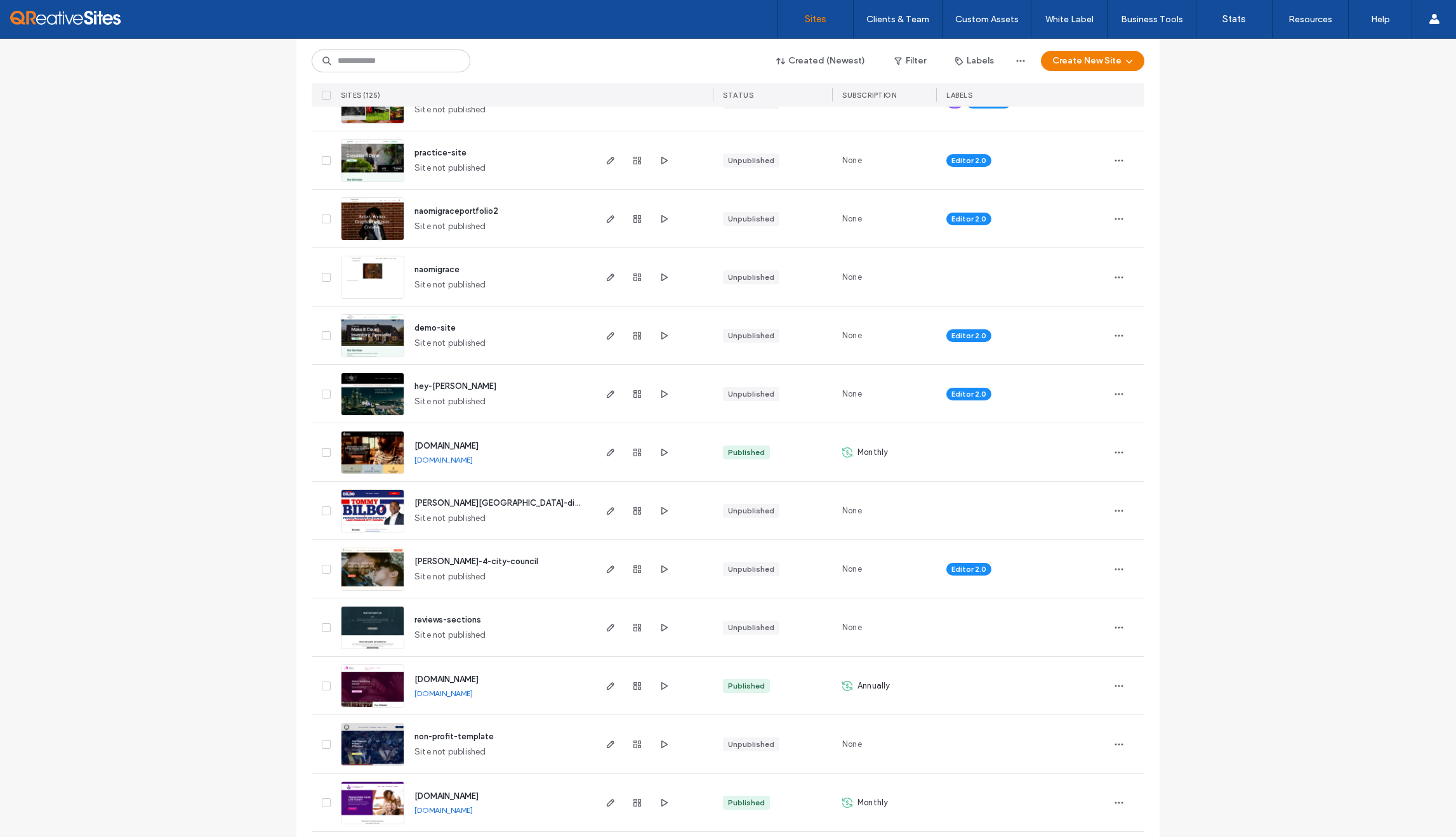
scroll to position [386, 0]
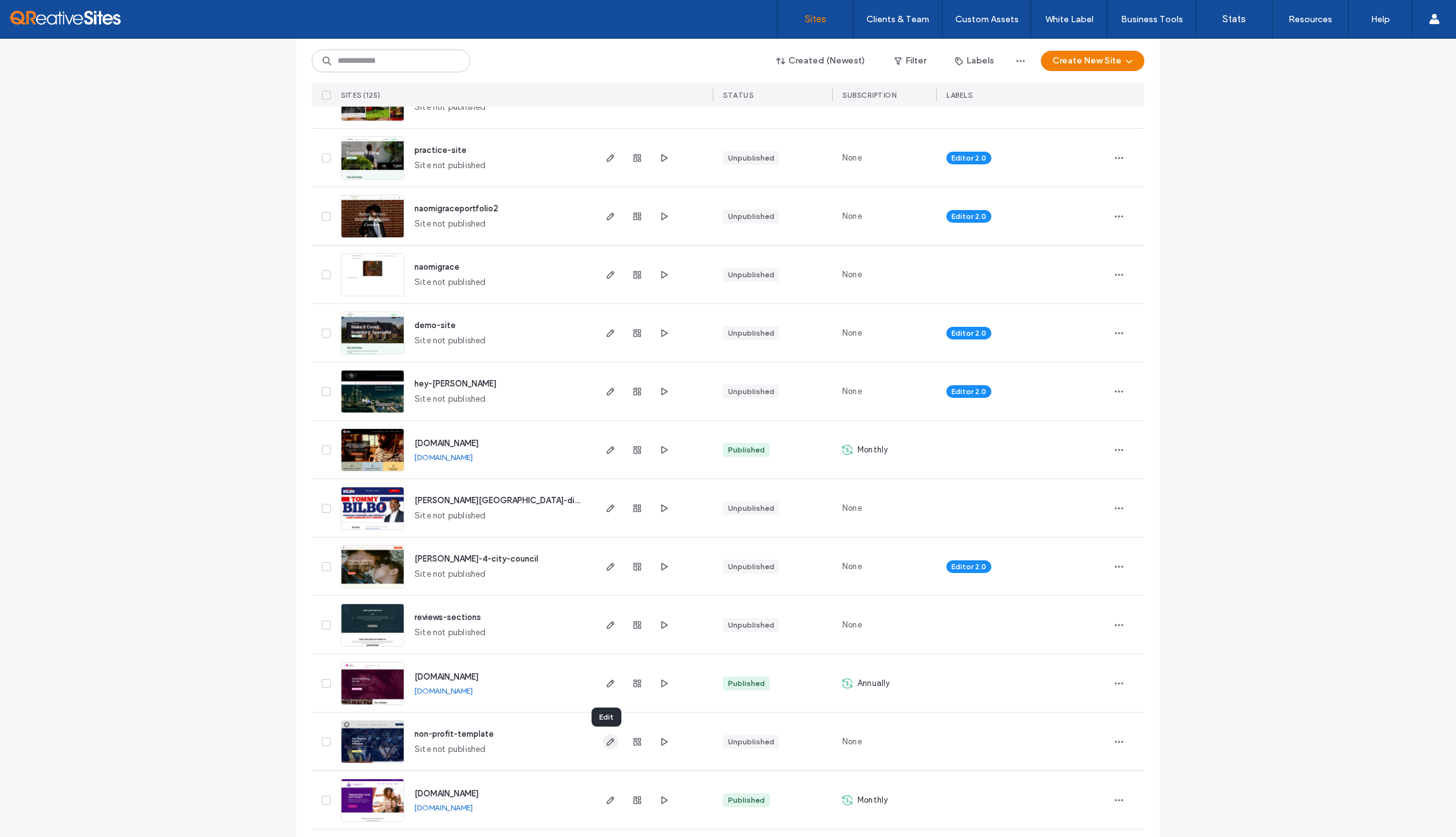
click at [606, 738] on icon "button" at bounding box center [611, 742] width 10 height 10
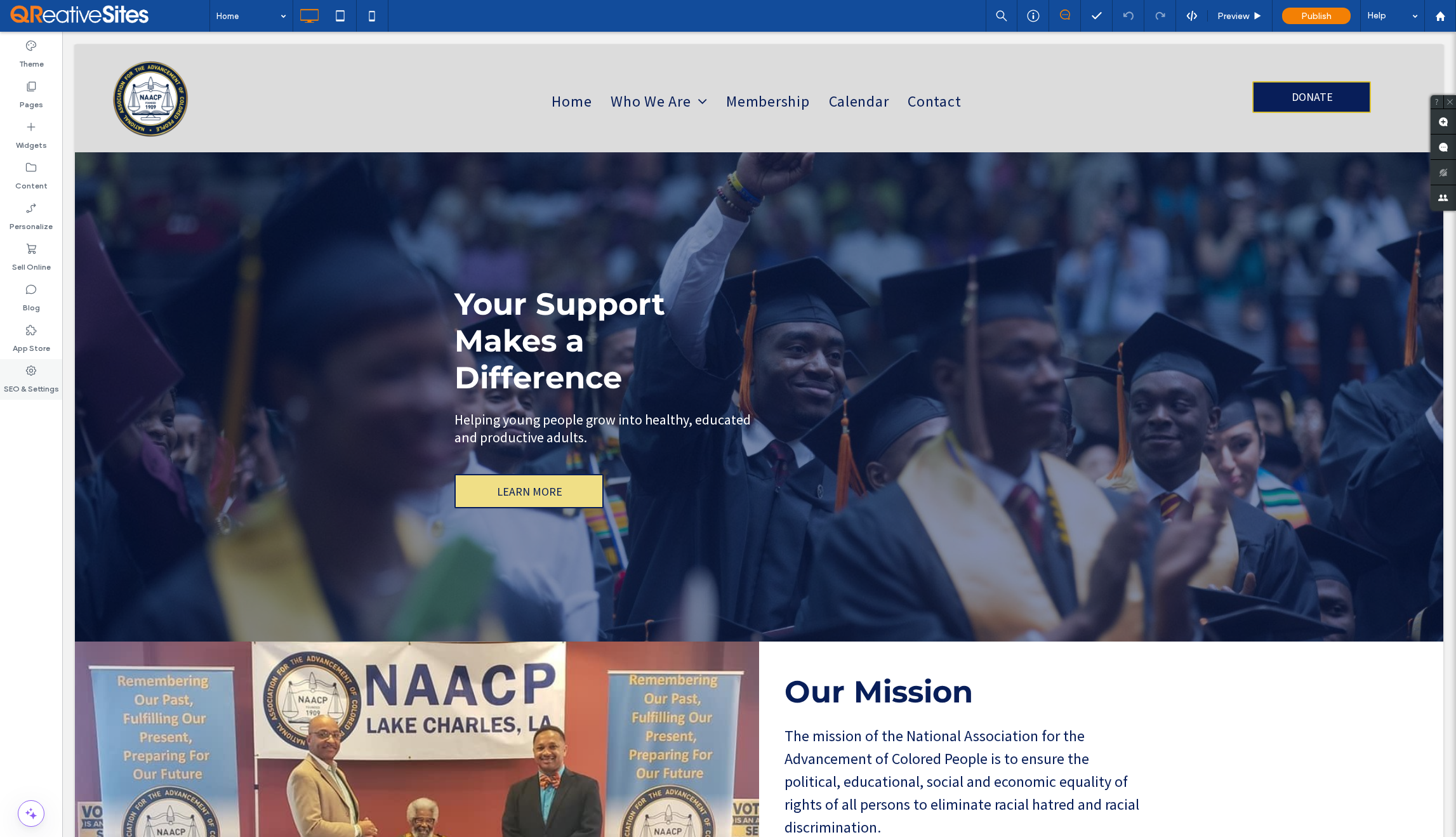
click at [36, 371] on use at bounding box center [31, 370] width 10 height 10
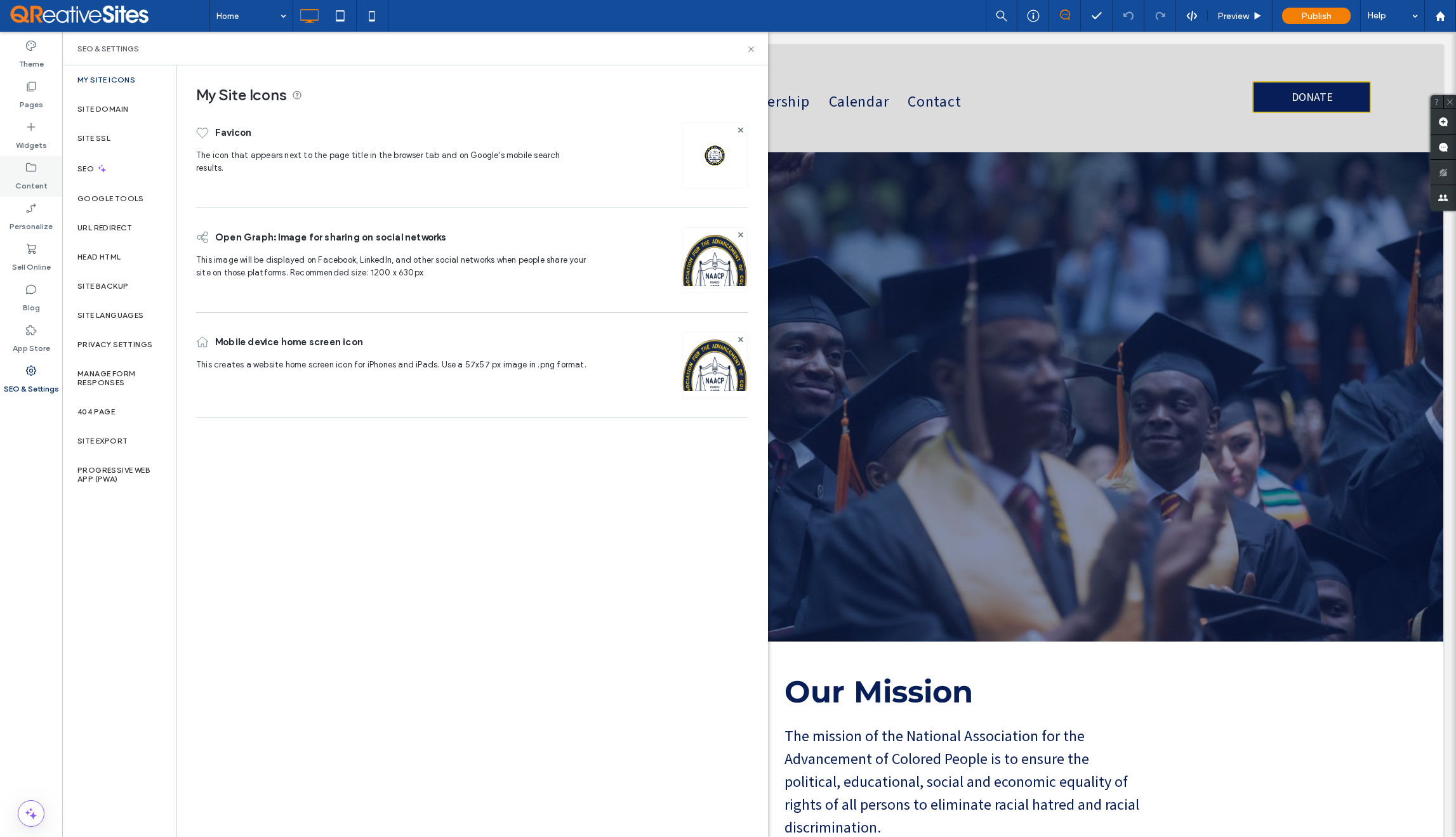
click at [31, 167] on icon at bounding box center [31, 167] width 12 height 12
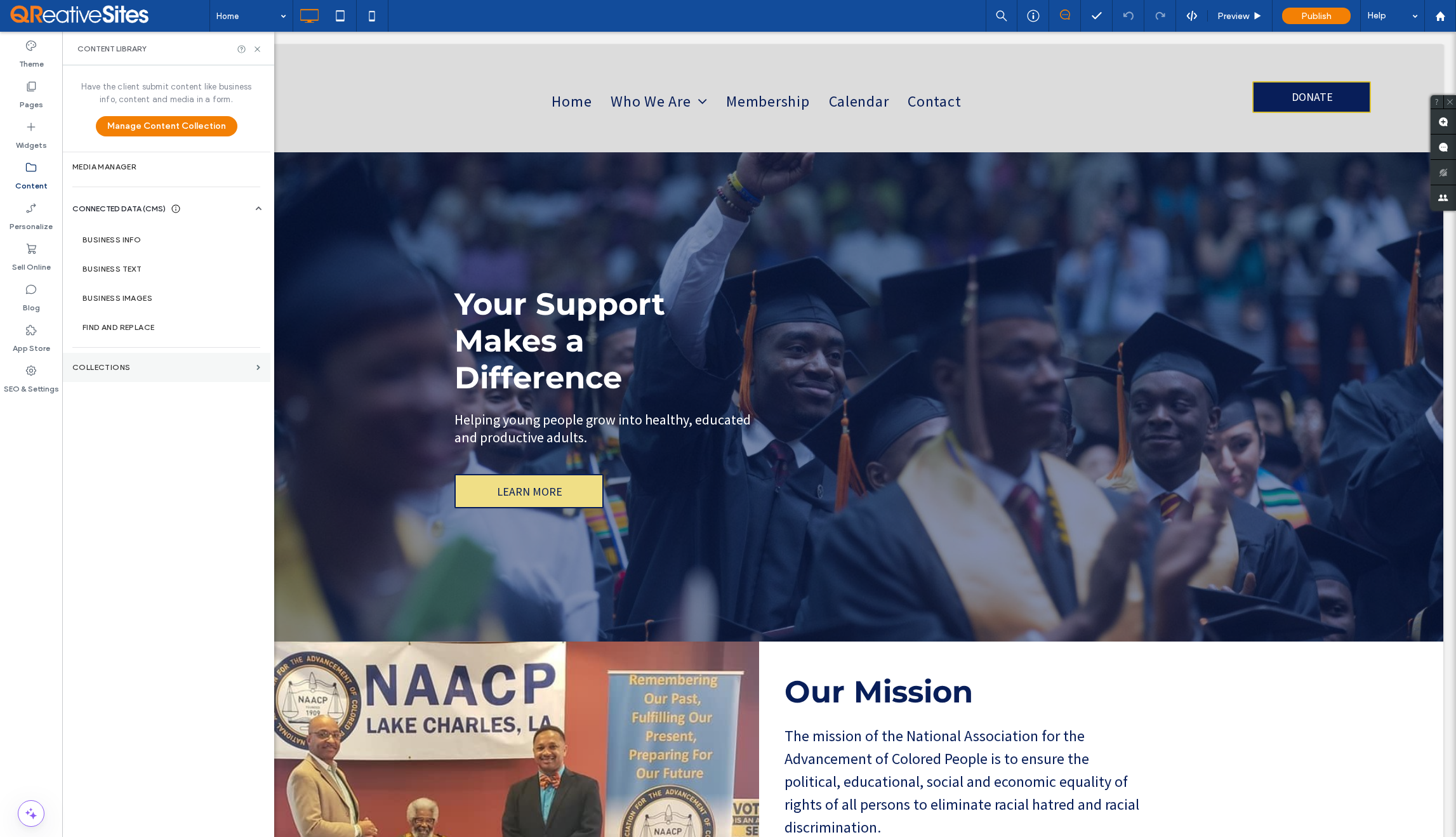
click at [166, 368] on label "Collections" at bounding box center [161, 367] width 179 height 9
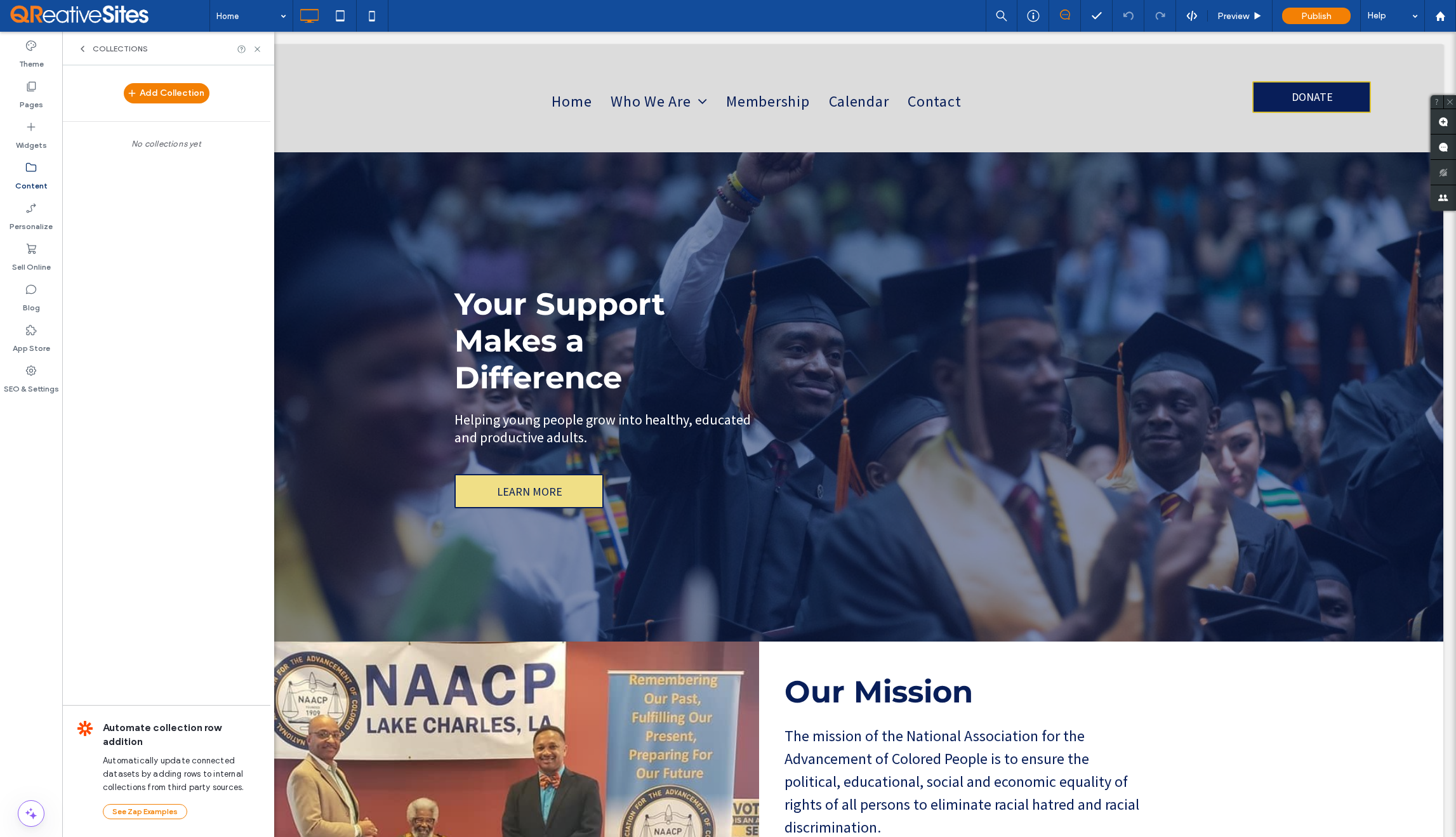
click at [85, 46] on icon at bounding box center [83, 49] width 10 height 10
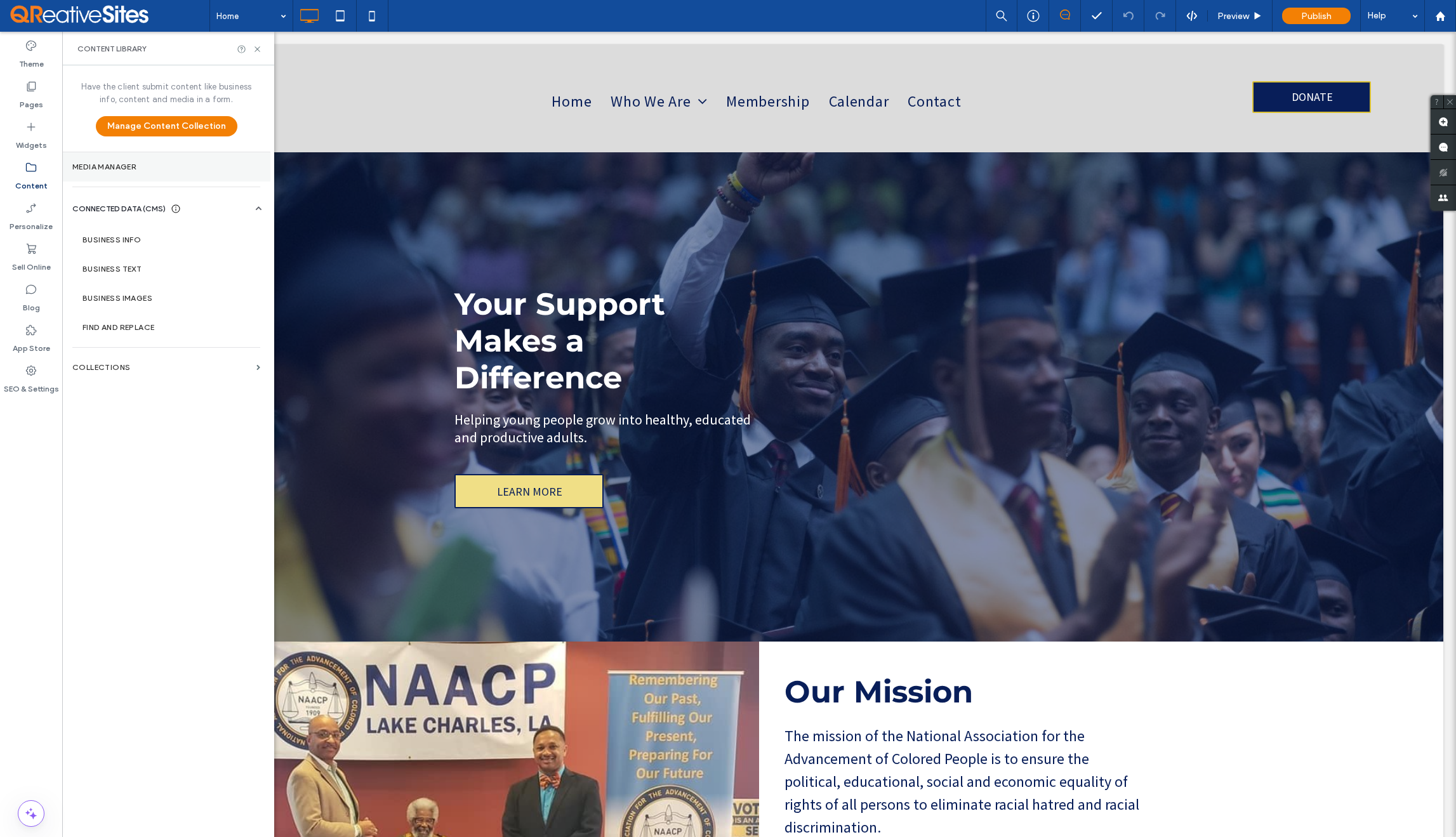
click at [128, 168] on label "Media Manager" at bounding box center [166, 167] width 188 height 9
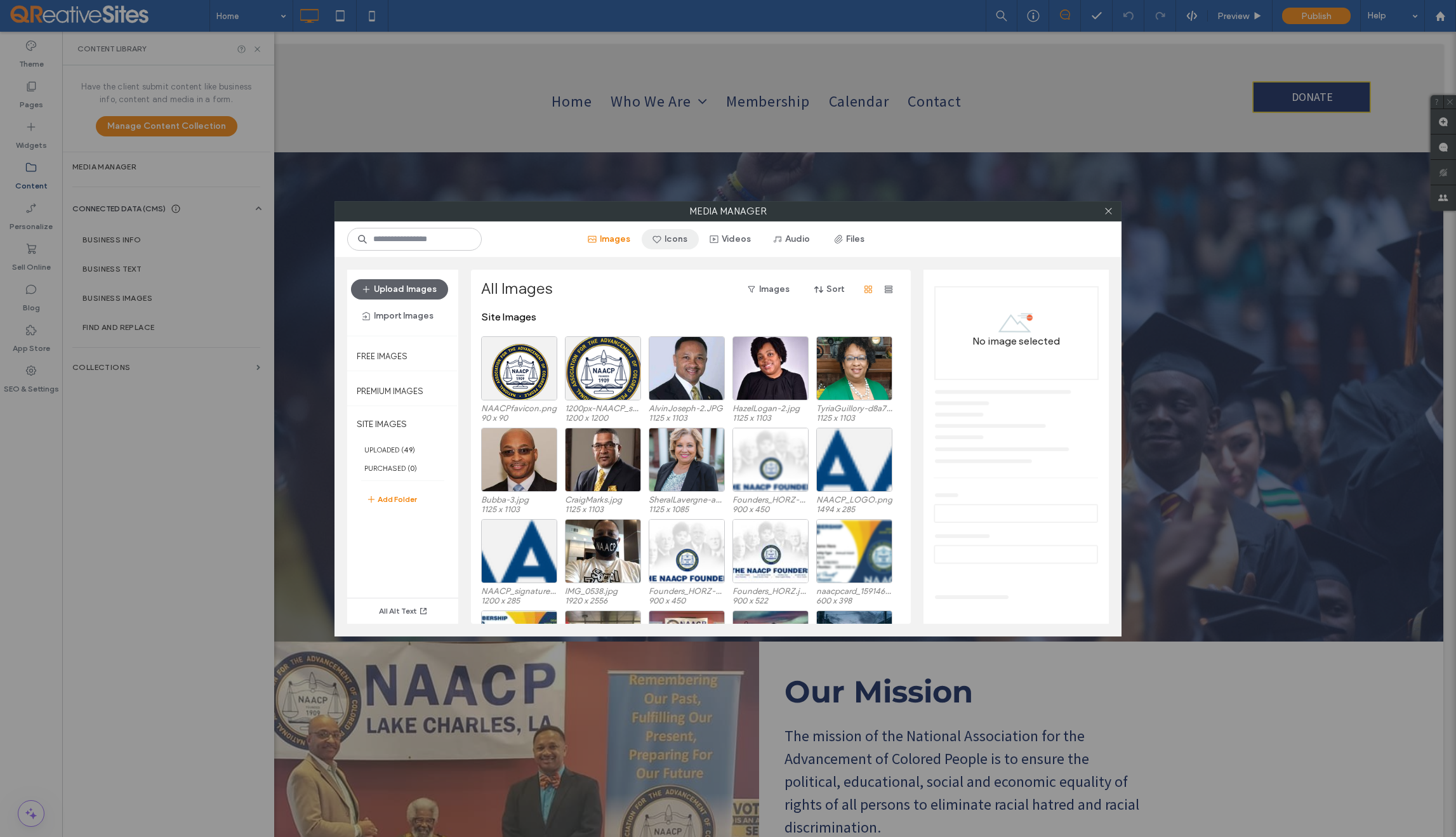
click at [672, 240] on button "Icons" at bounding box center [670, 240] width 57 height 20
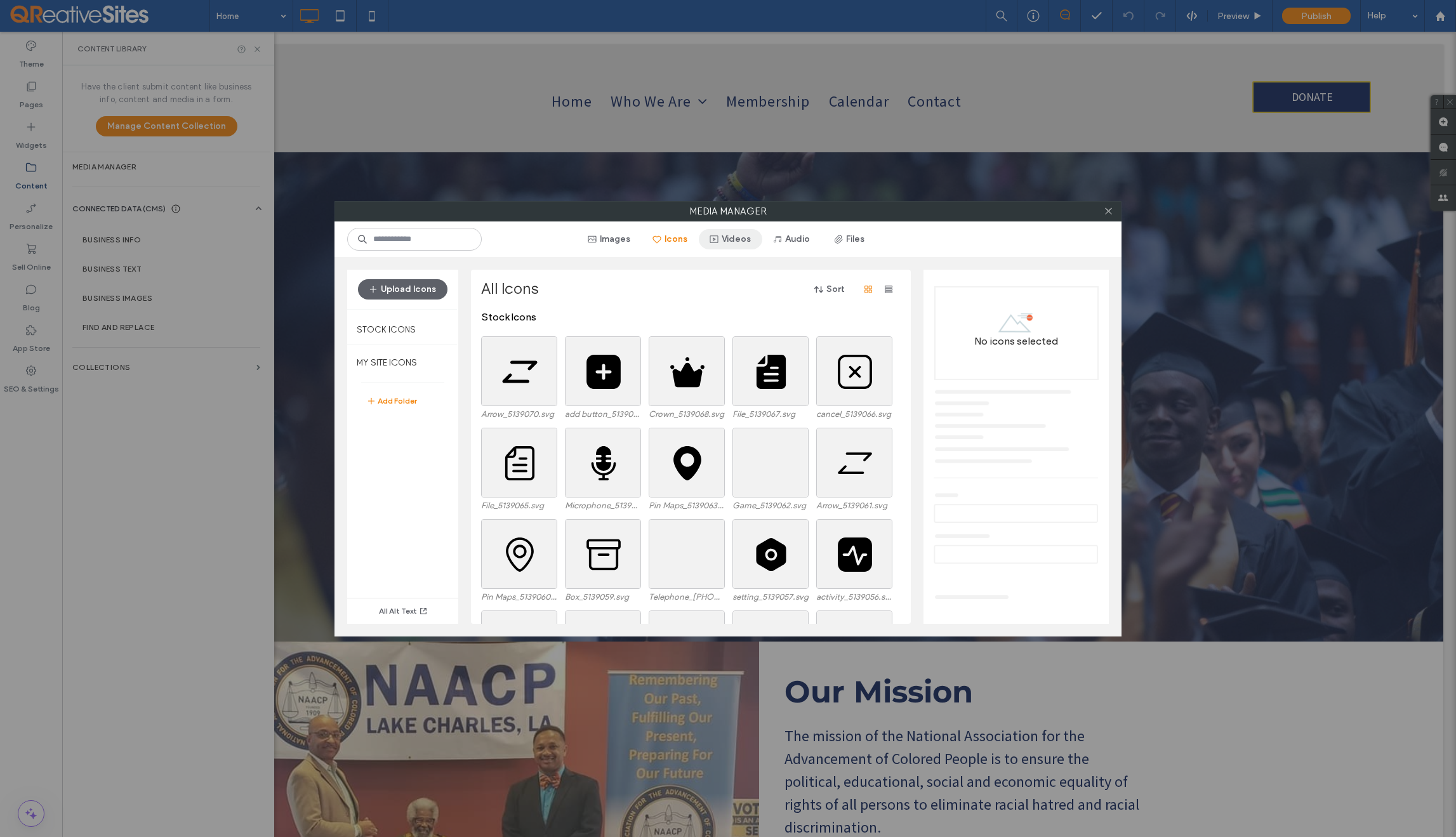
click at [728, 237] on button "Videos" at bounding box center [731, 240] width 64 height 20
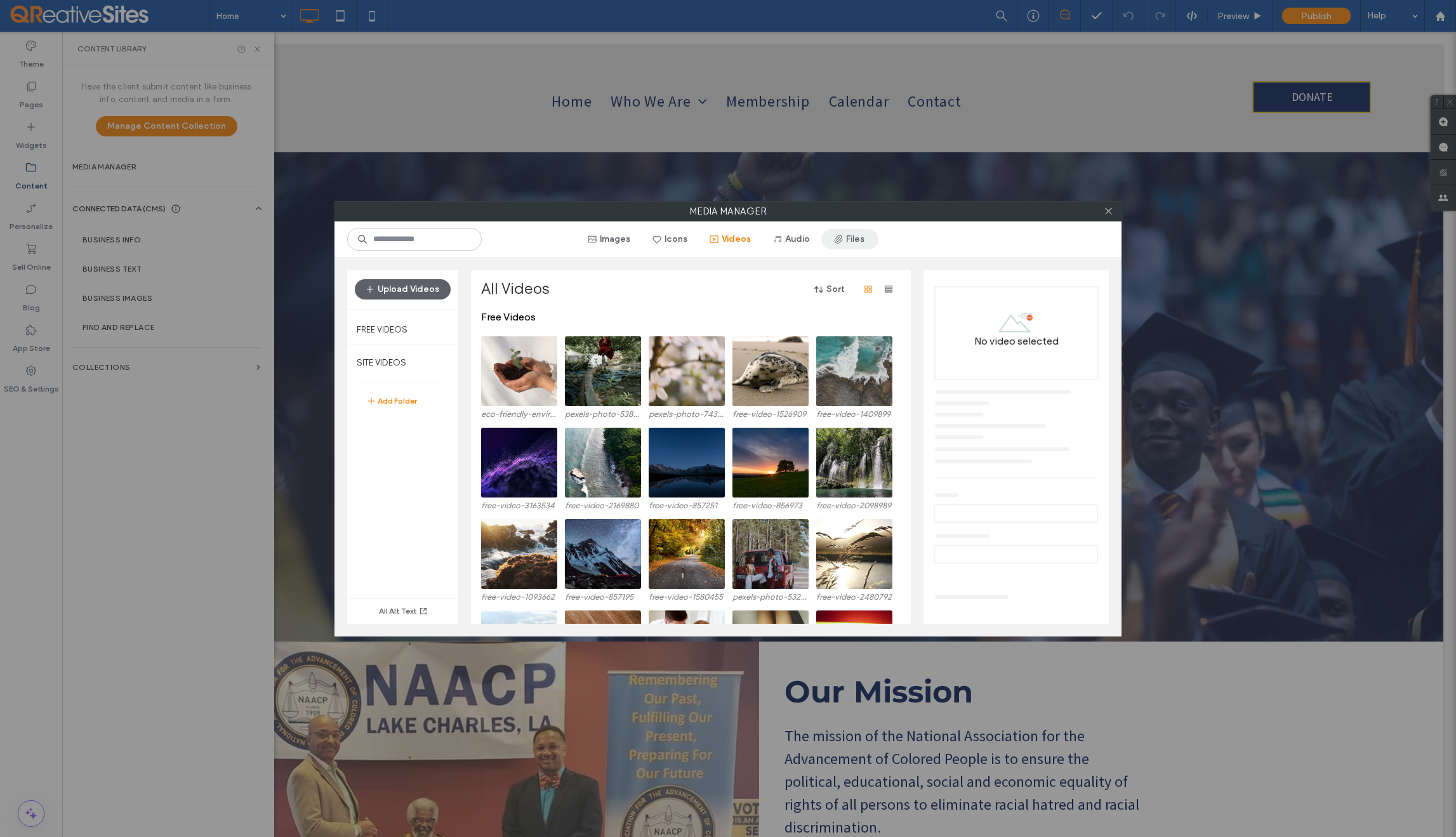
click at [848, 234] on button "Files" at bounding box center [850, 240] width 57 height 20
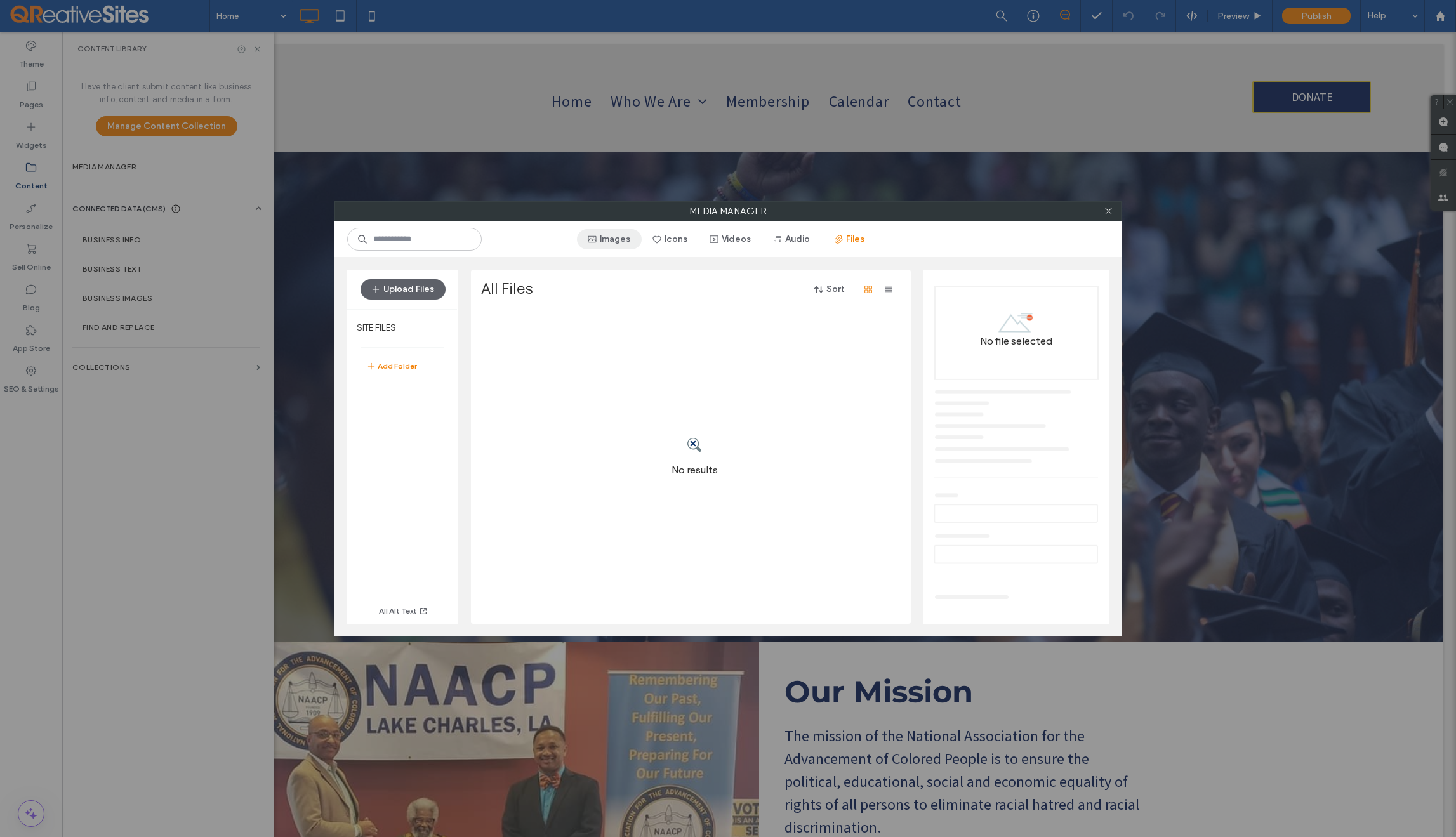
click at [609, 239] on button "Images" at bounding box center [609, 240] width 65 height 20
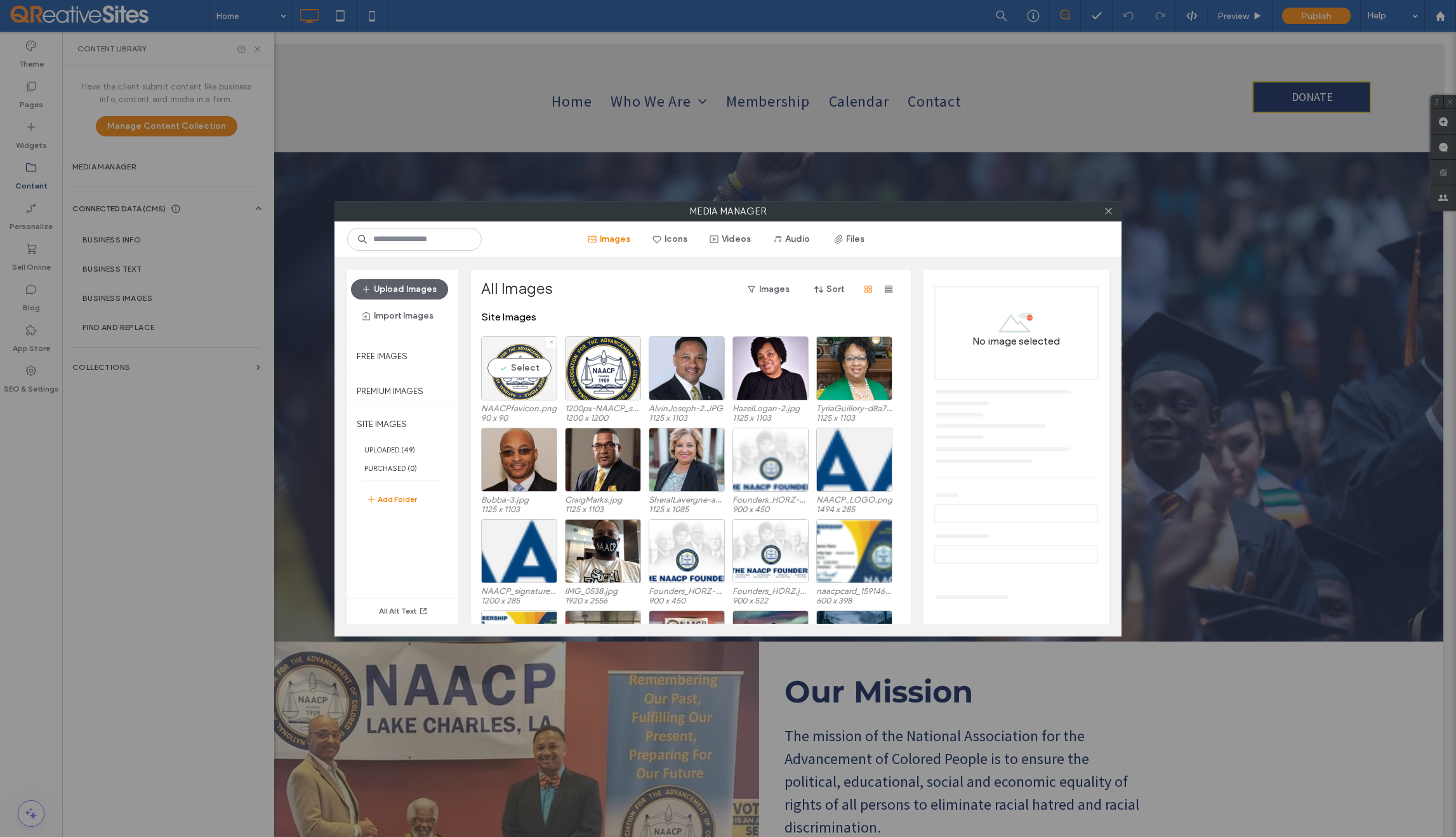
click at [522, 371] on div "Select" at bounding box center [519, 369] width 76 height 64
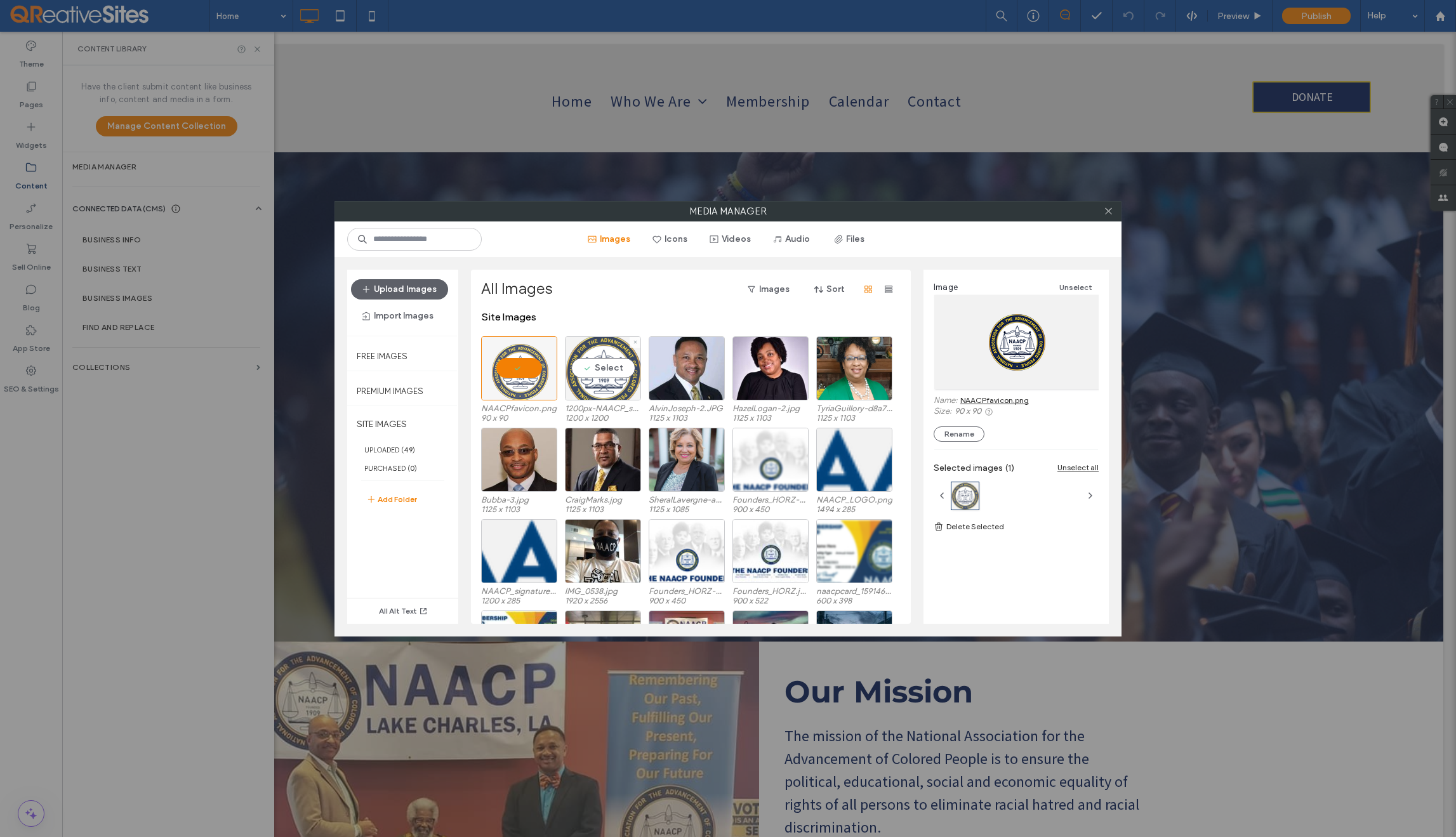
click at [598, 370] on div "Select" at bounding box center [603, 369] width 76 height 64
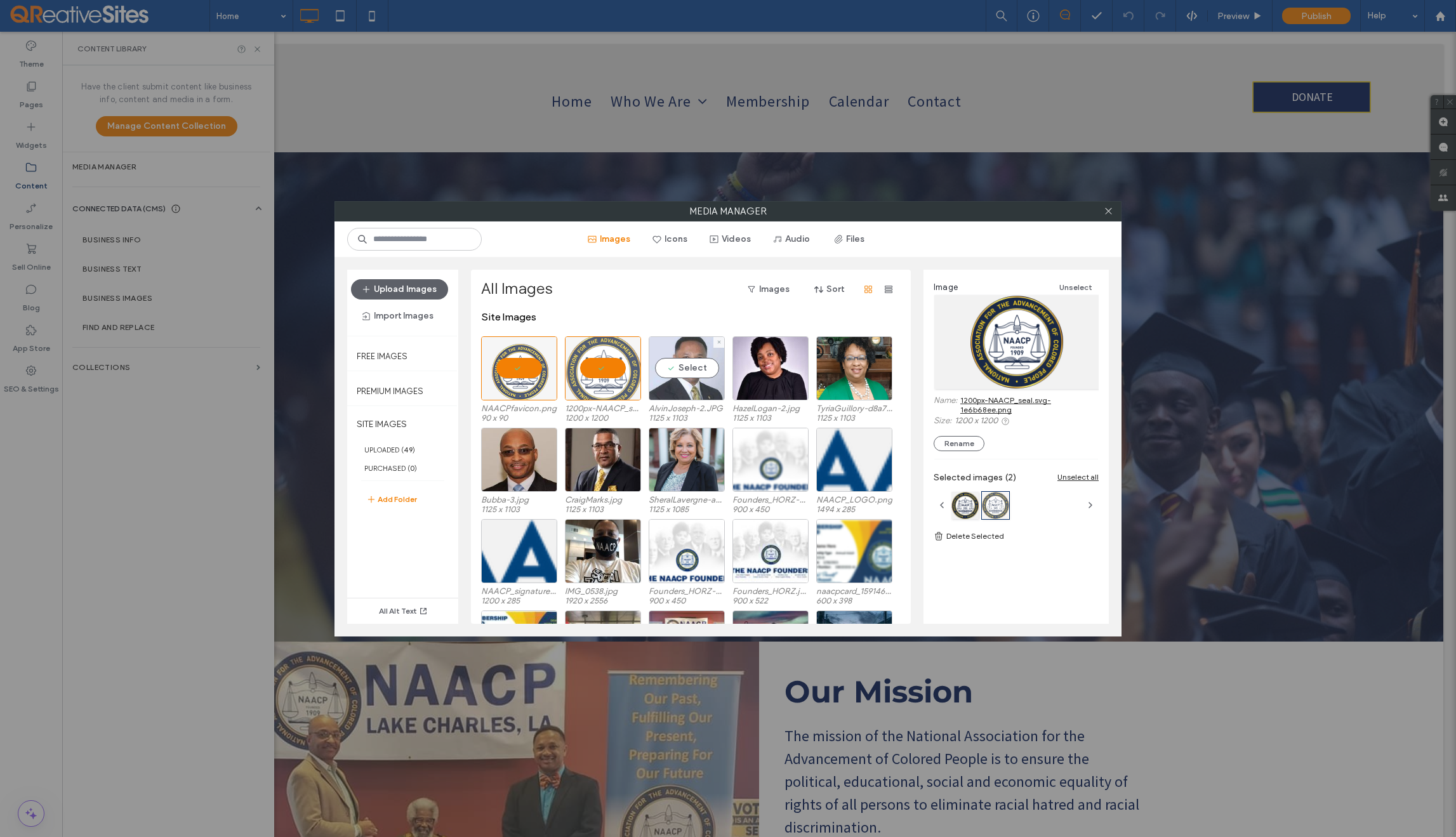
click at [688, 369] on div "Select" at bounding box center [687, 369] width 76 height 64
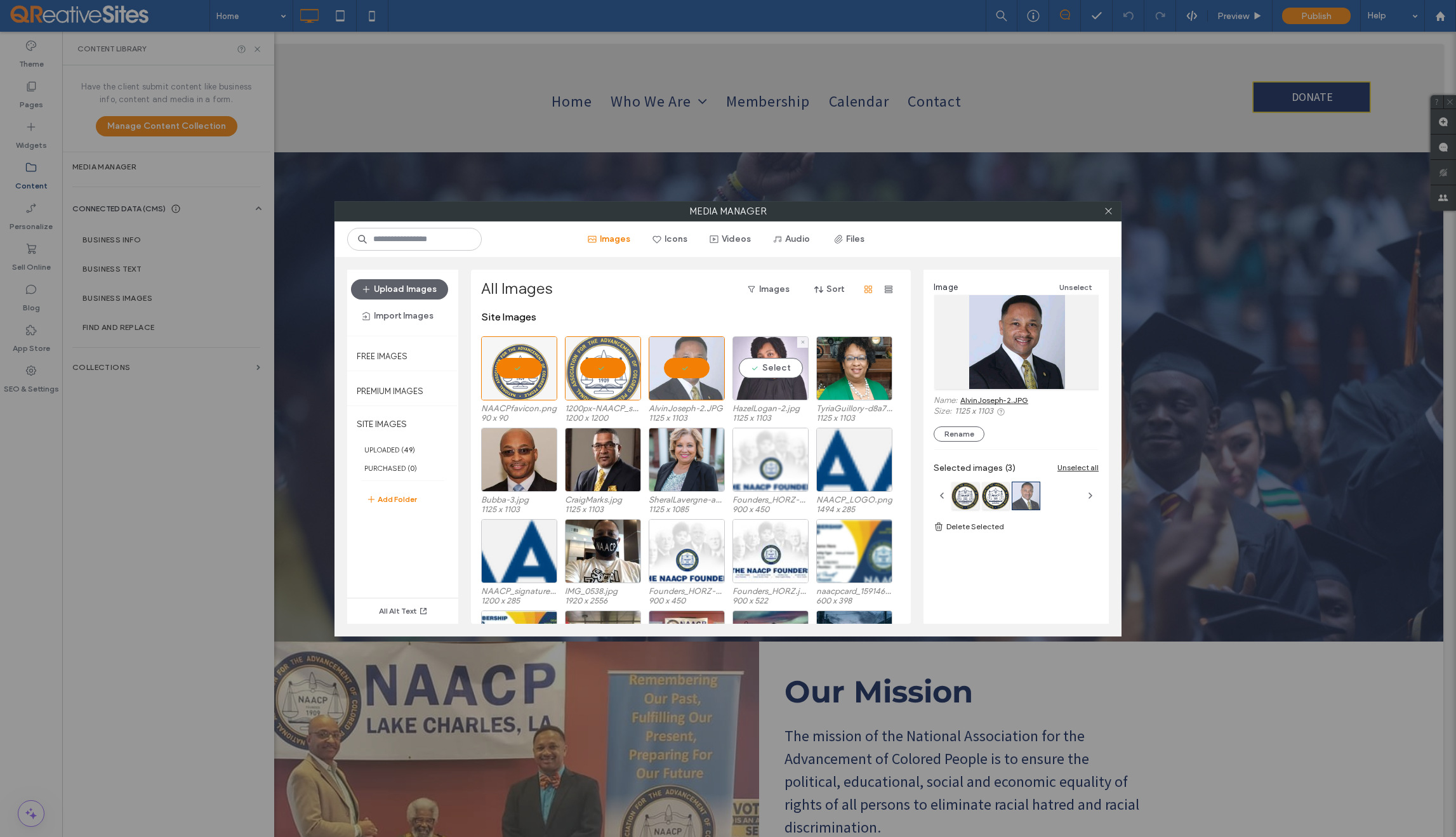
click at [774, 368] on div "Select" at bounding box center [771, 369] width 76 height 64
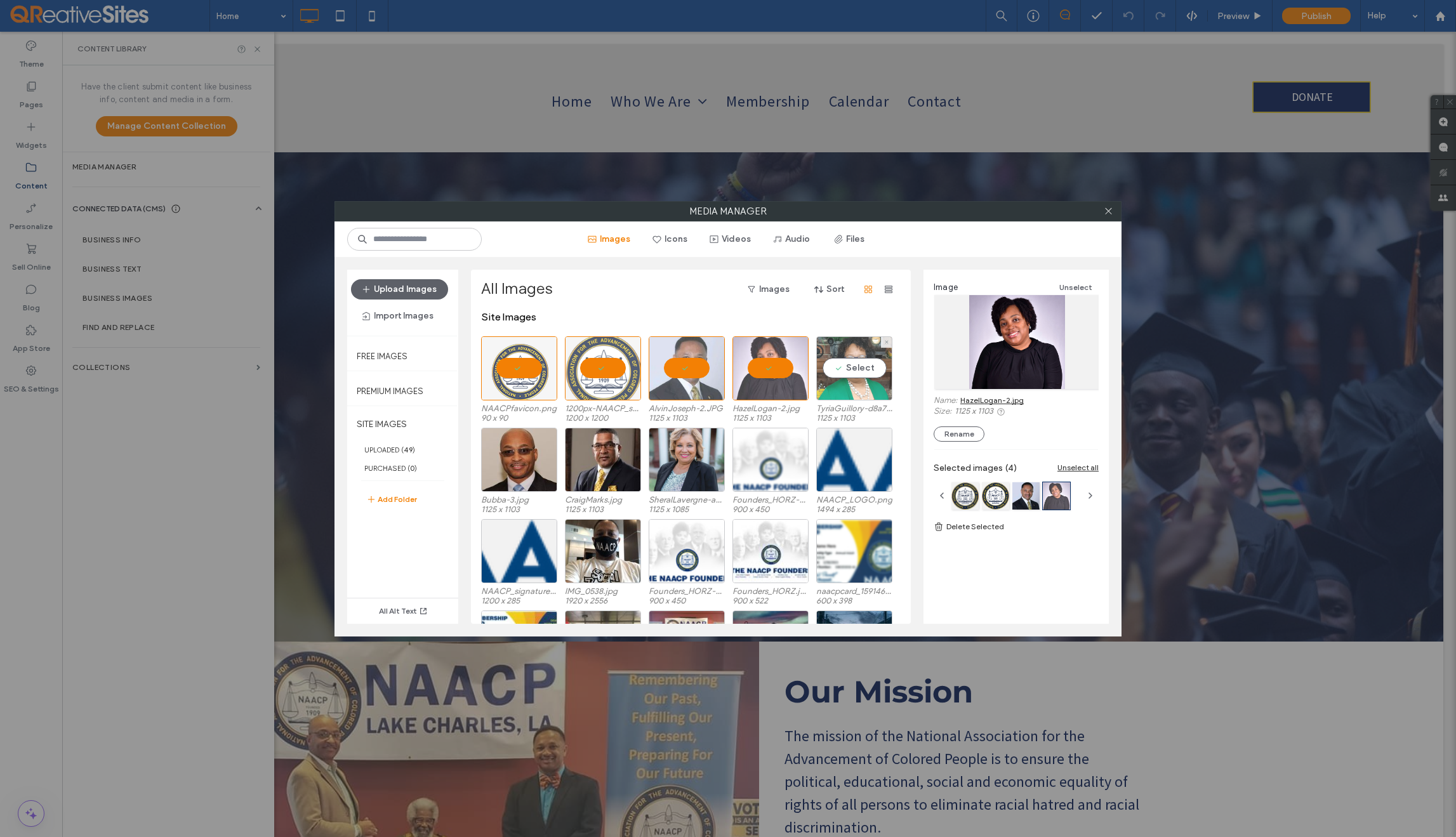
click at [845, 369] on div "Select" at bounding box center [854, 369] width 76 height 64
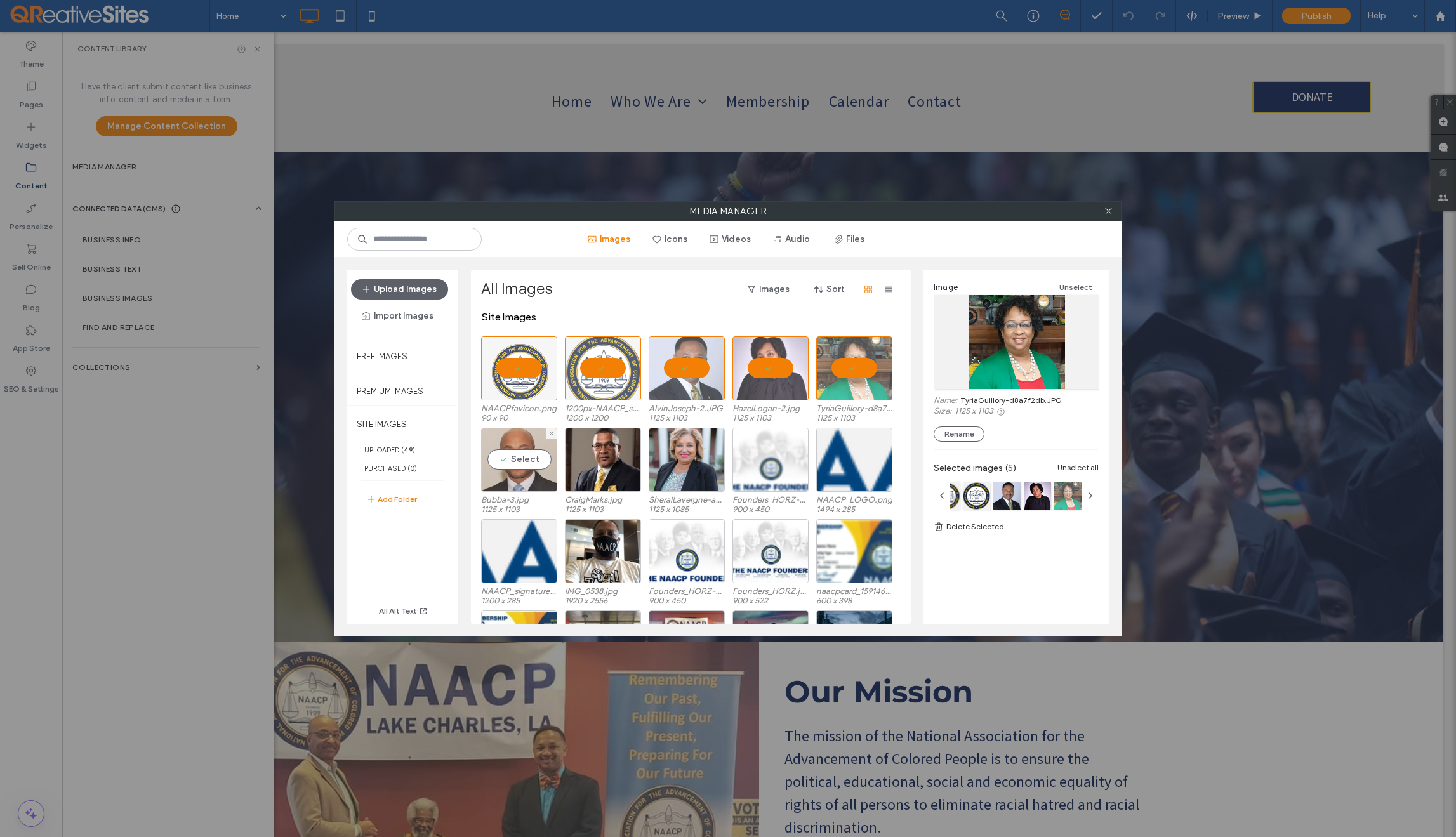
click at [519, 456] on div "Select" at bounding box center [519, 460] width 76 height 64
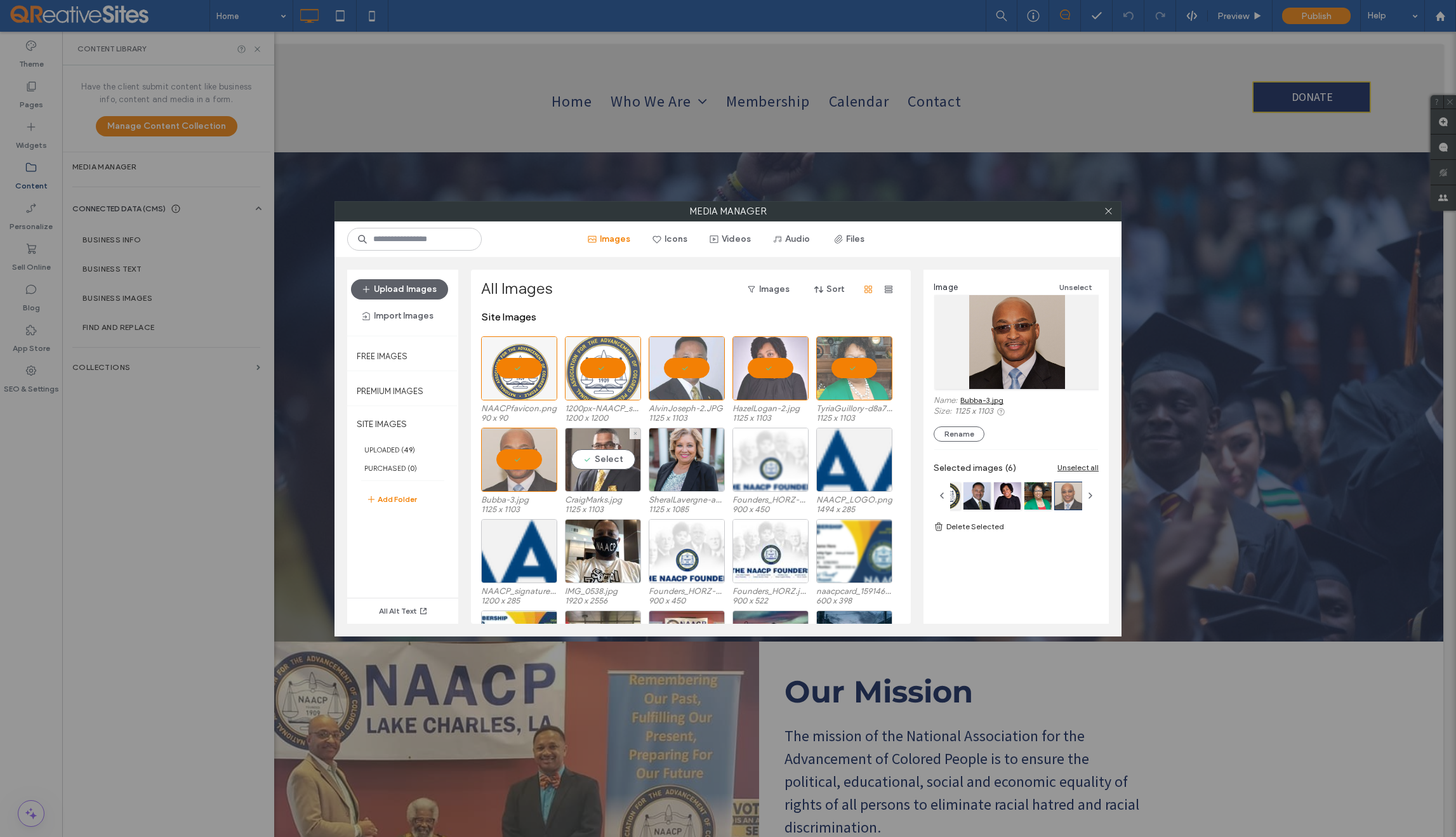
click at [605, 457] on div "Select" at bounding box center [603, 460] width 76 height 64
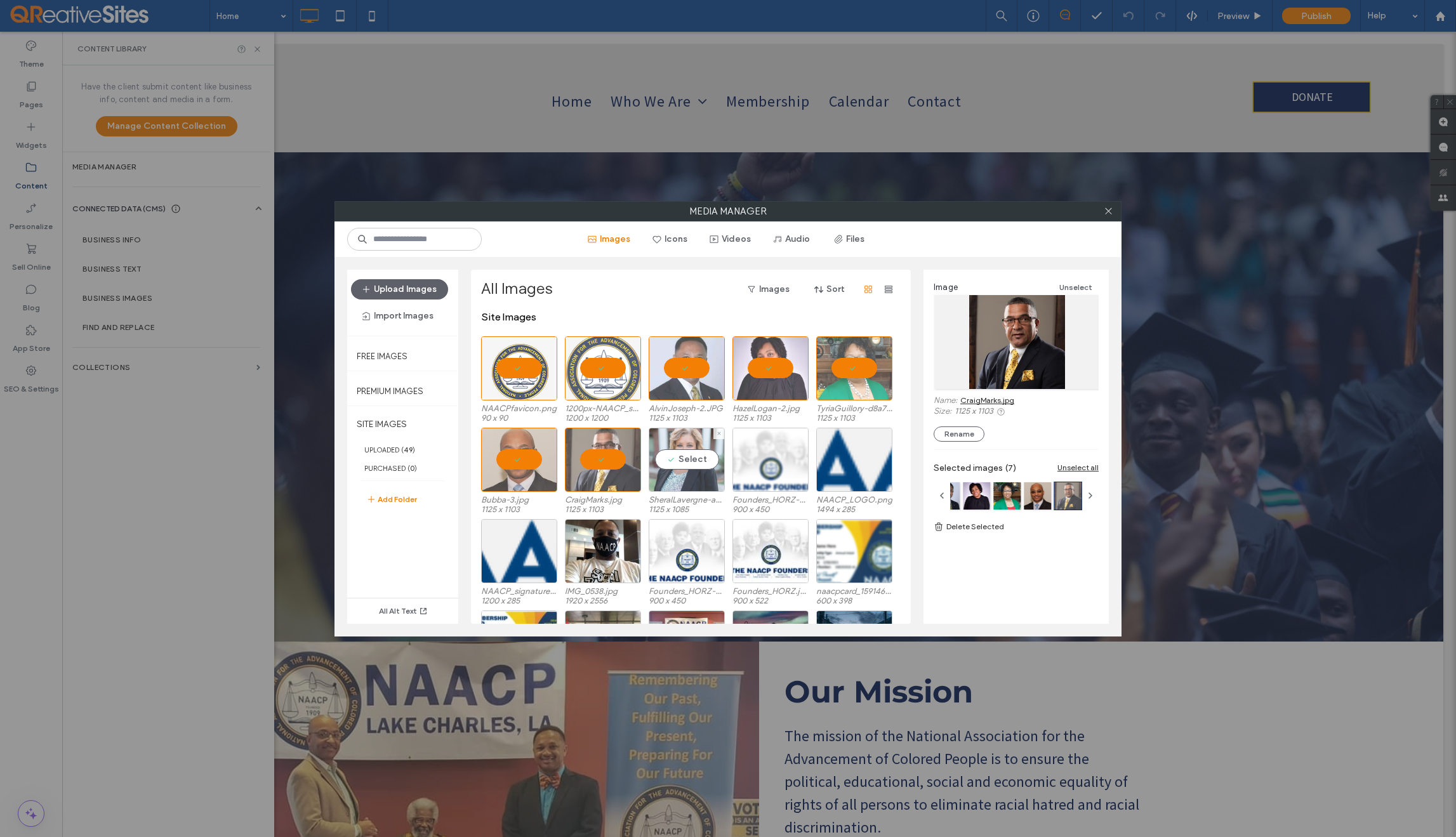
click at [685, 463] on div "Select" at bounding box center [687, 460] width 76 height 64
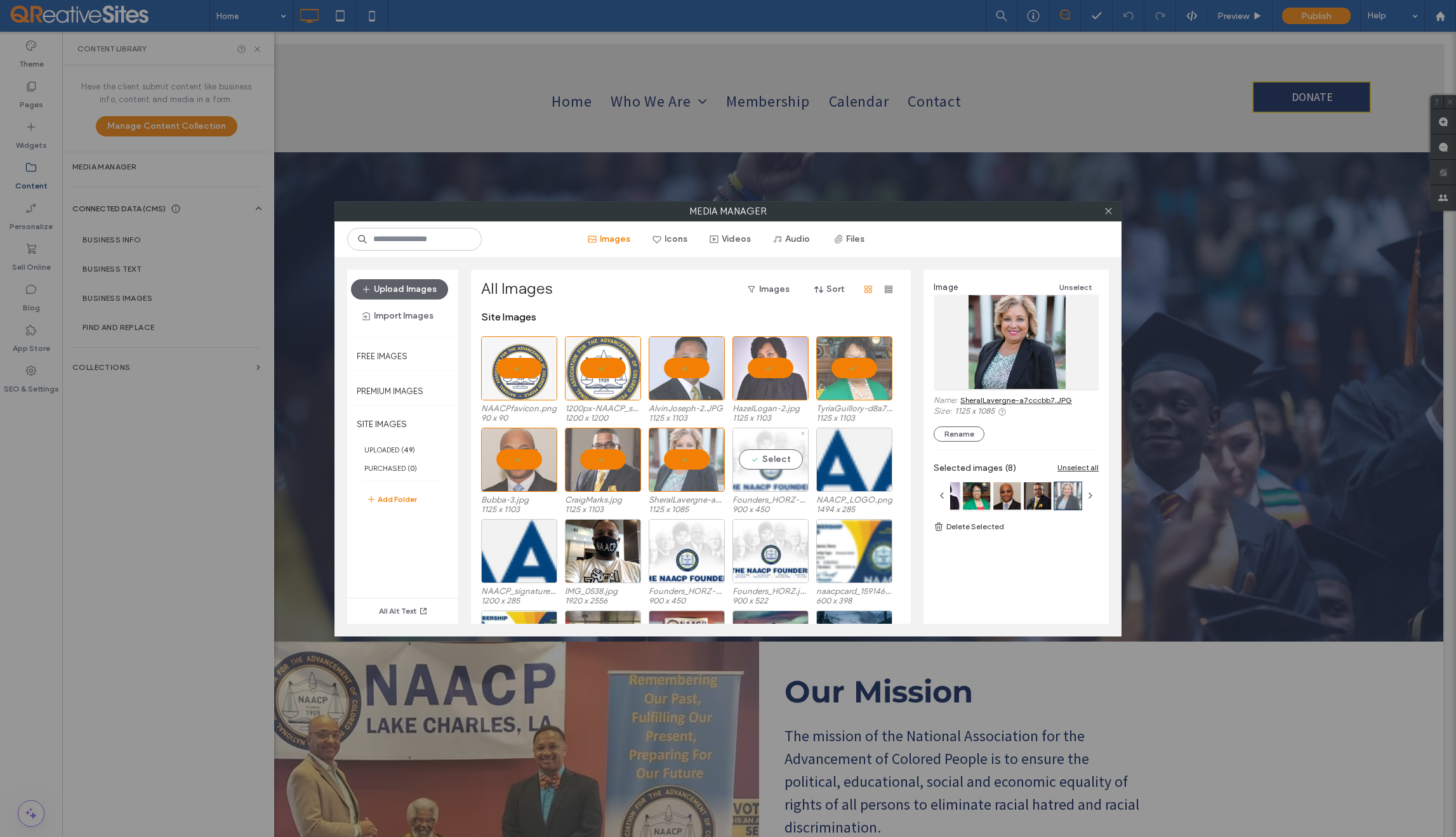
click at [763, 461] on div "Select" at bounding box center [771, 460] width 76 height 64
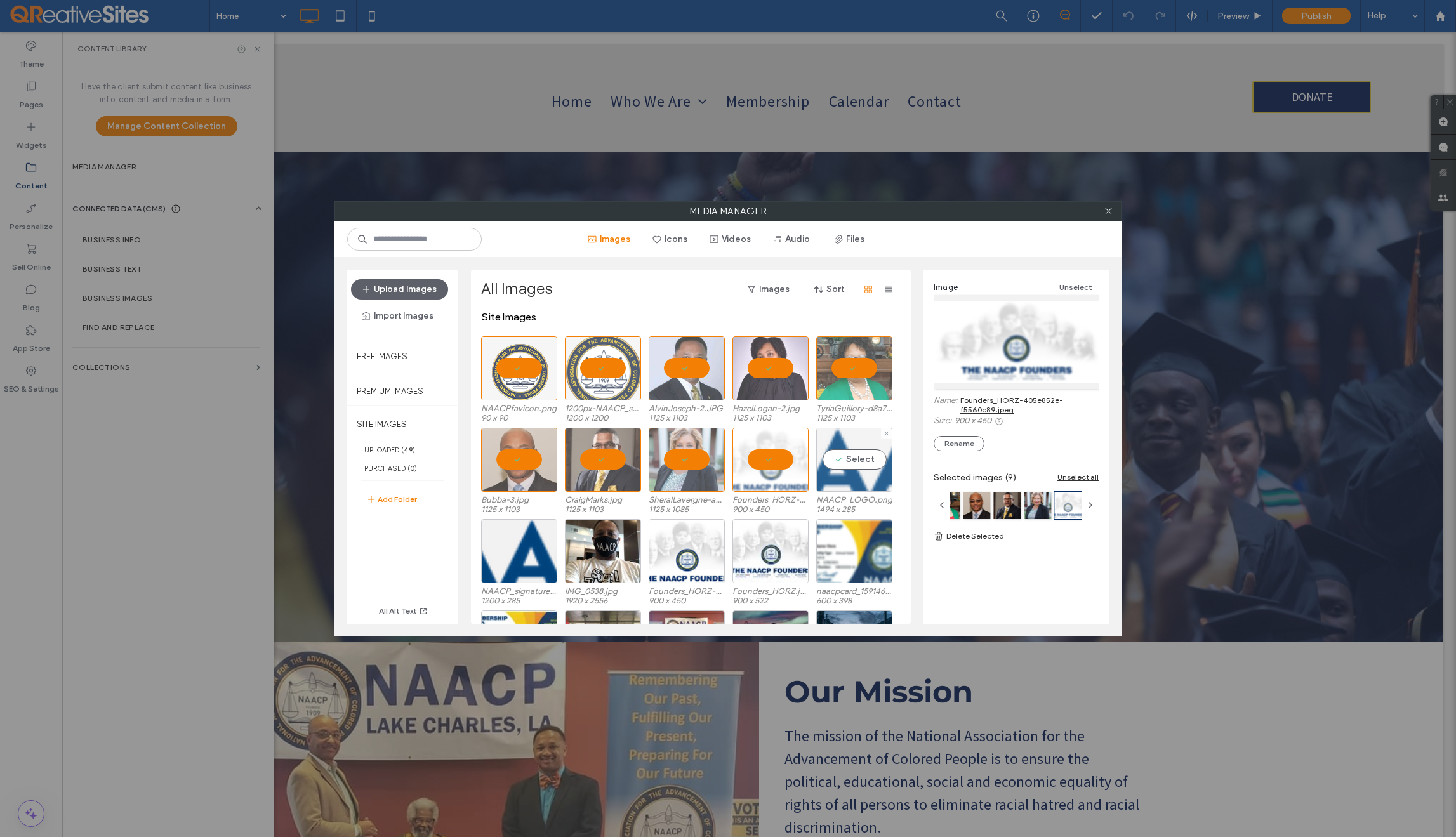
click at [862, 462] on div "Select" at bounding box center [854, 460] width 76 height 64
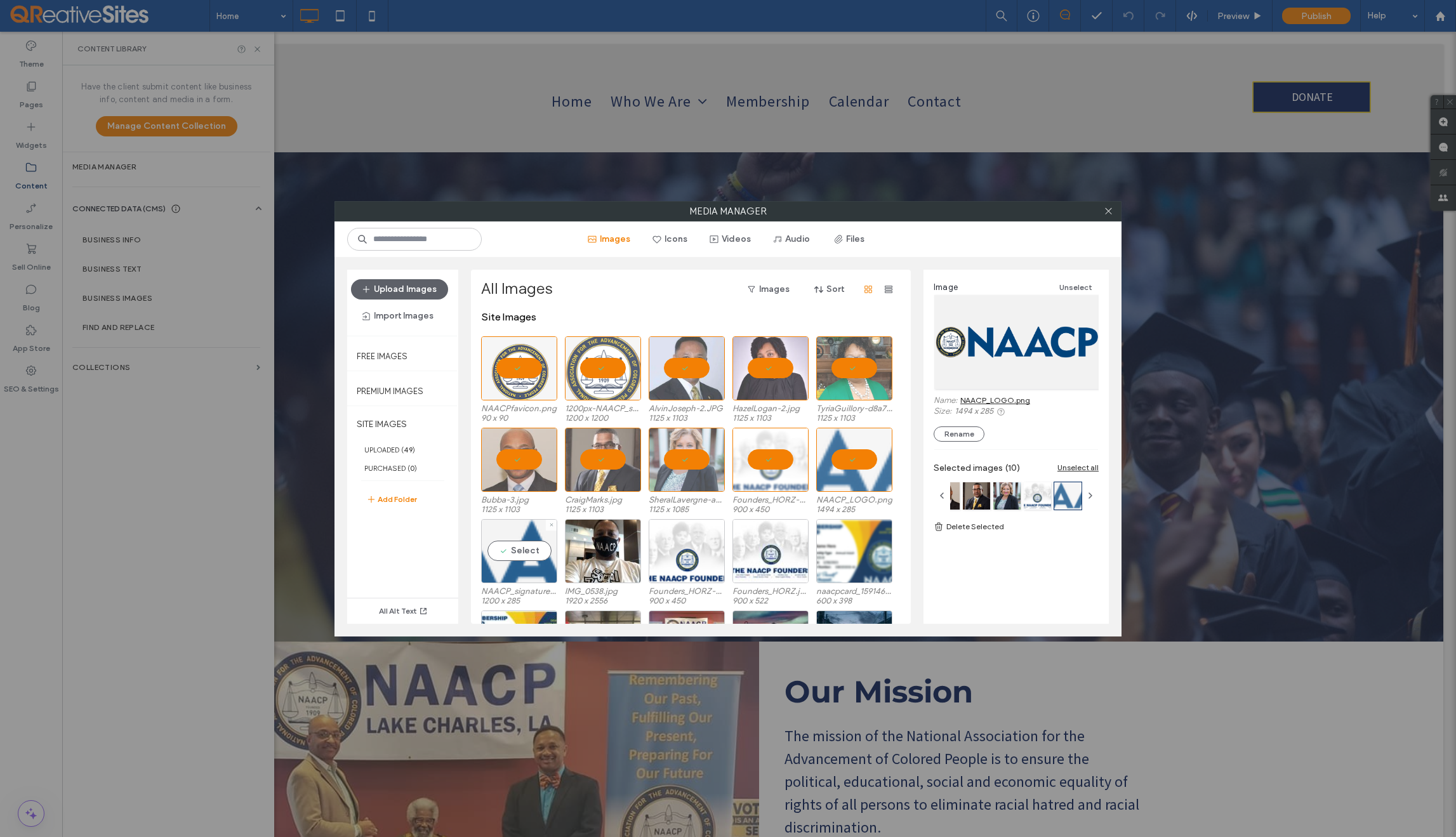
click at [519, 553] on div "Select" at bounding box center [519, 551] width 76 height 64
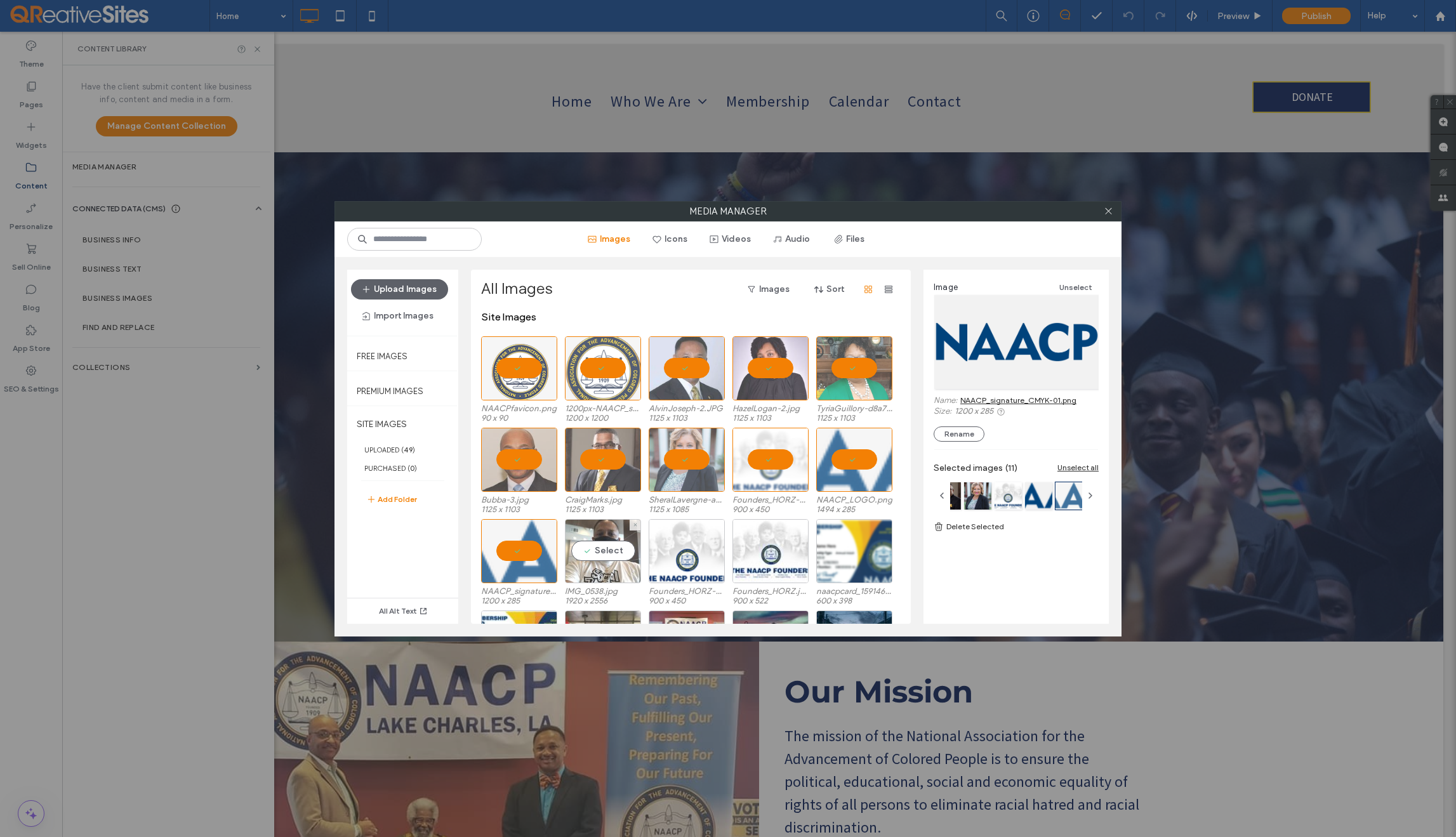
click at [616, 552] on div "Select" at bounding box center [603, 551] width 76 height 64
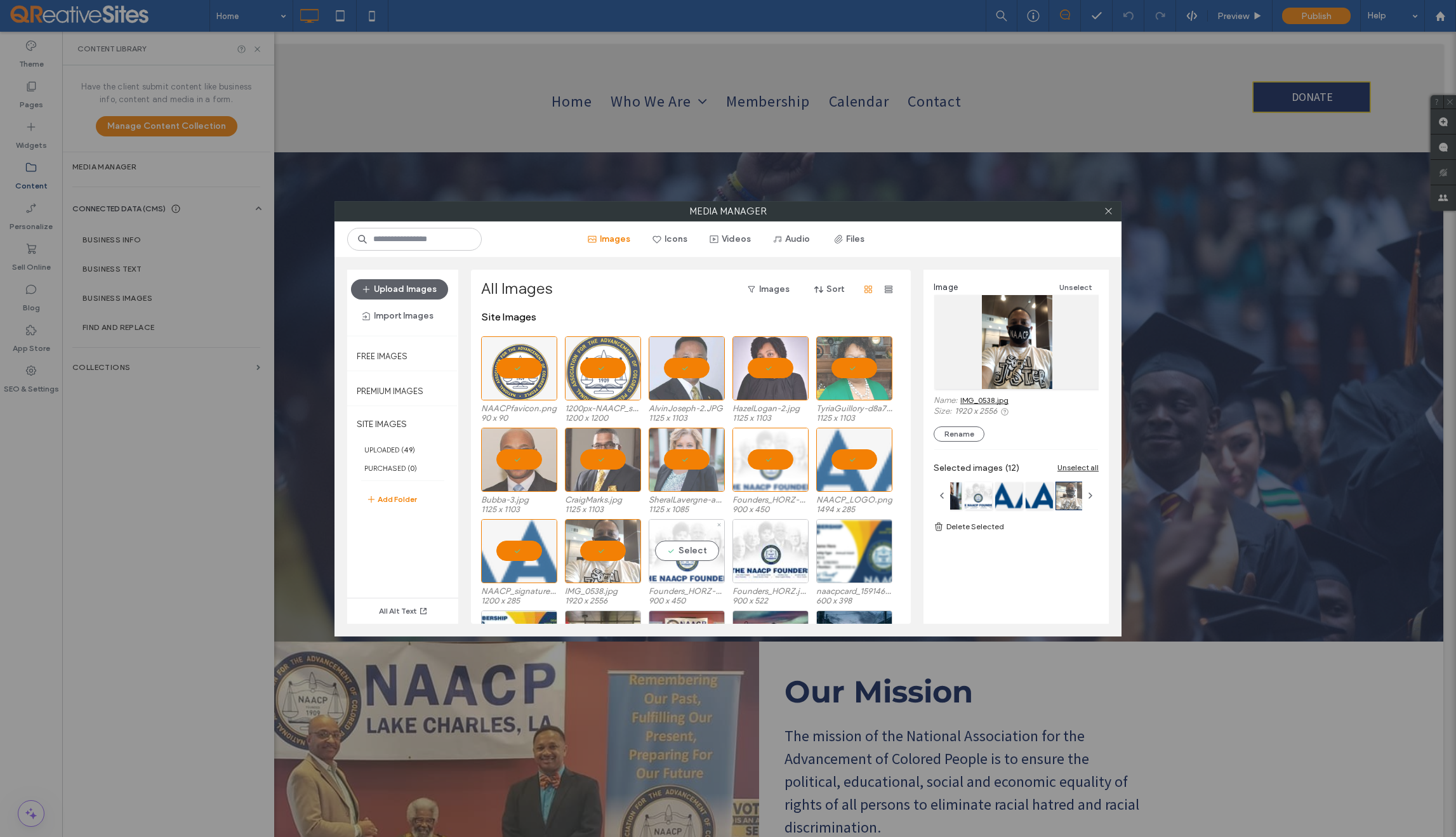
click at [685, 555] on div "Select" at bounding box center [687, 551] width 76 height 64
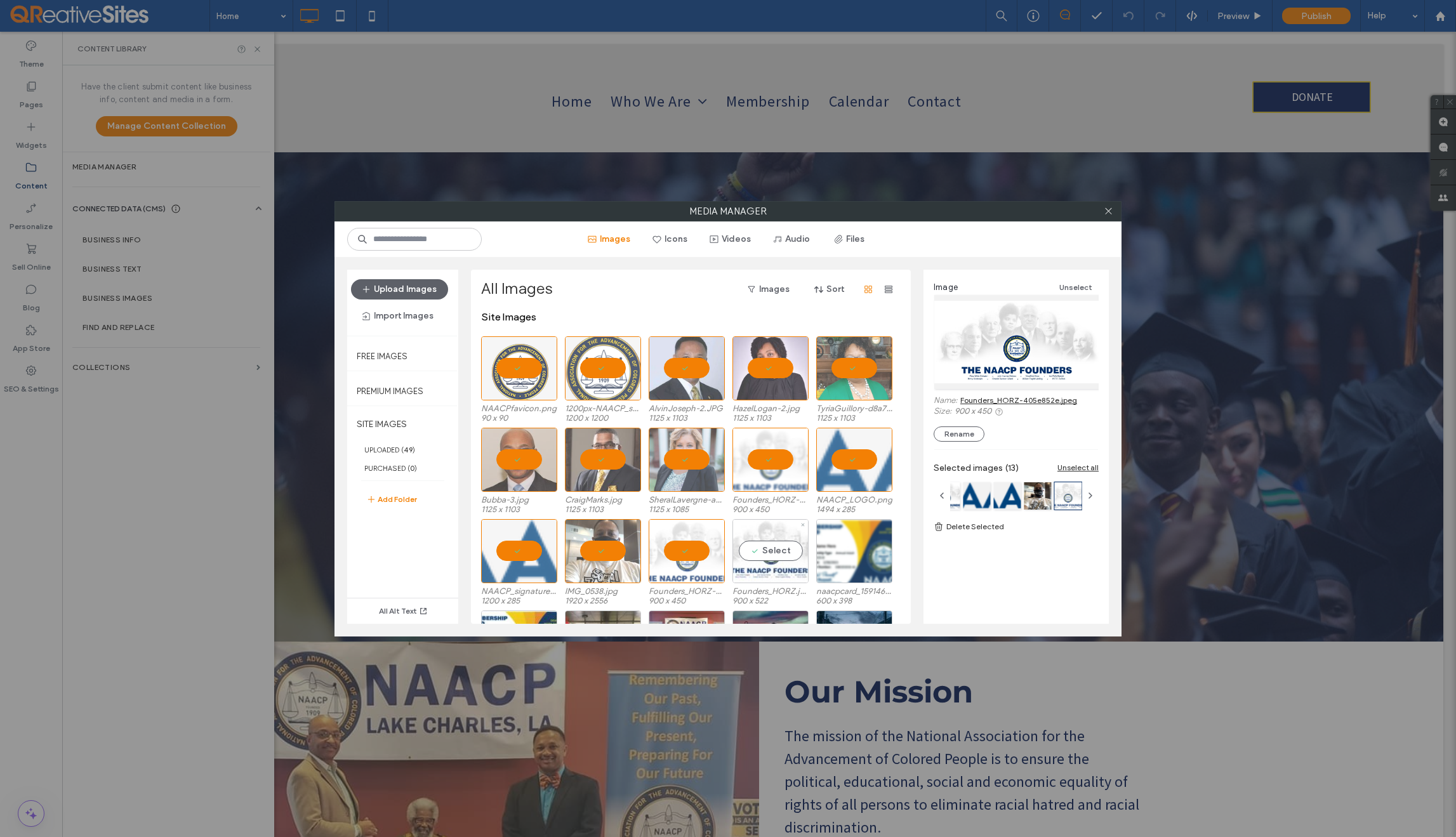
click at [771, 554] on div "Select" at bounding box center [771, 551] width 76 height 64
click at [855, 553] on div "Select" at bounding box center [854, 551] width 76 height 64
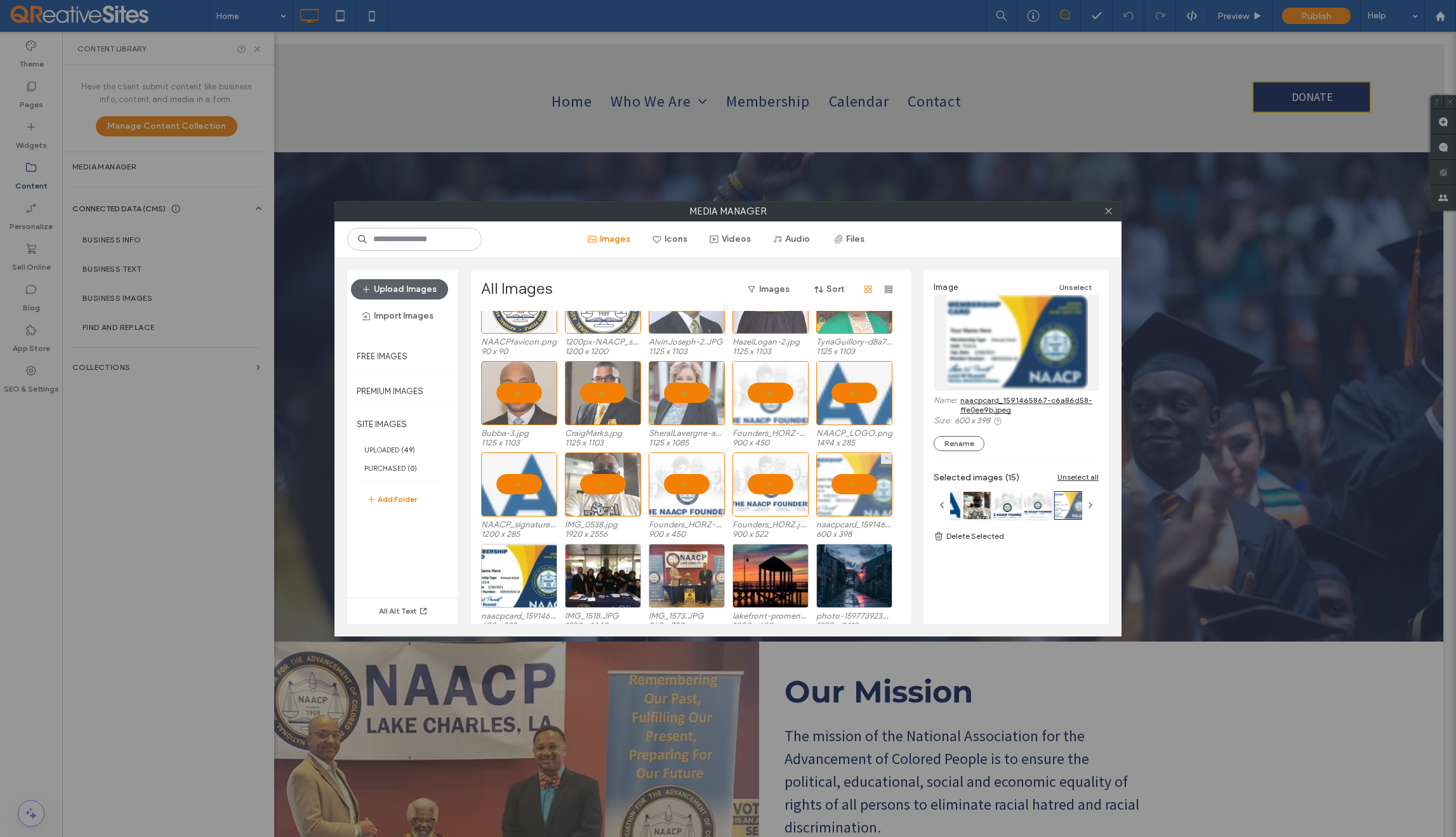
scroll to position [78, 0]
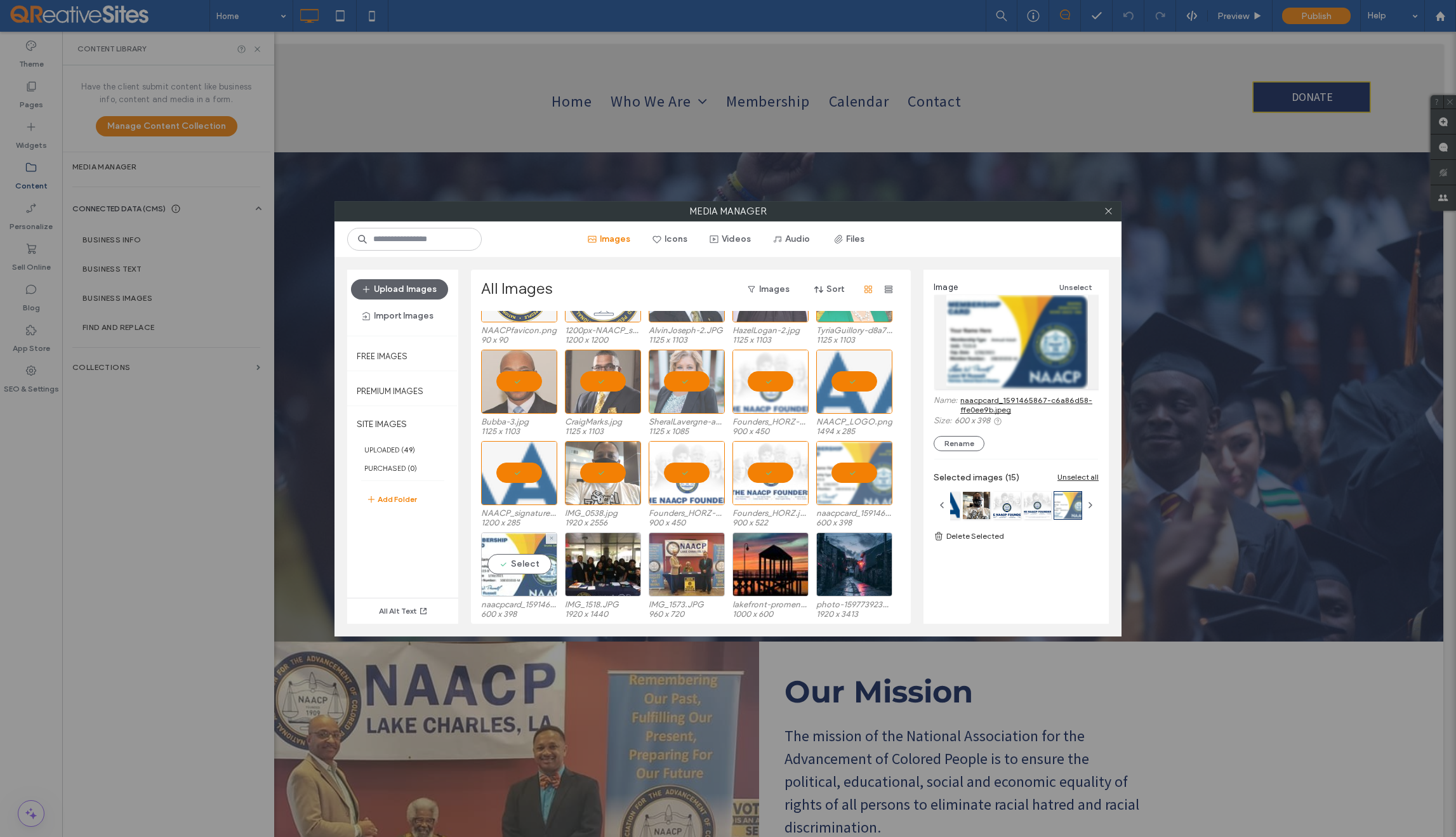
click at [523, 559] on div "Select" at bounding box center [519, 565] width 76 height 64
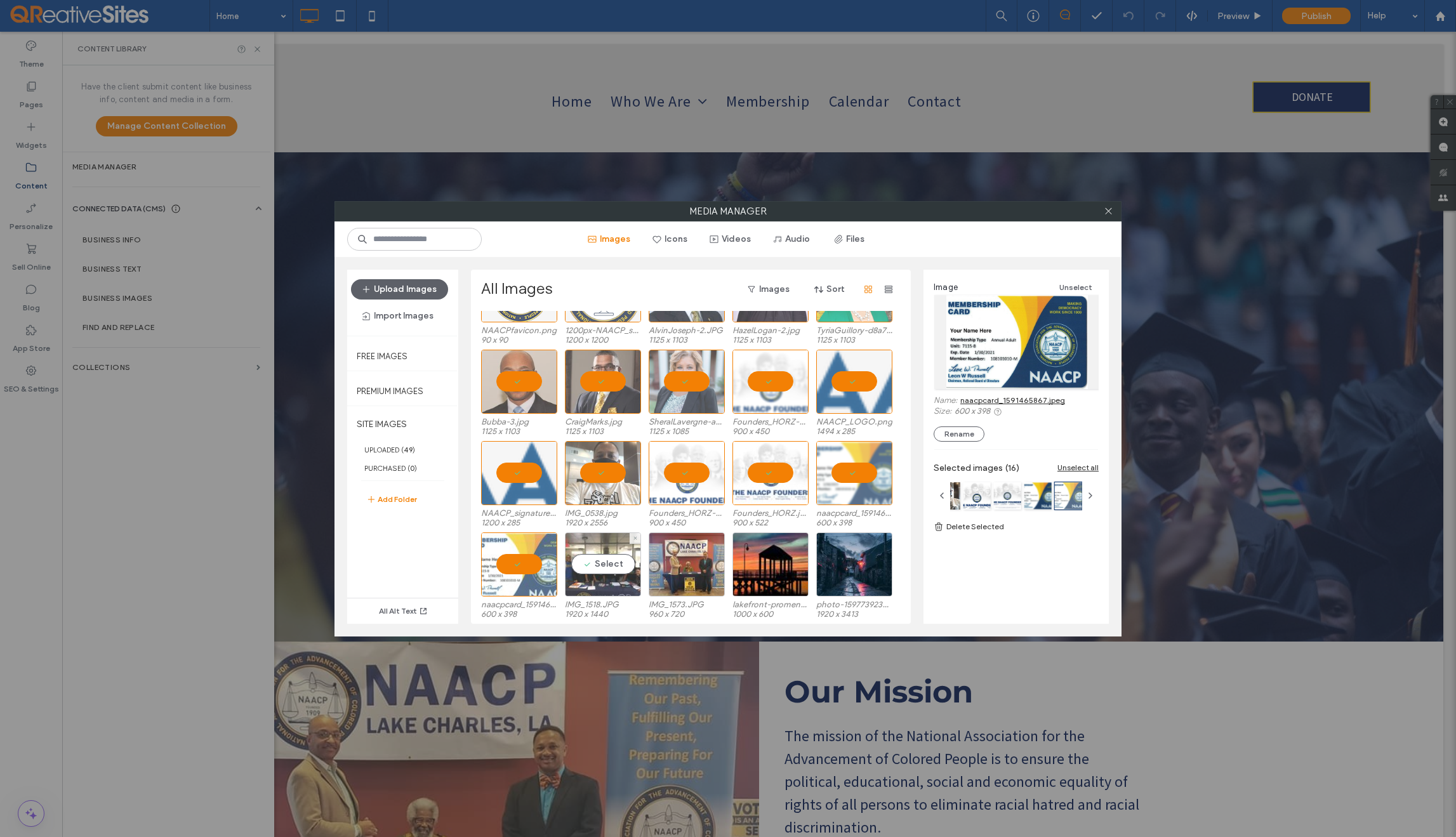
click at [608, 569] on div "Select" at bounding box center [603, 565] width 76 height 64
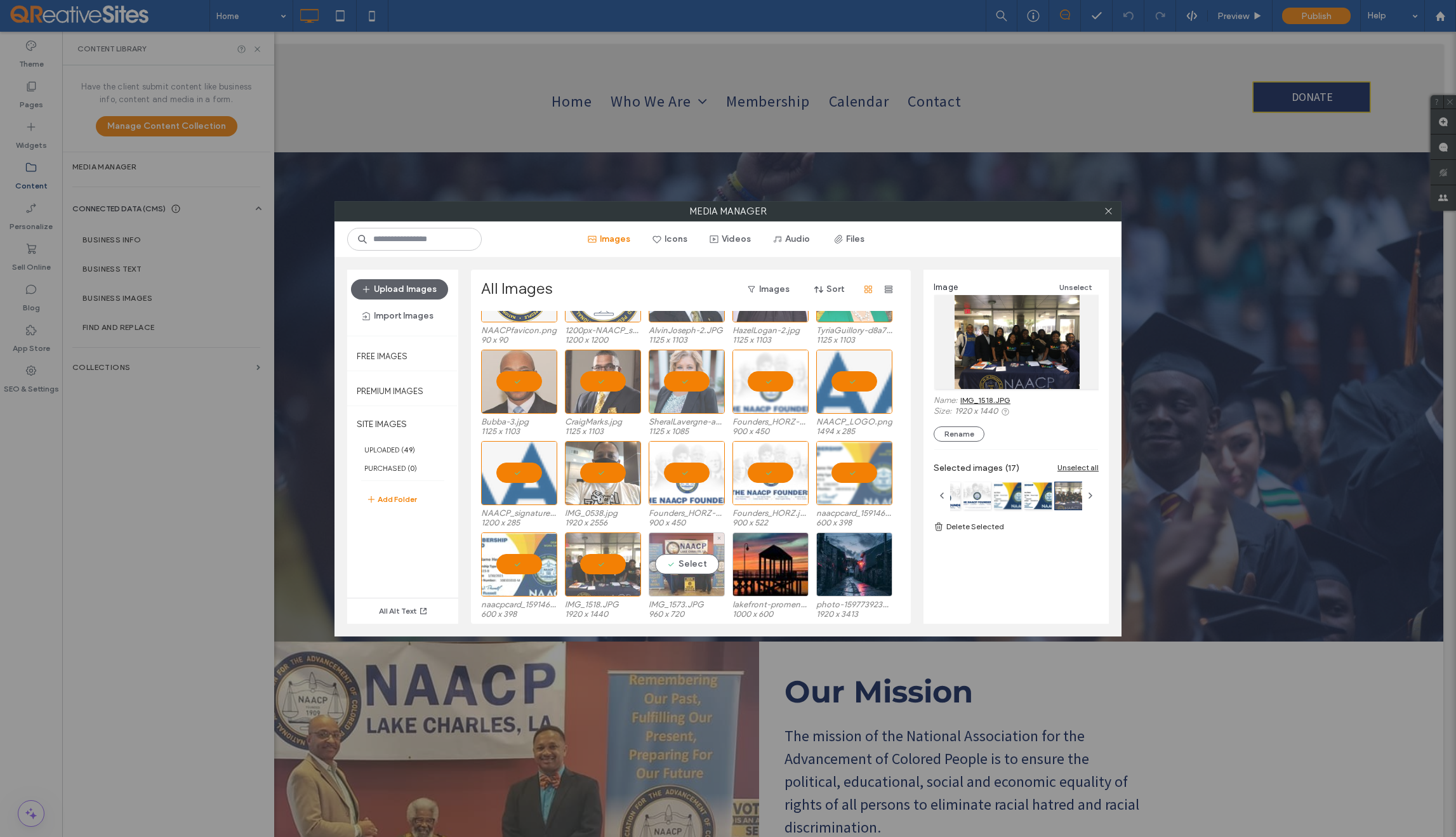
click at [682, 568] on div "Select" at bounding box center [687, 565] width 76 height 64
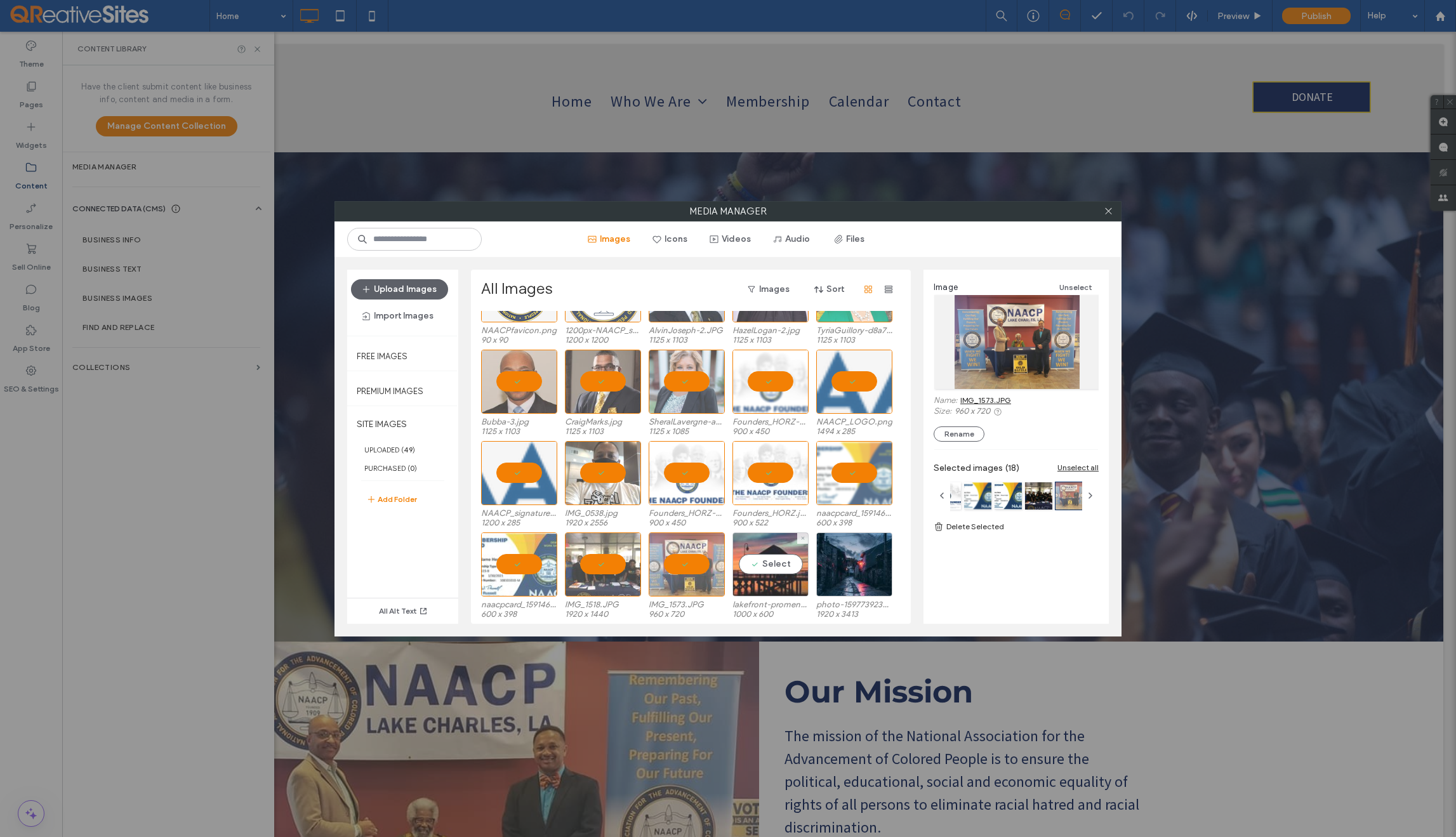
click at [775, 564] on div "Select" at bounding box center [771, 565] width 76 height 64
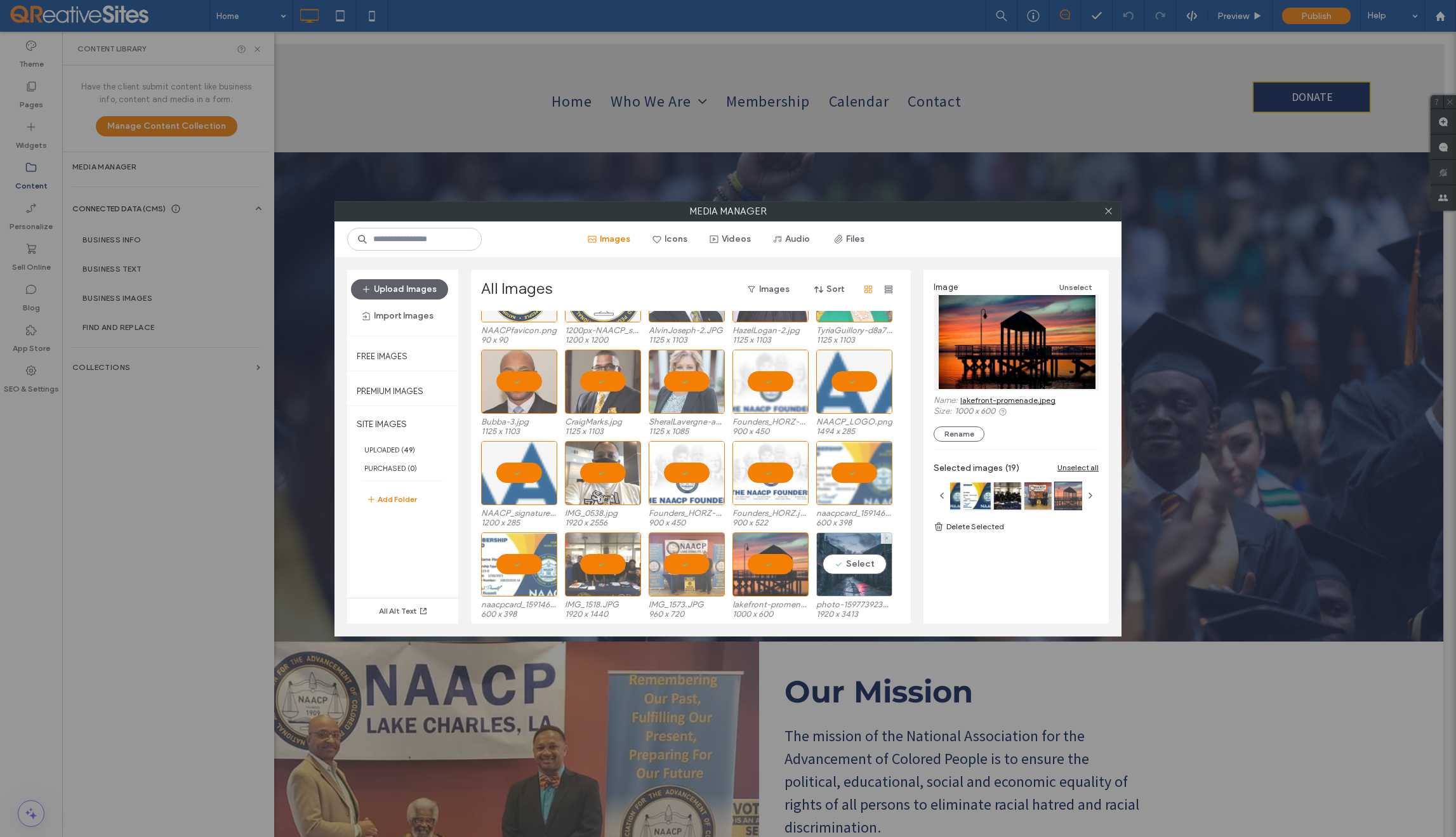
click at [850, 566] on div "Select" at bounding box center [854, 565] width 76 height 64
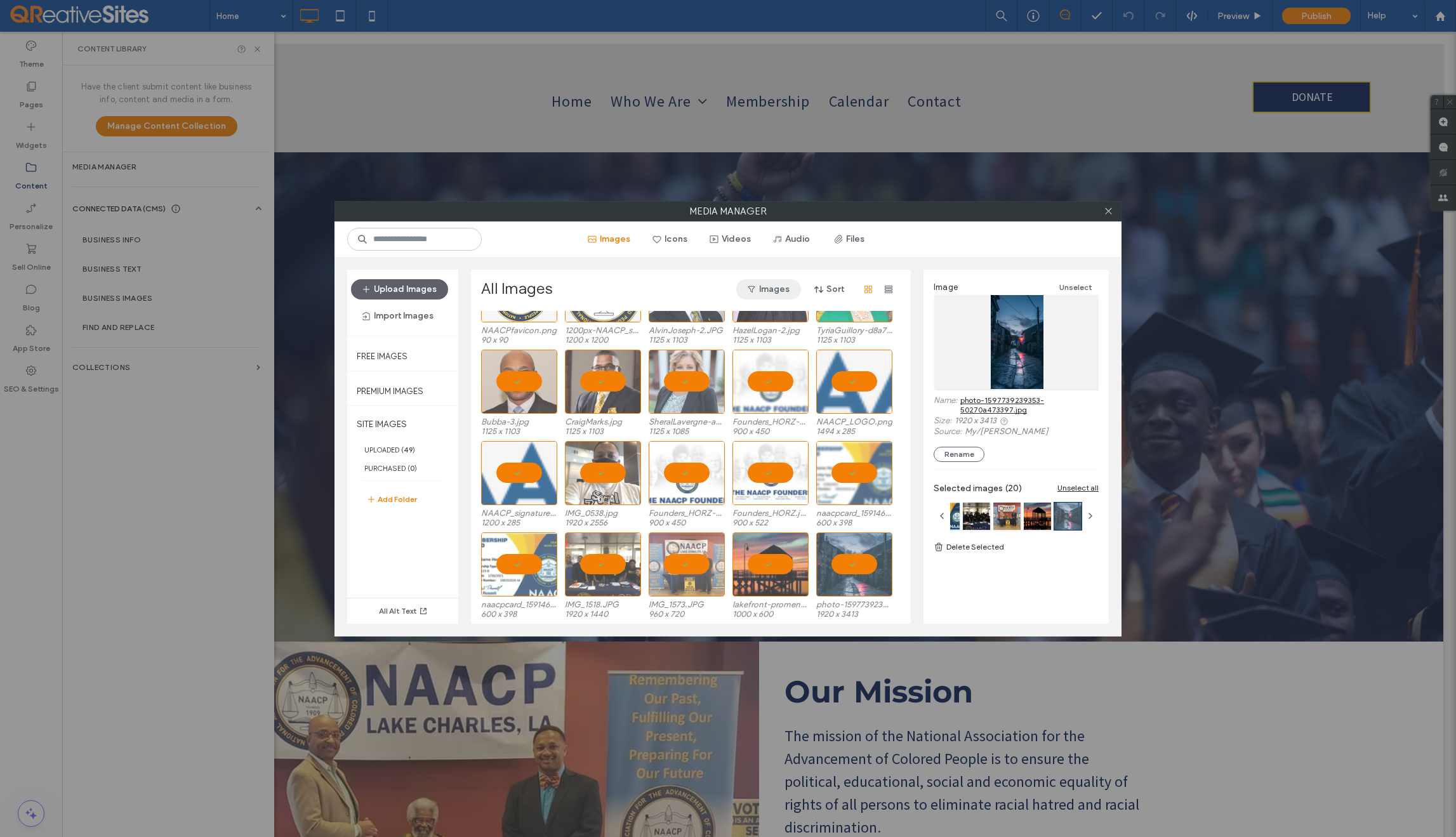
click at [769, 291] on button "Images" at bounding box center [769, 289] width 65 height 20
click at [908, 245] on div "Images Icons Videos Audio Files" at bounding box center [727, 240] width 479 height 20
